Goal: Task Accomplishment & Management: Manage account settings

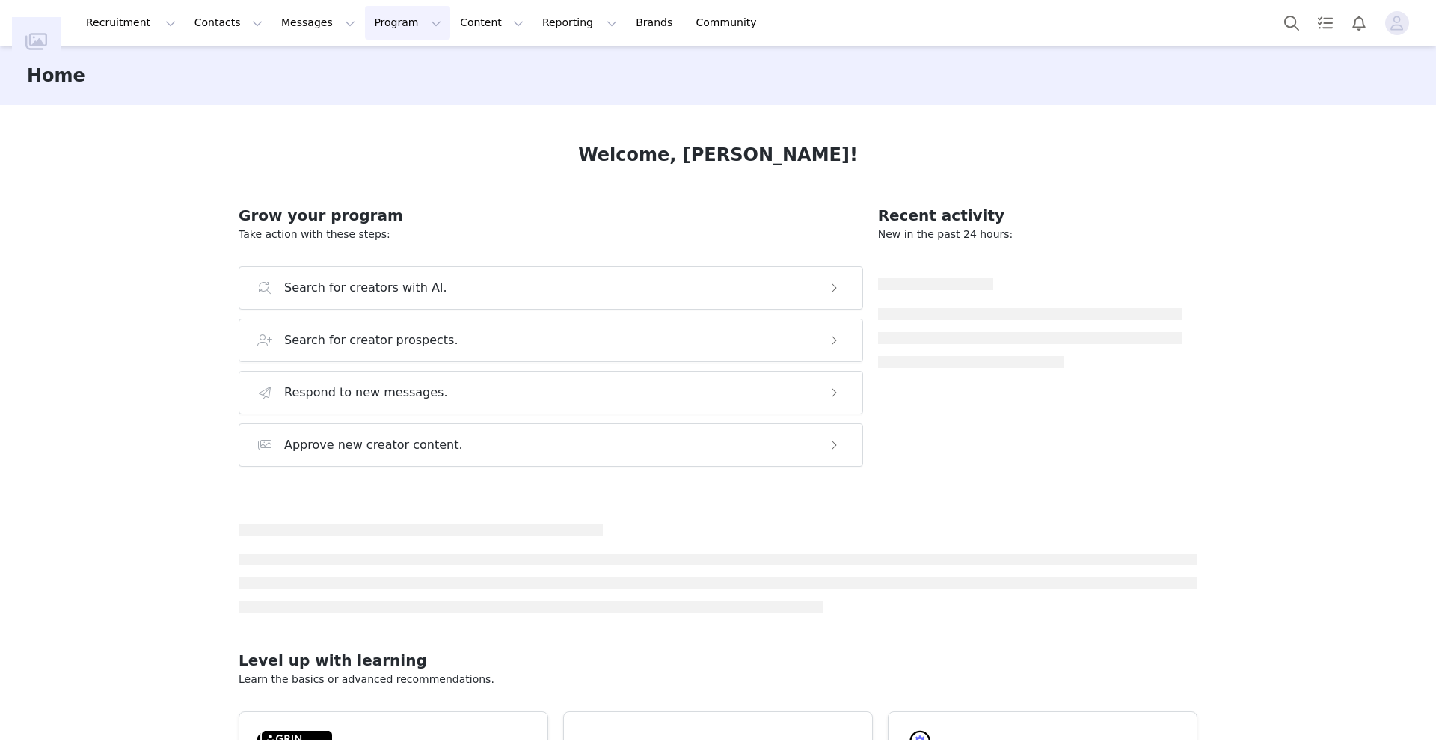
click at [365, 34] on button "Program Program" at bounding box center [407, 23] width 85 height 34
click at [367, 66] on p "Activations" at bounding box center [383, 66] width 58 height 16
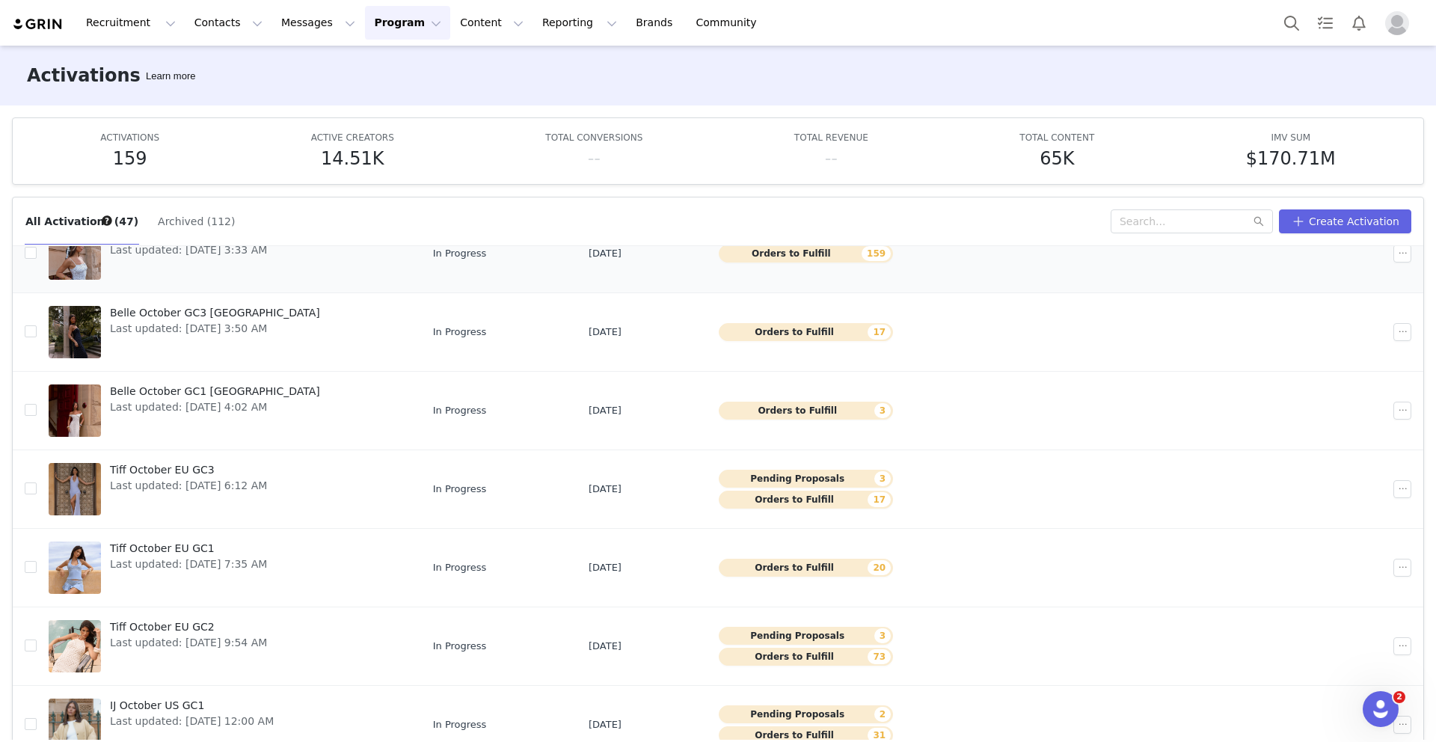
scroll to position [79, 0]
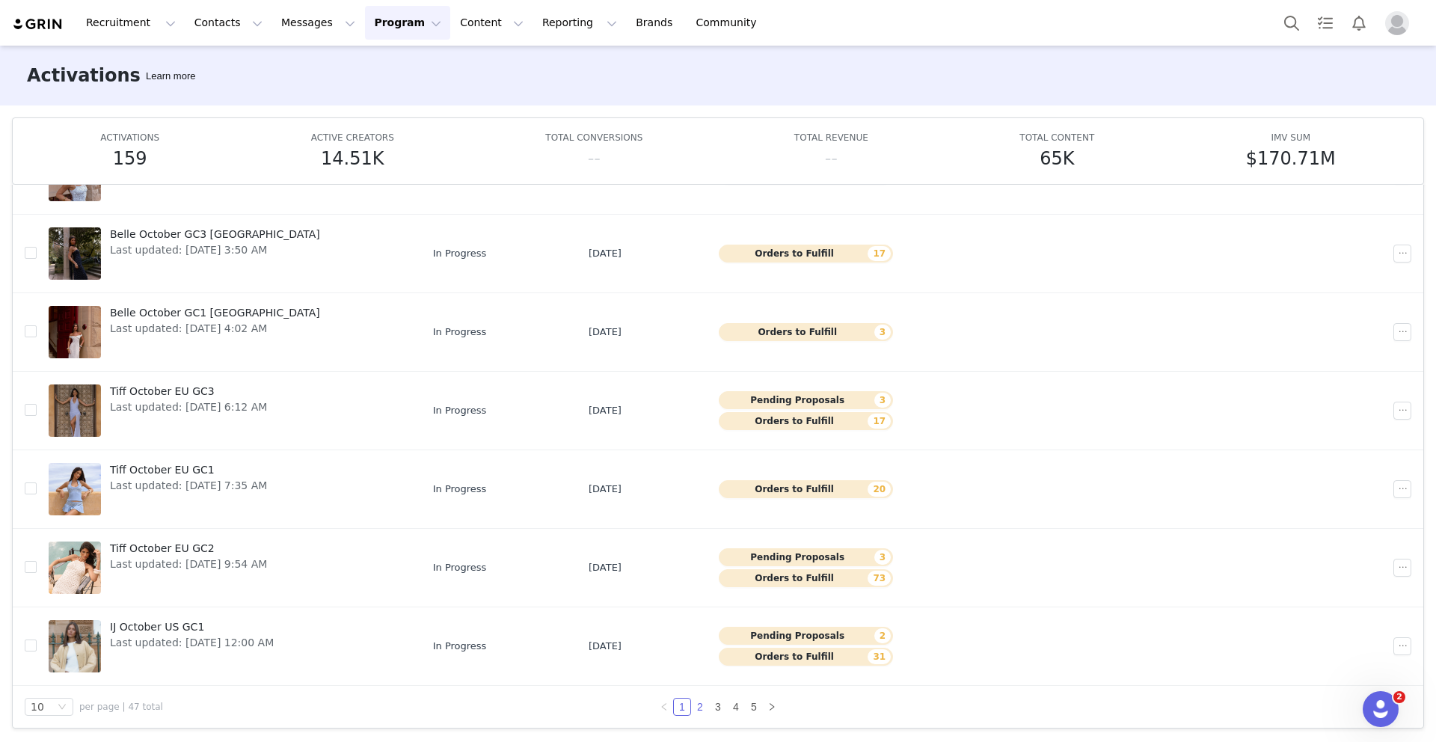
click at [698, 703] on link "2" at bounding box center [700, 707] width 16 height 16
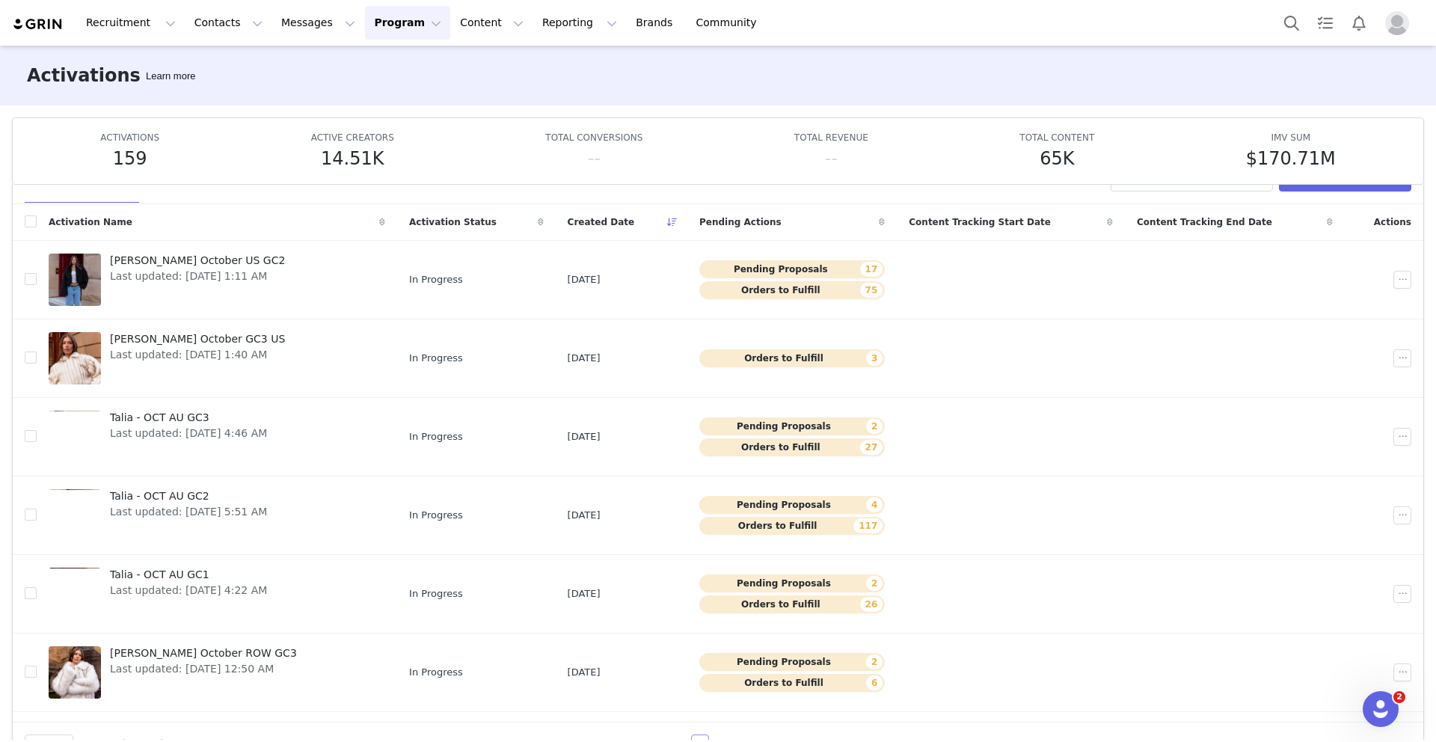
scroll to position [34, 0]
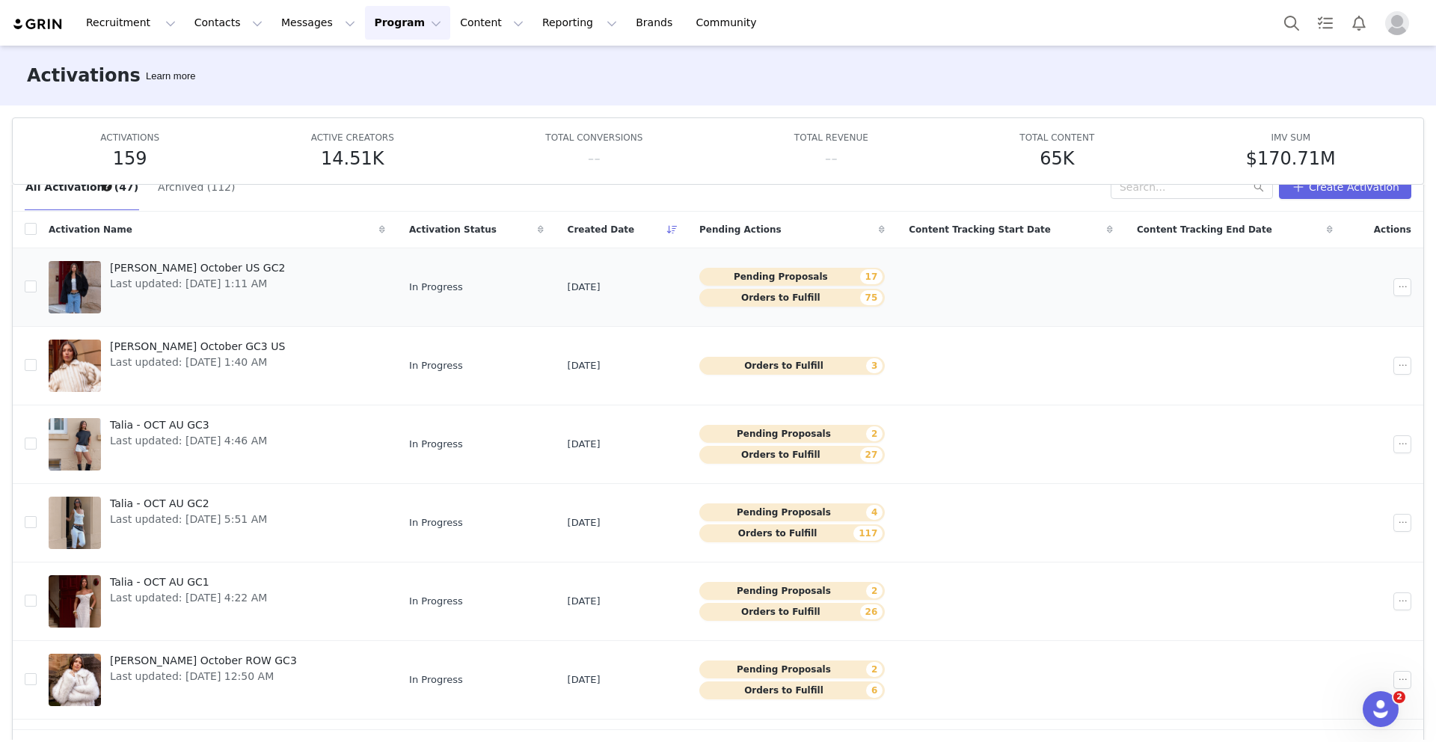
click at [192, 268] on span "[PERSON_NAME] October US GC2" at bounding box center [197, 268] width 175 height 16
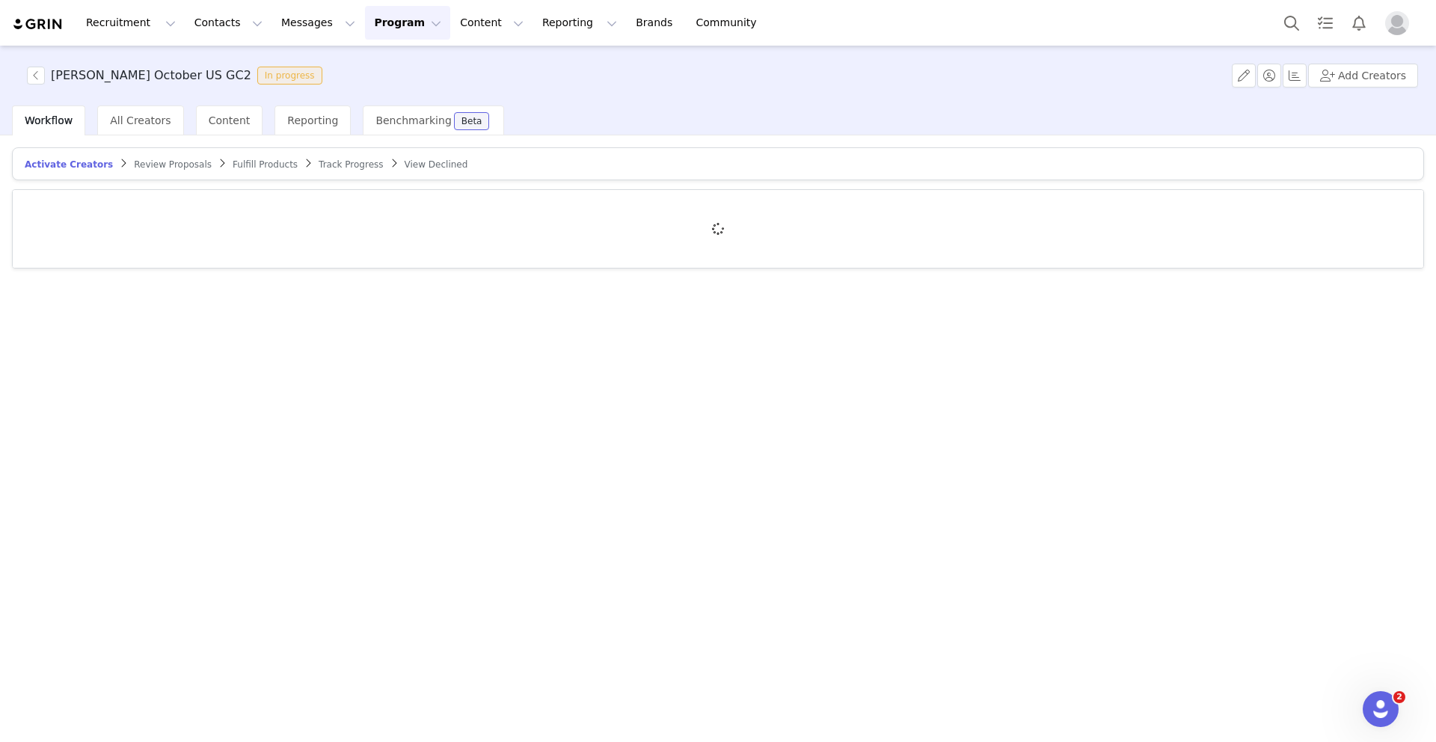
click at [163, 165] on span "Review Proposals" at bounding box center [173, 164] width 78 height 10
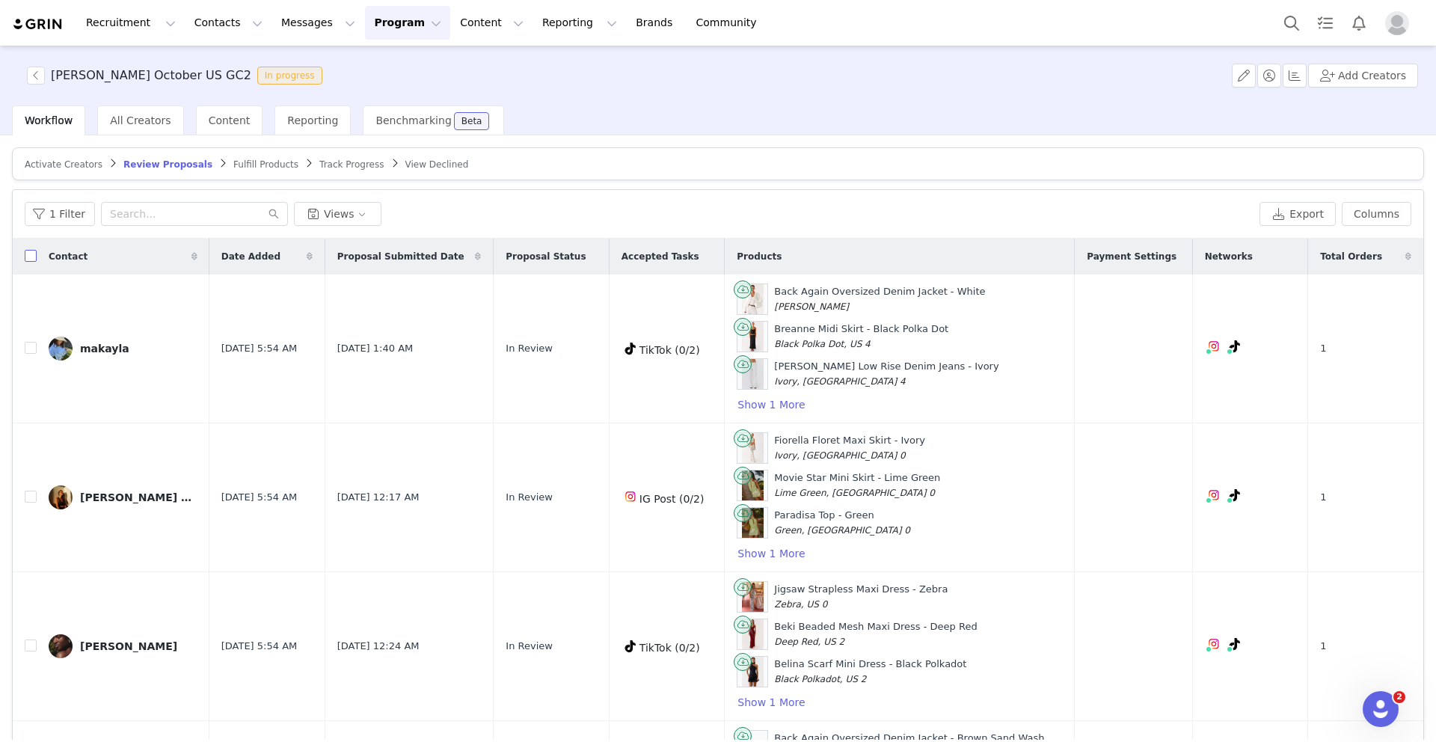
click at [30, 257] on input "checkbox" at bounding box center [31, 256] width 12 height 12
checkbox input "true"
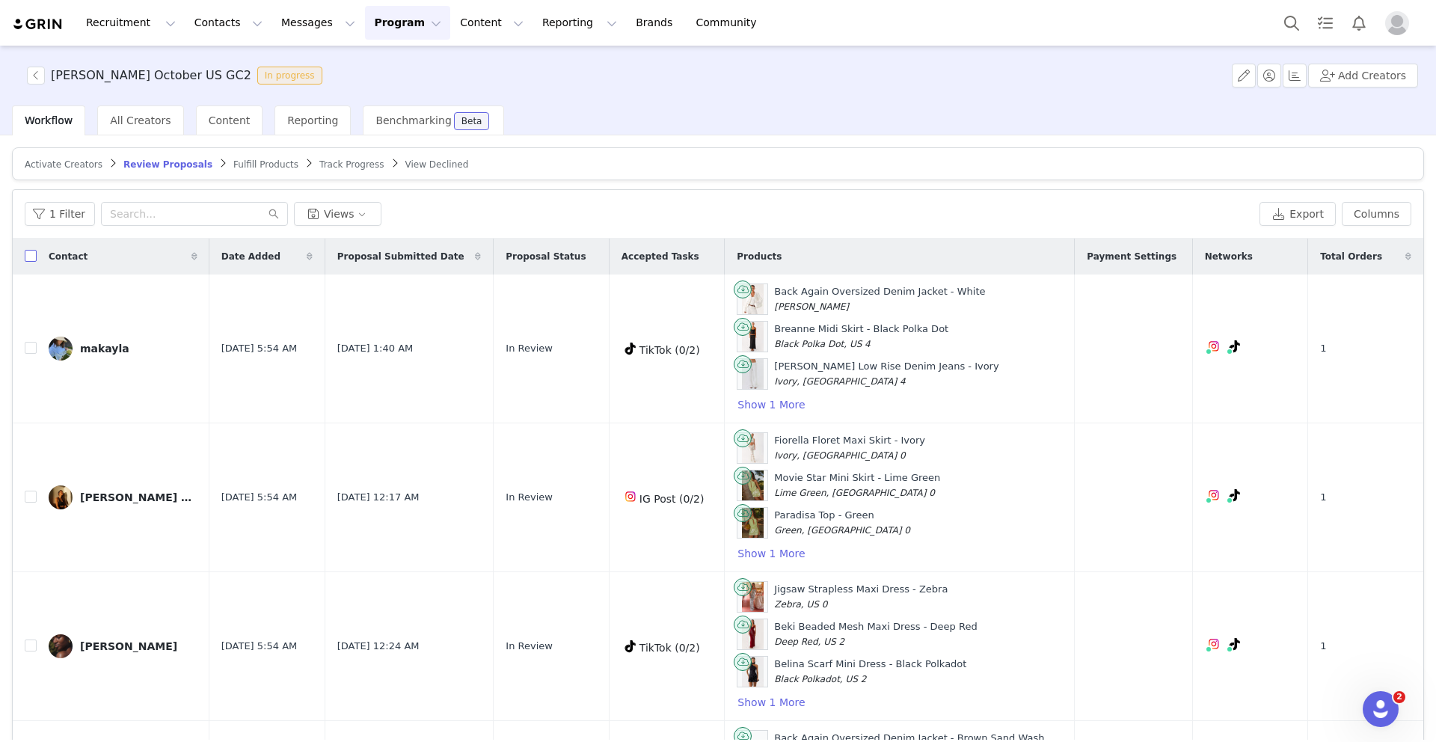
checkbox input "true"
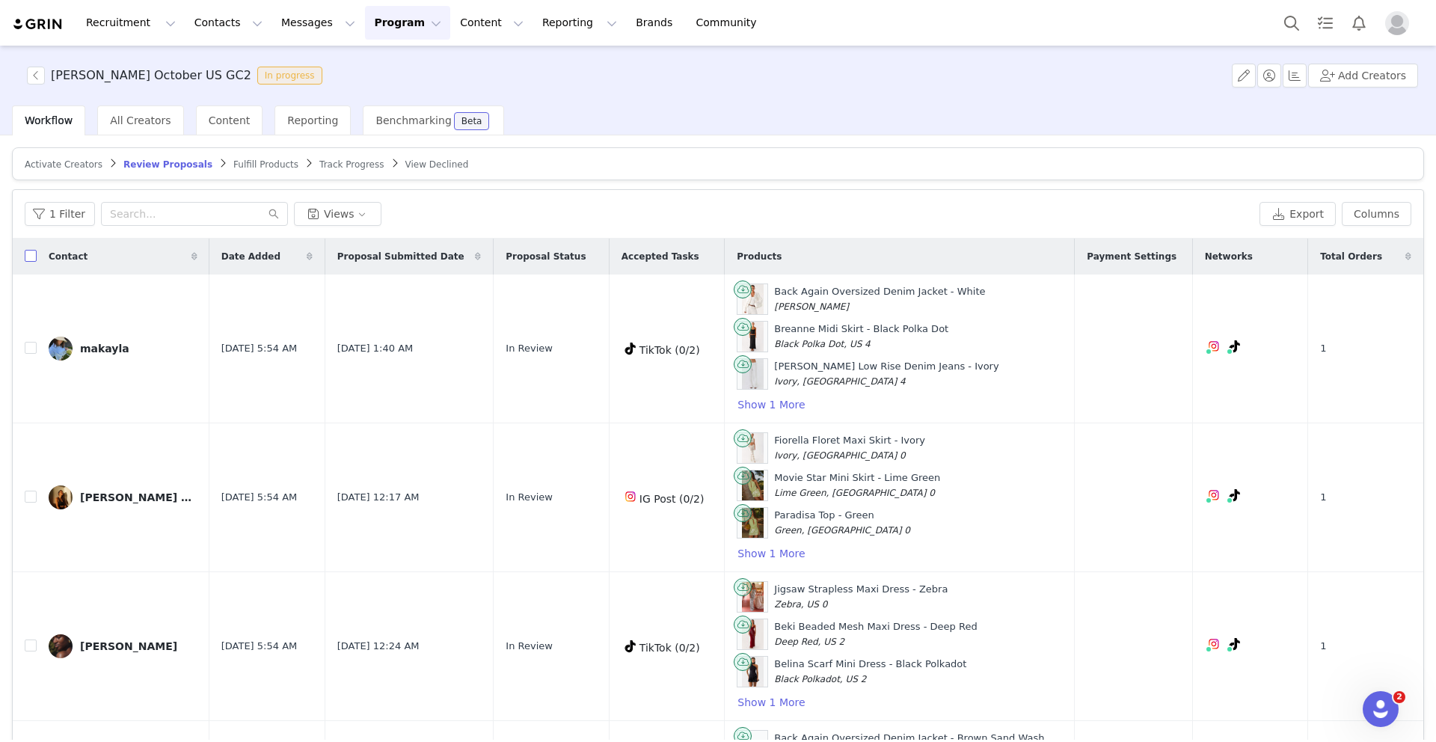
checkbox input "true"
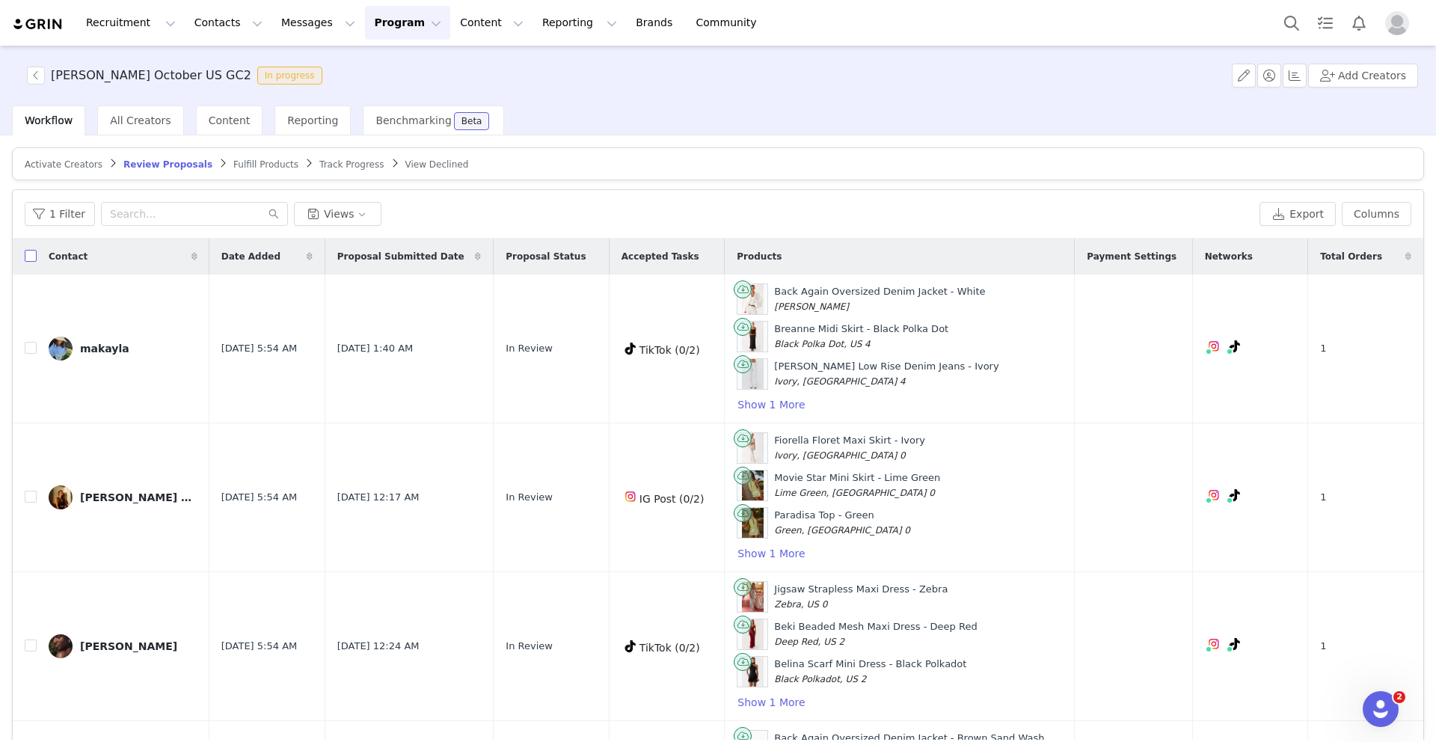
checkbox input "true"
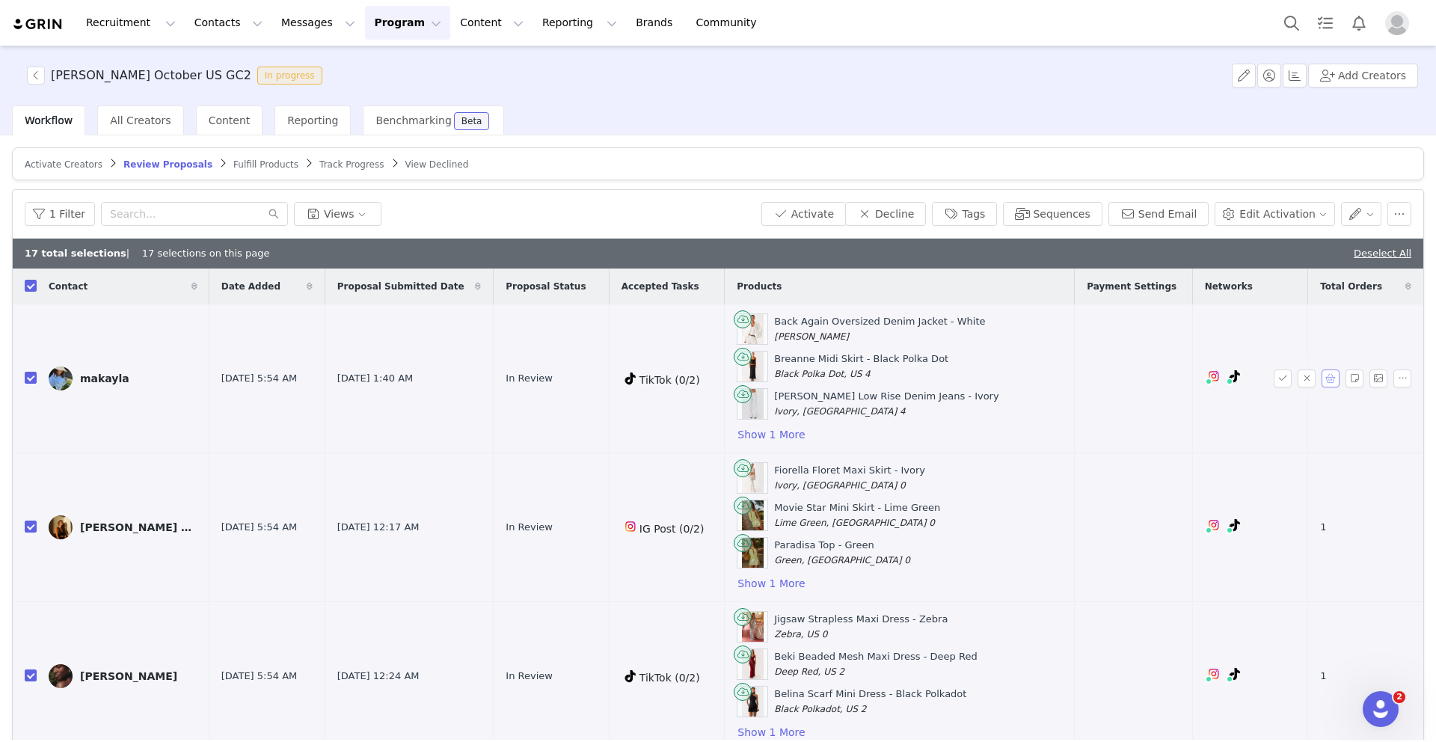
click at [1329, 378] on button "button" at bounding box center [1331, 379] width 18 height 18
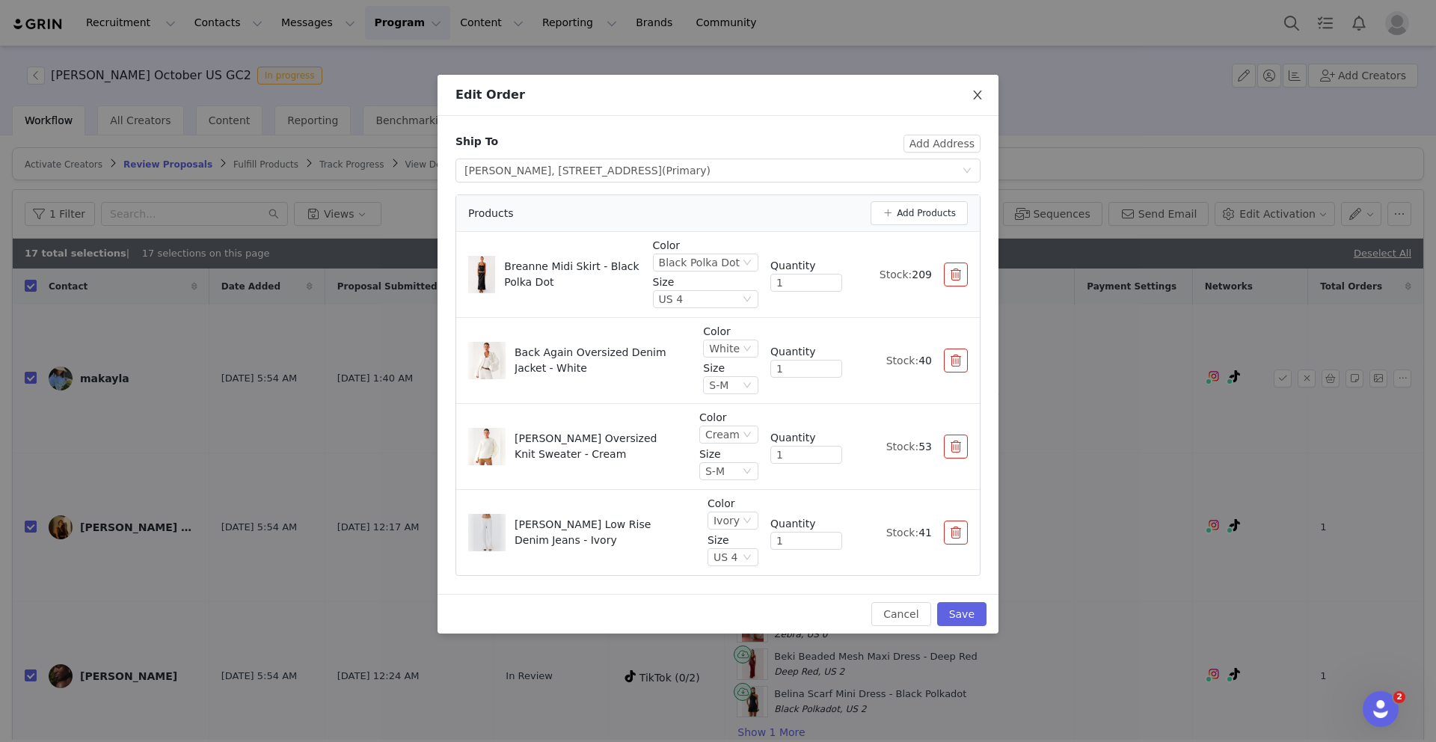
click at [973, 96] on icon "icon: close" at bounding box center [978, 95] width 12 height 12
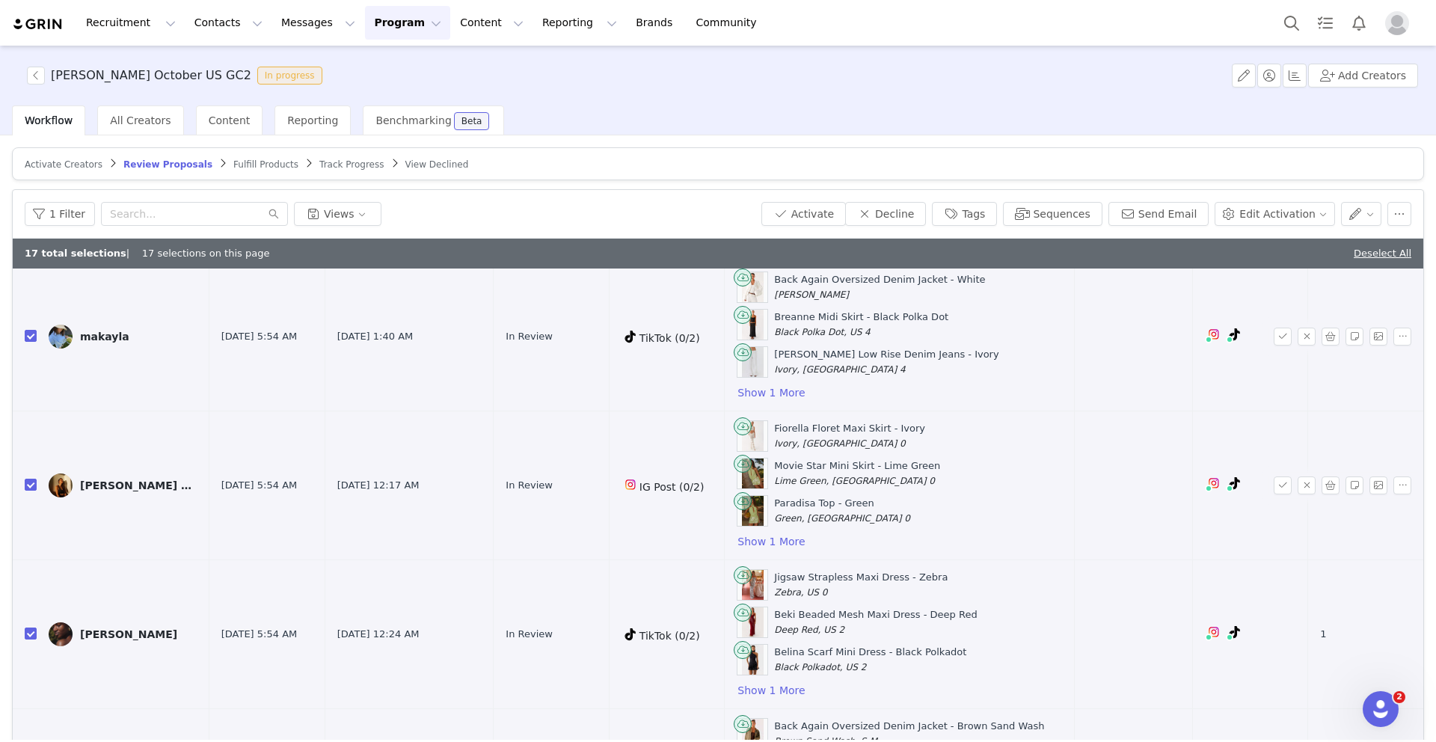
scroll to position [55, 0]
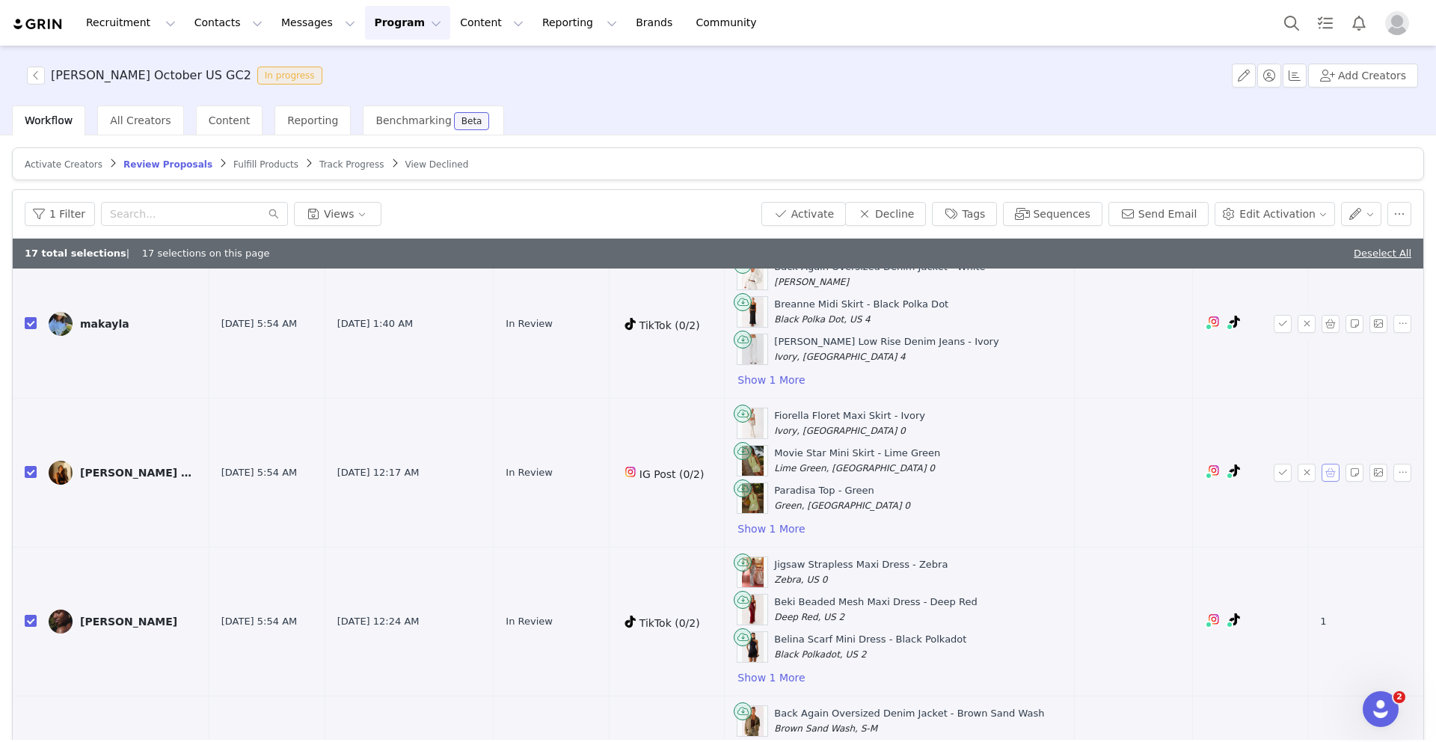
click at [1327, 471] on button "button" at bounding box center [1331, 473] width 18 height 18
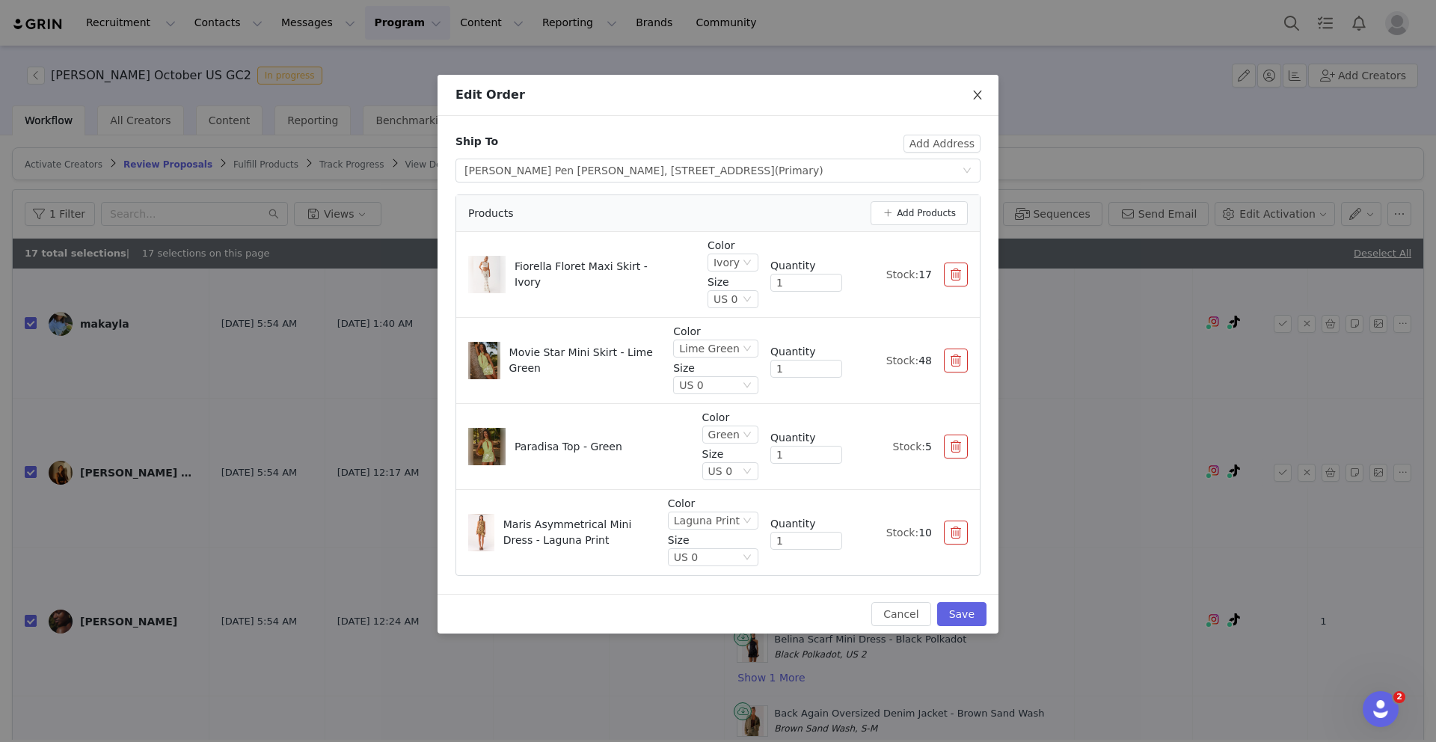
click at [972, 96] on icon "icon: close" at bounding box center [978, 95] width 12 height 12
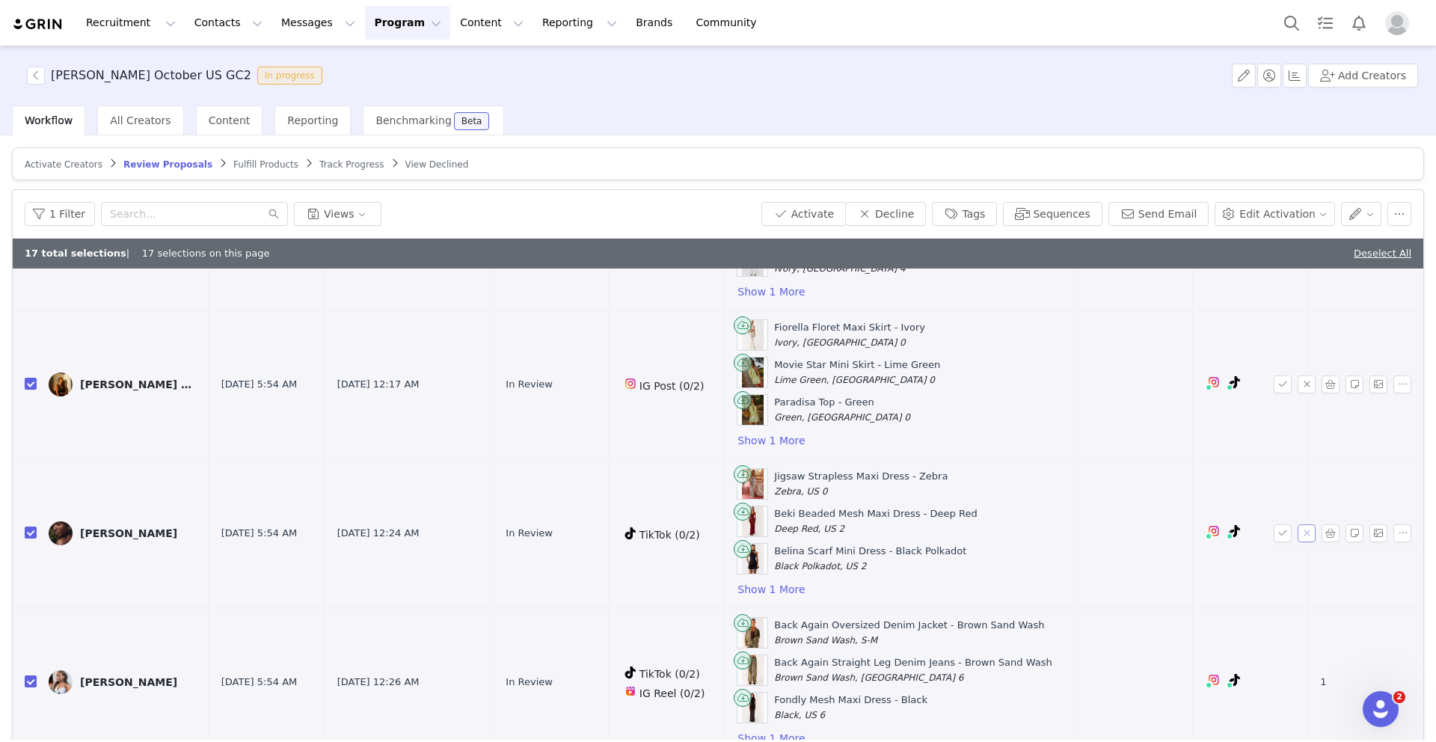
scroll to position [148, 0]
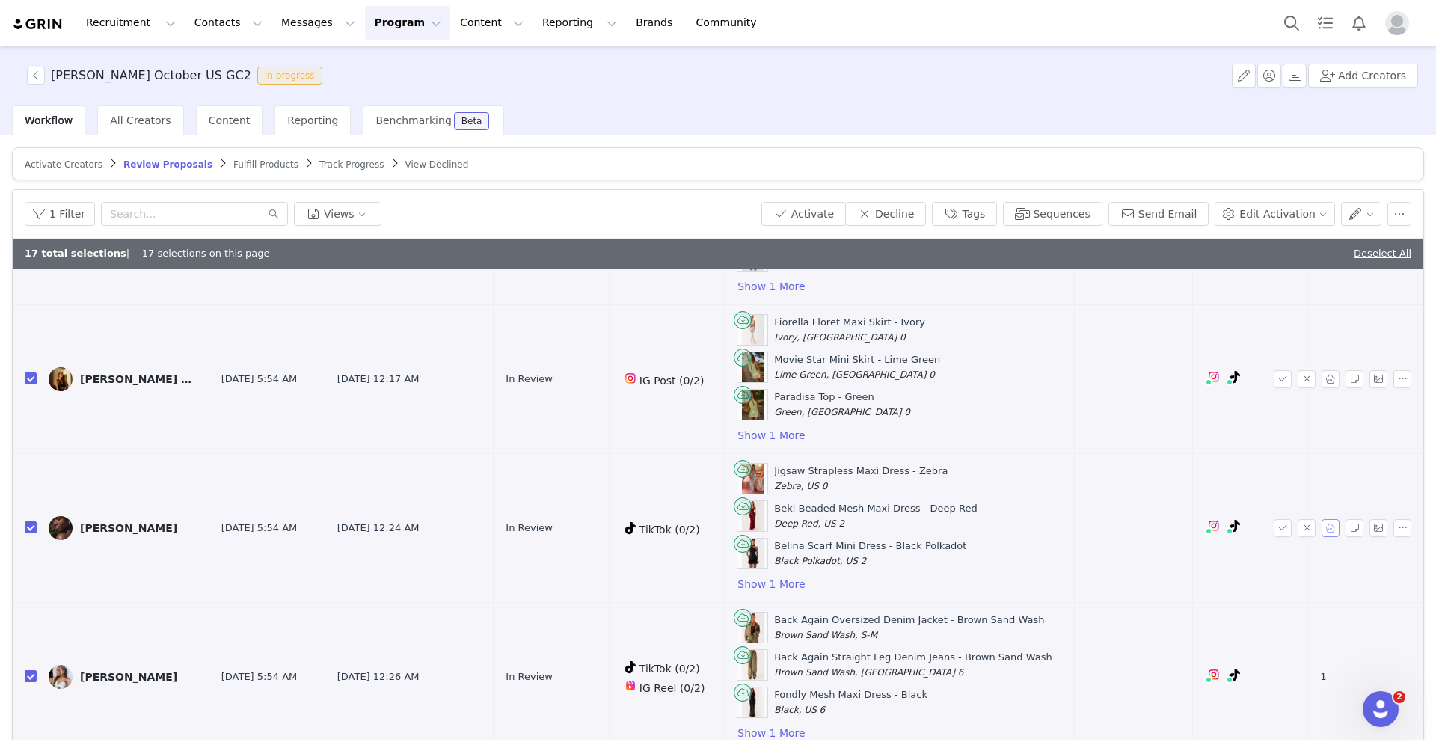
click at [1326, 528] on button "button" at bounding box center [1331, 528] width 18 height 18
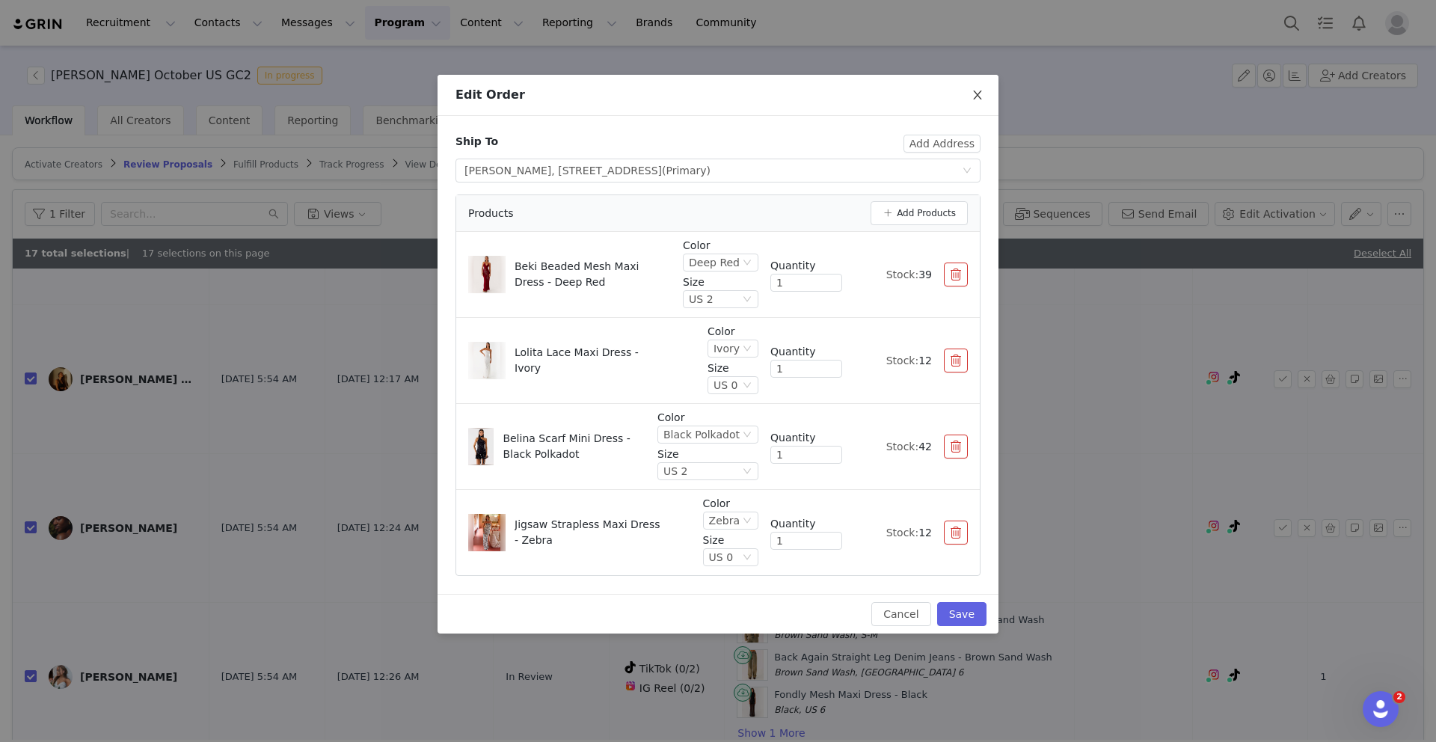
click at [972, 95] on icon "icon: close" at bounding box center [978, 95] width 12 height 12
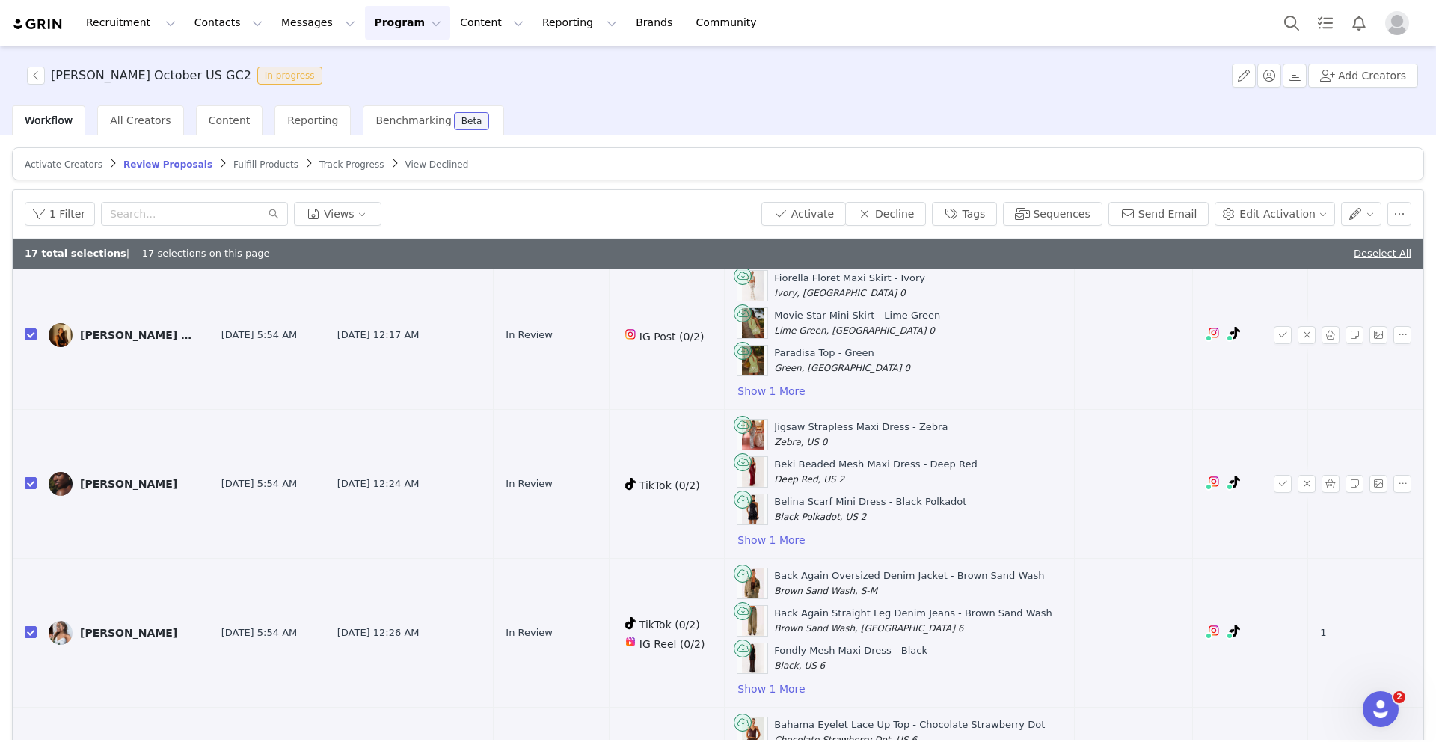
scroll to position [212, 0]
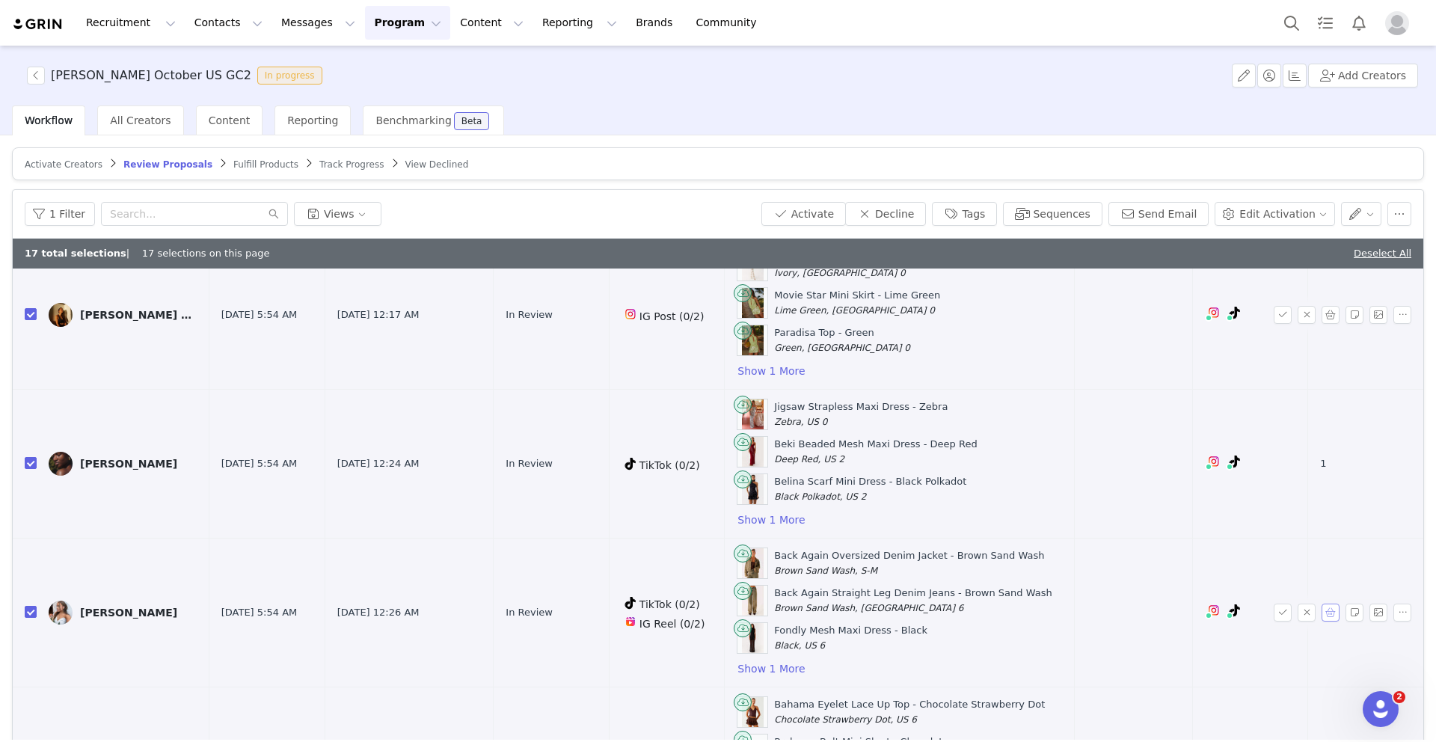
click at [1332, 610] on button "button" at bounding box center [1331, 613] width 18 height 18
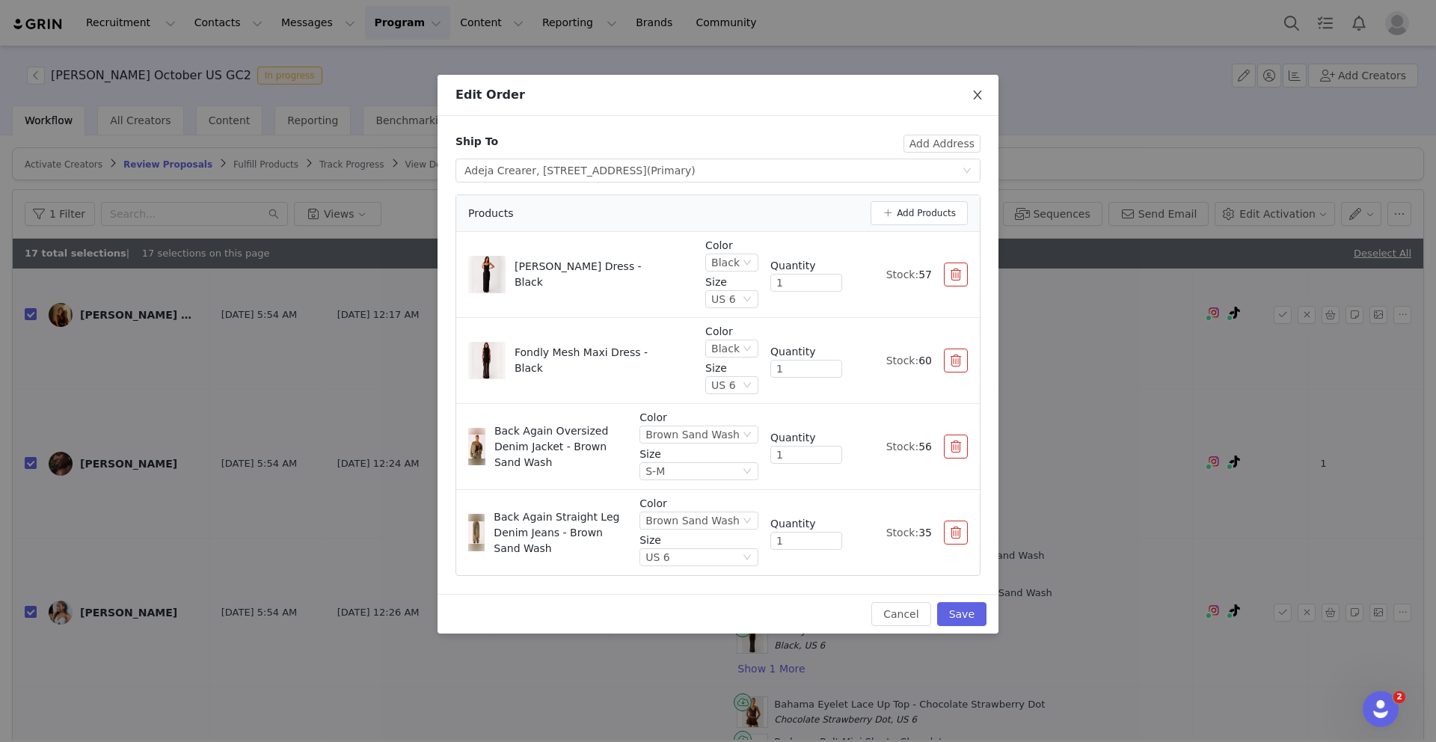
click at [974, 91] on icon "icon: close" at bounding box center [978, 95] width 12 height 12
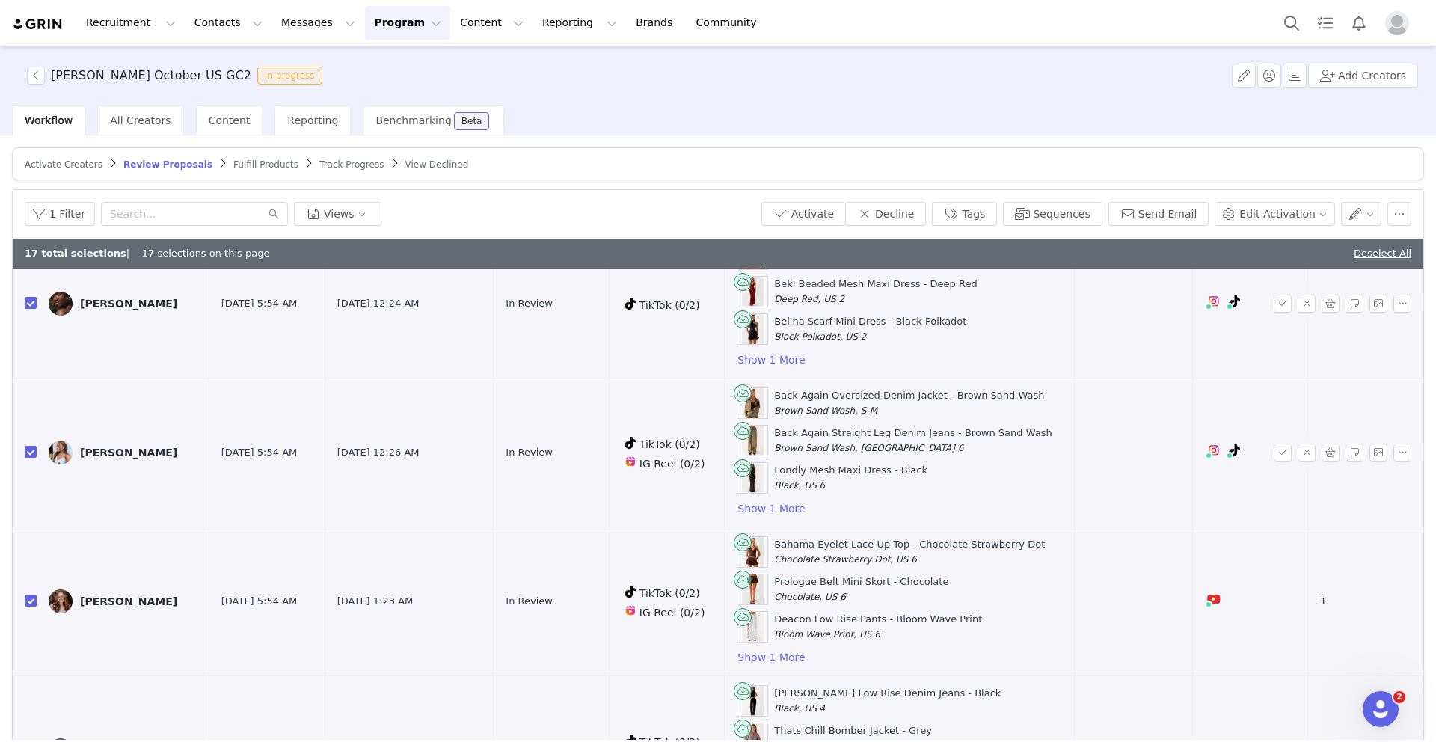
scroll to position [399, 0]
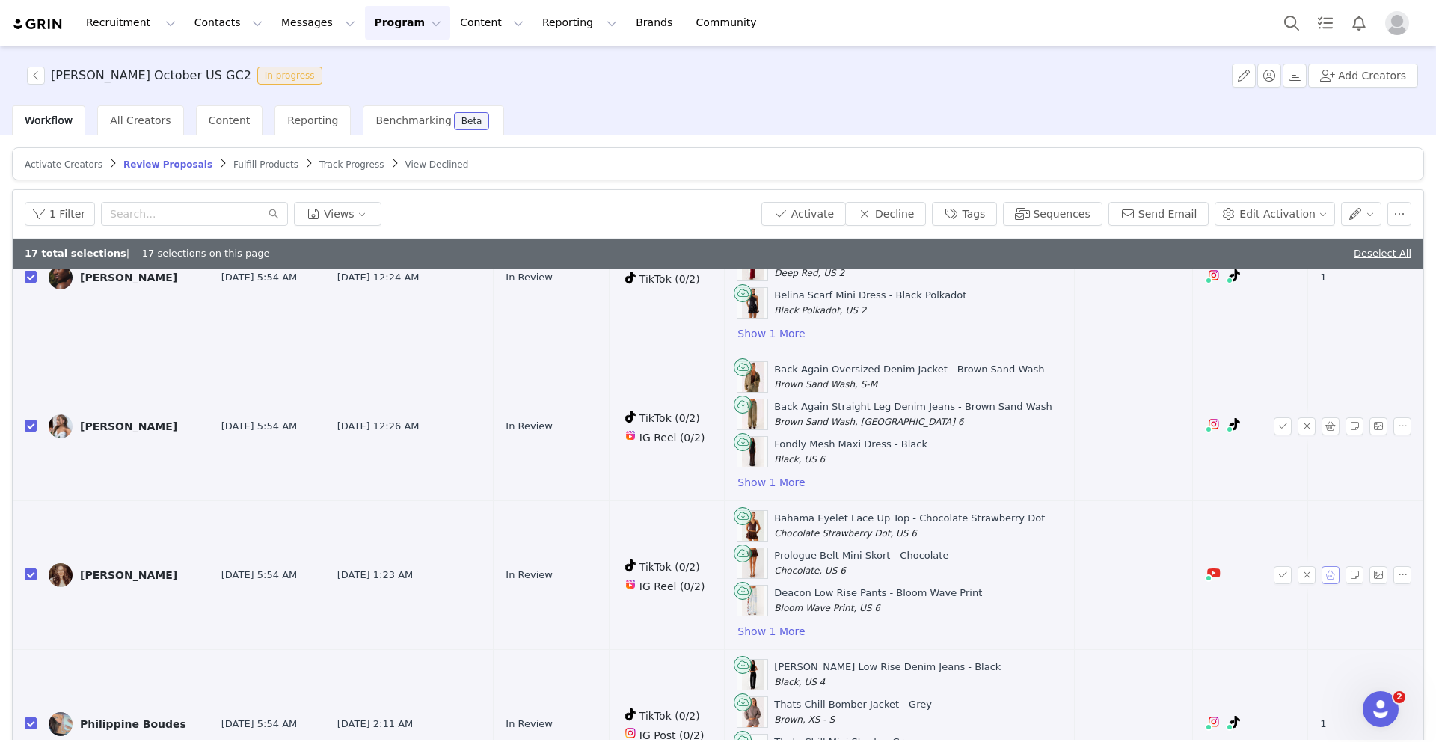
click at [1328, 574] on button "button" at bounding box center [1331, 575] width 18 height 18
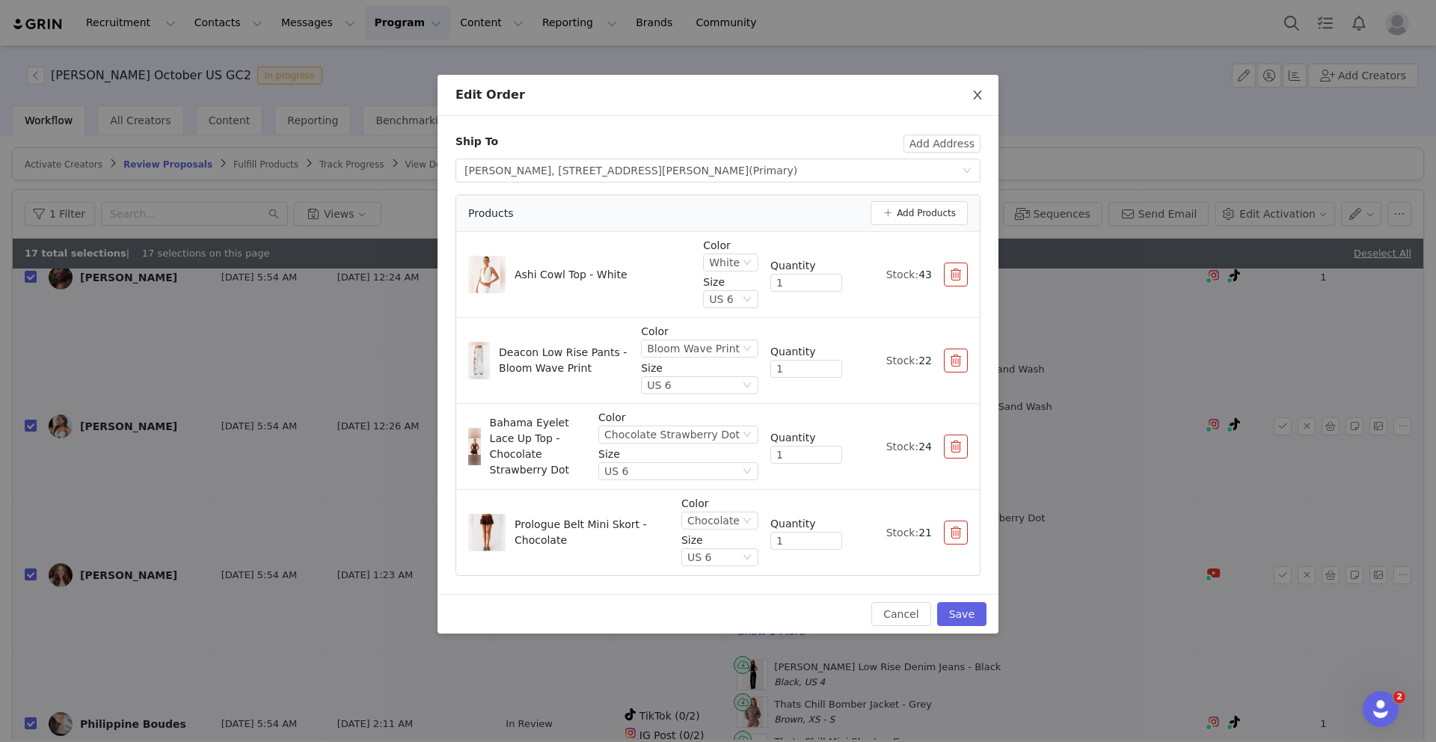
click at [972, 99] on icon "icon: close" at bounding box center [978, 95] width 12 height 12
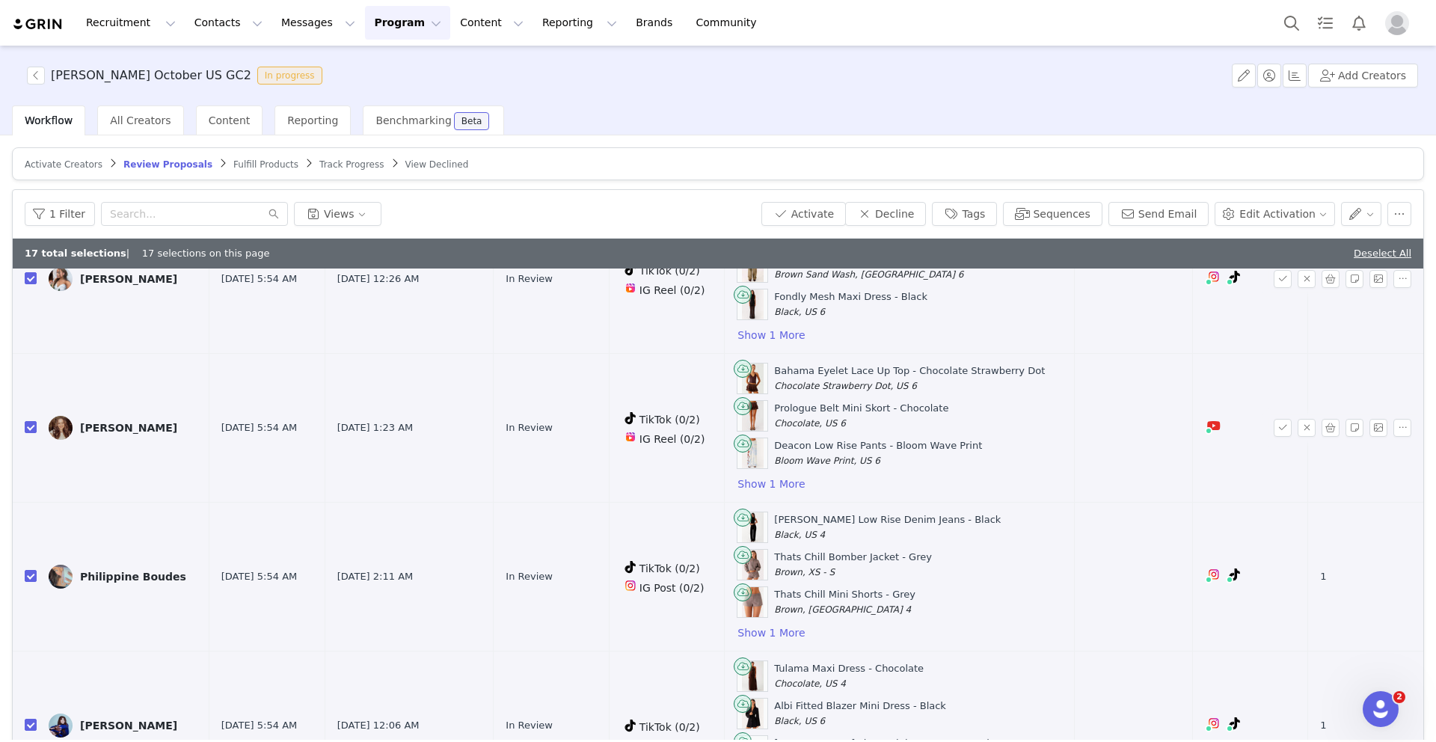
scroll to position [567, 0]
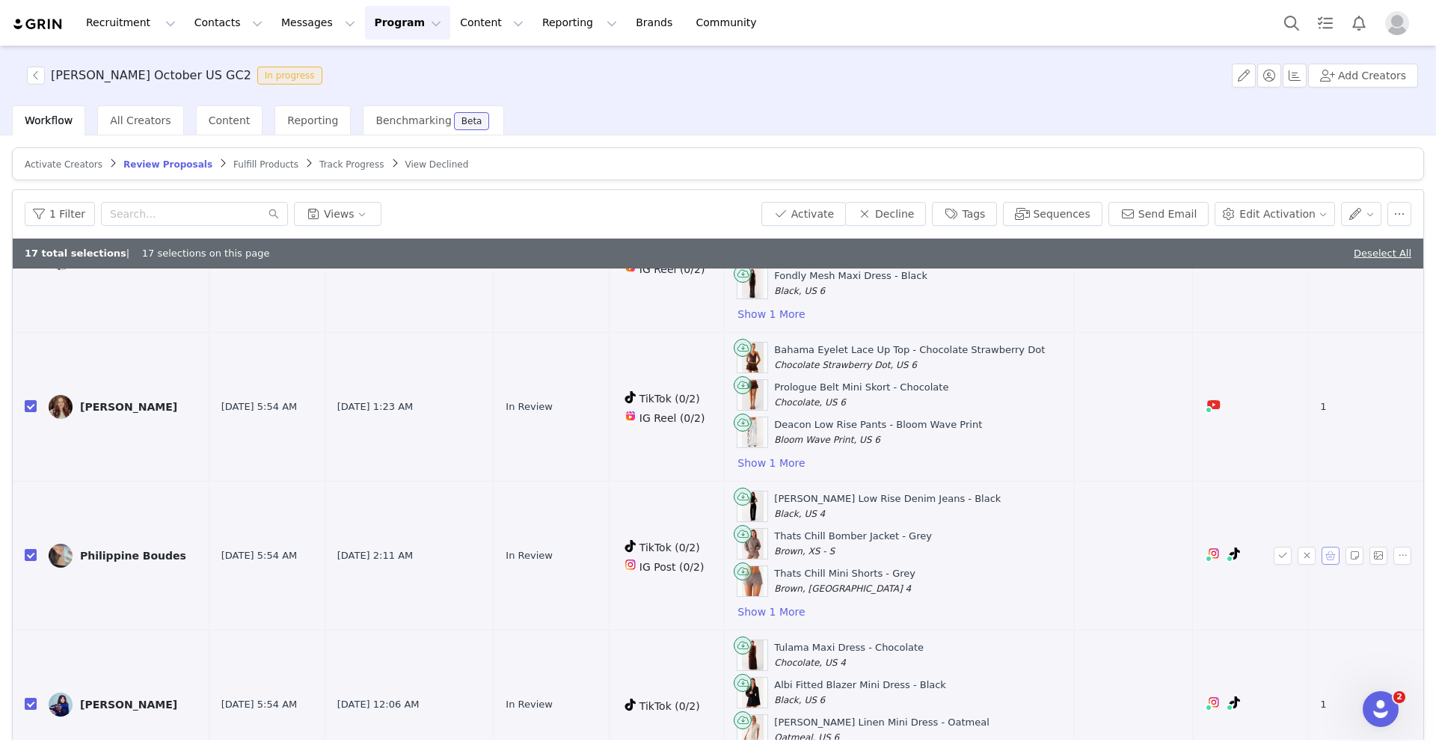
click at [1329, 554] on button "button" at bounding box center [1331, 556] width 18 height 18
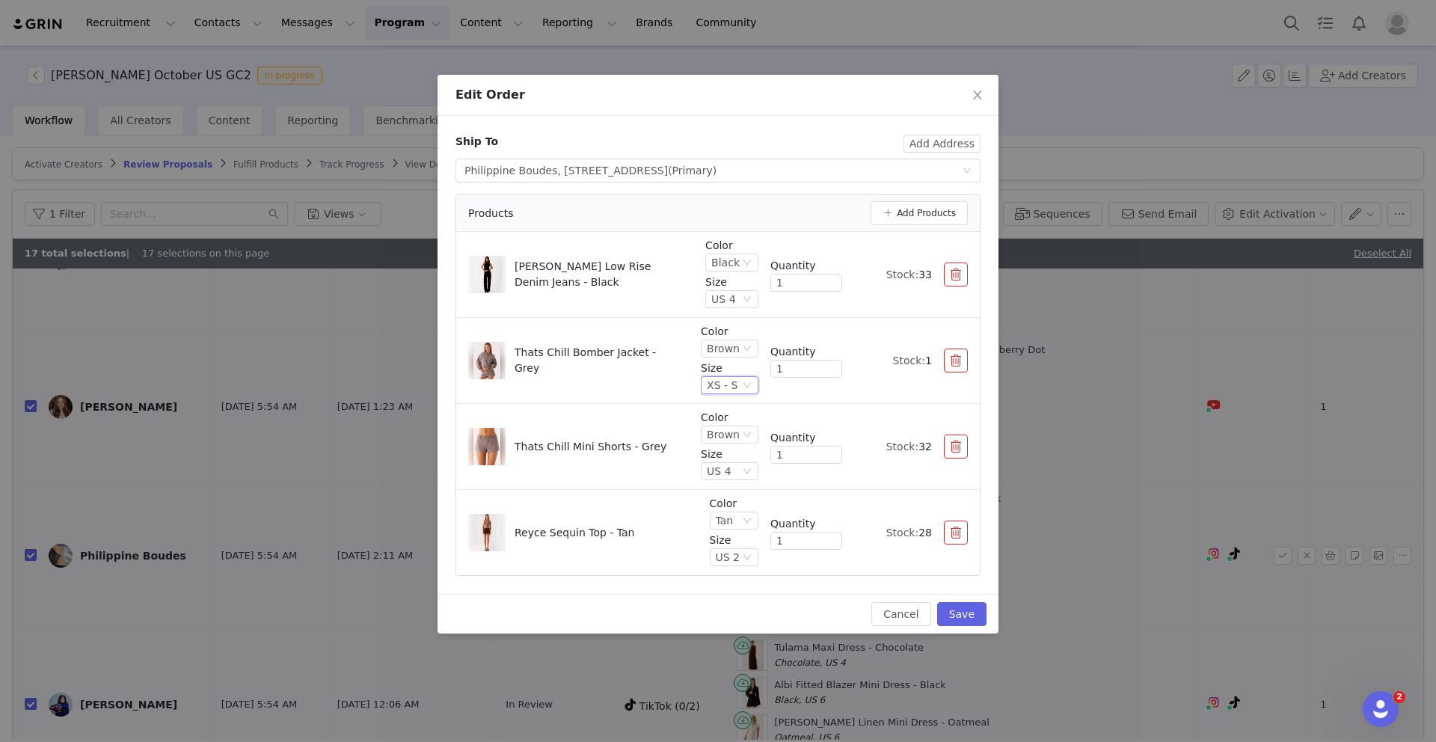
click at [741, 381] on div "XS - S" at bounding box center [730, 385] width 58 height 18
click at [725, 454] on li "S - M" at bounding box center [730, 460] width 55 height 24
click at [965, 607] on button "Save" at bounding box center [961, 614] width 49 height 24
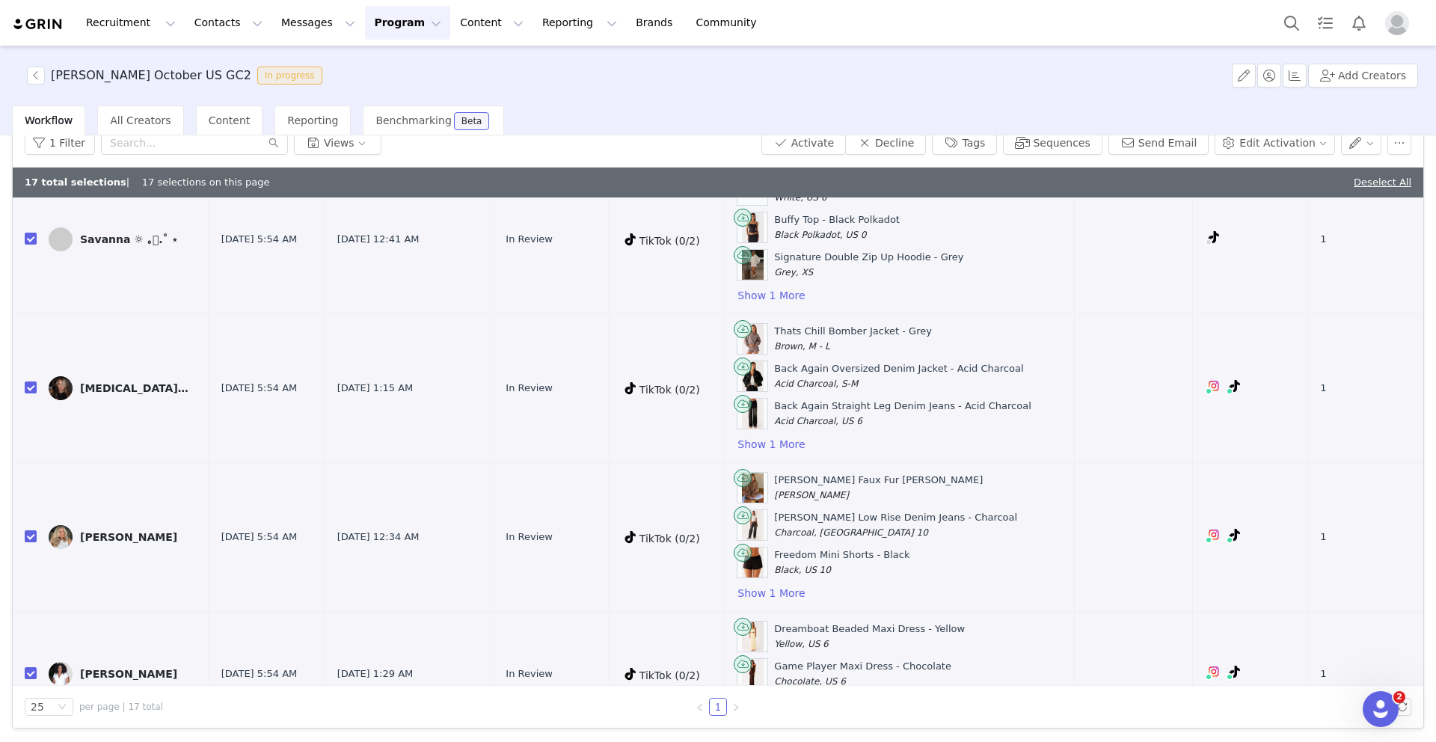
scroll to position [2006, 0]
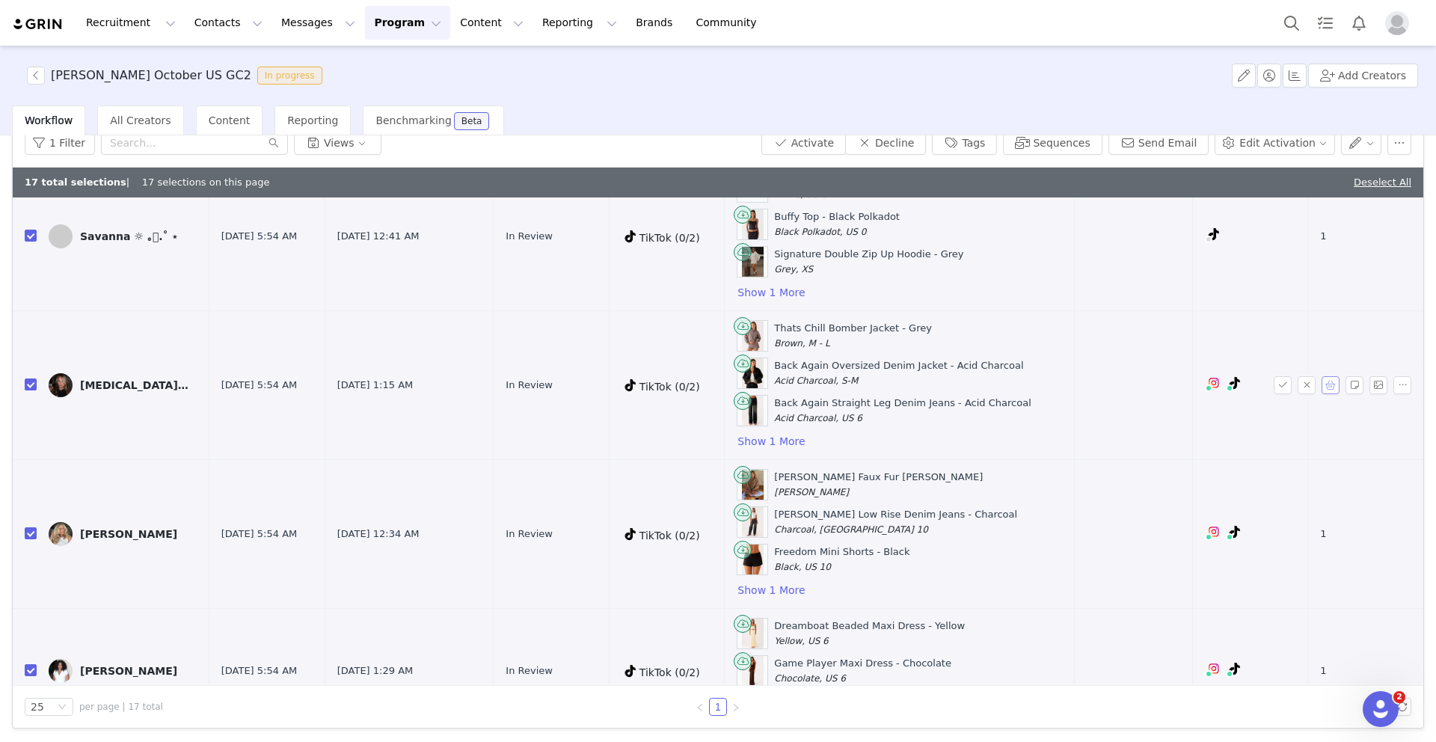
click at [1330, 384] on button "button" at bounding box center [1331, 385] width 18 height 18
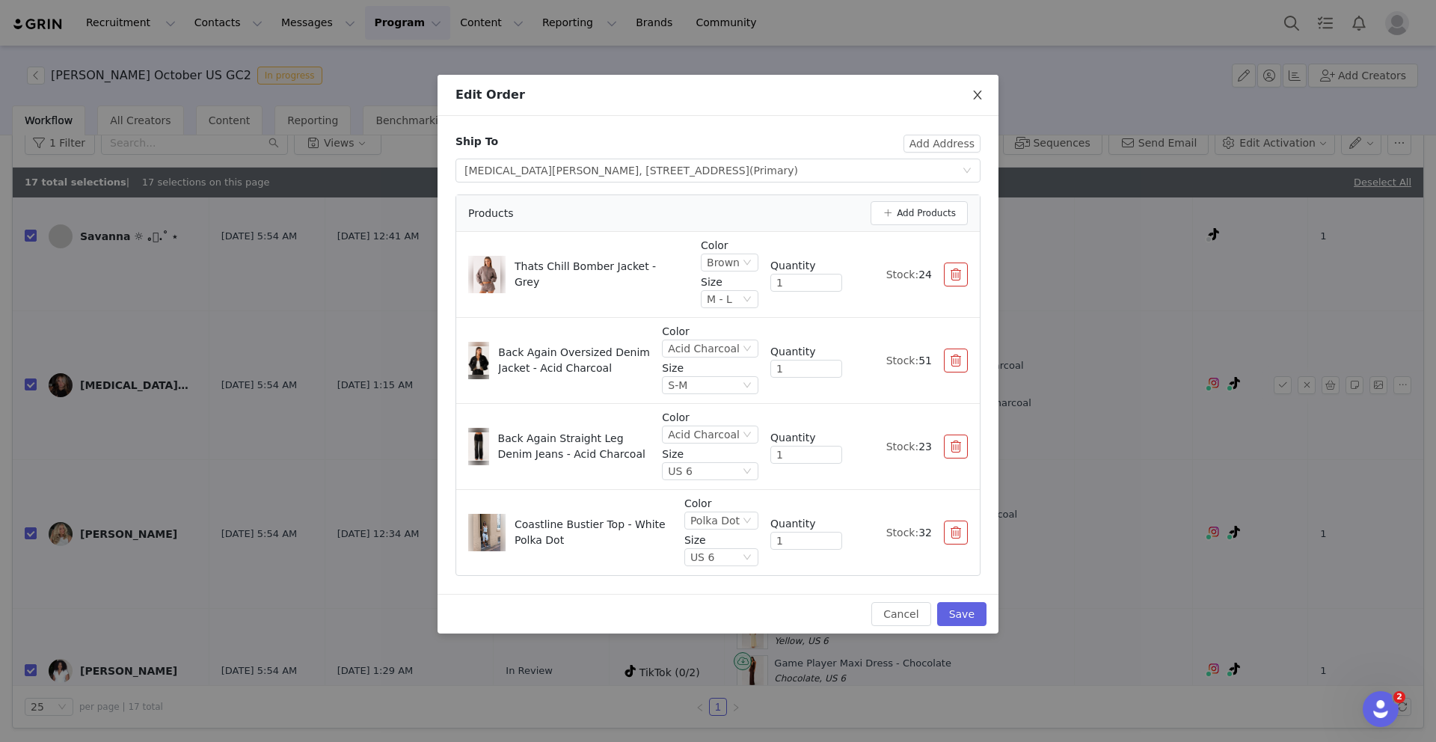
click at [983, 88] on span "Close" at bounding box center [978, 96] width 42 height 42
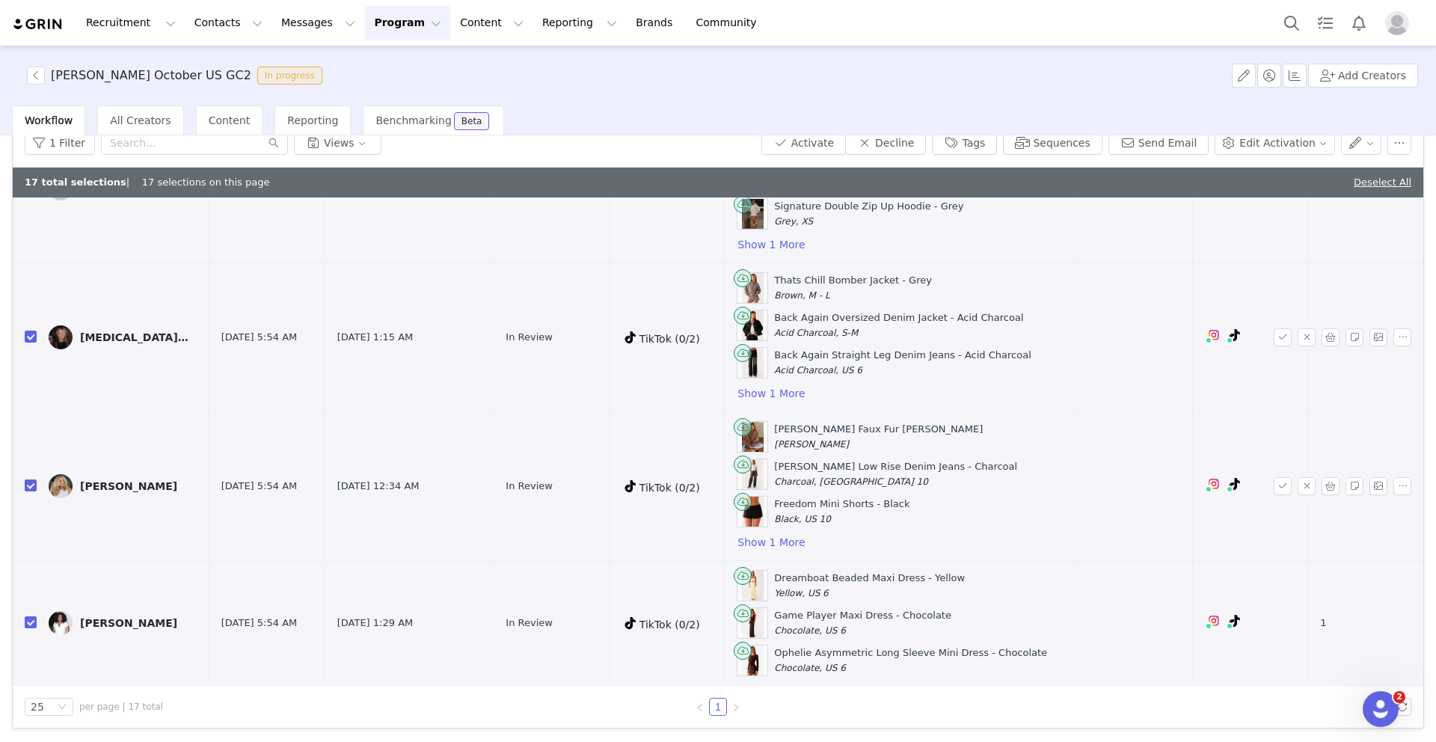
scroll to position [2053, 0]
click at [1335, 488] on button "button" at bounding box center [1331, 487] width 18 height 18
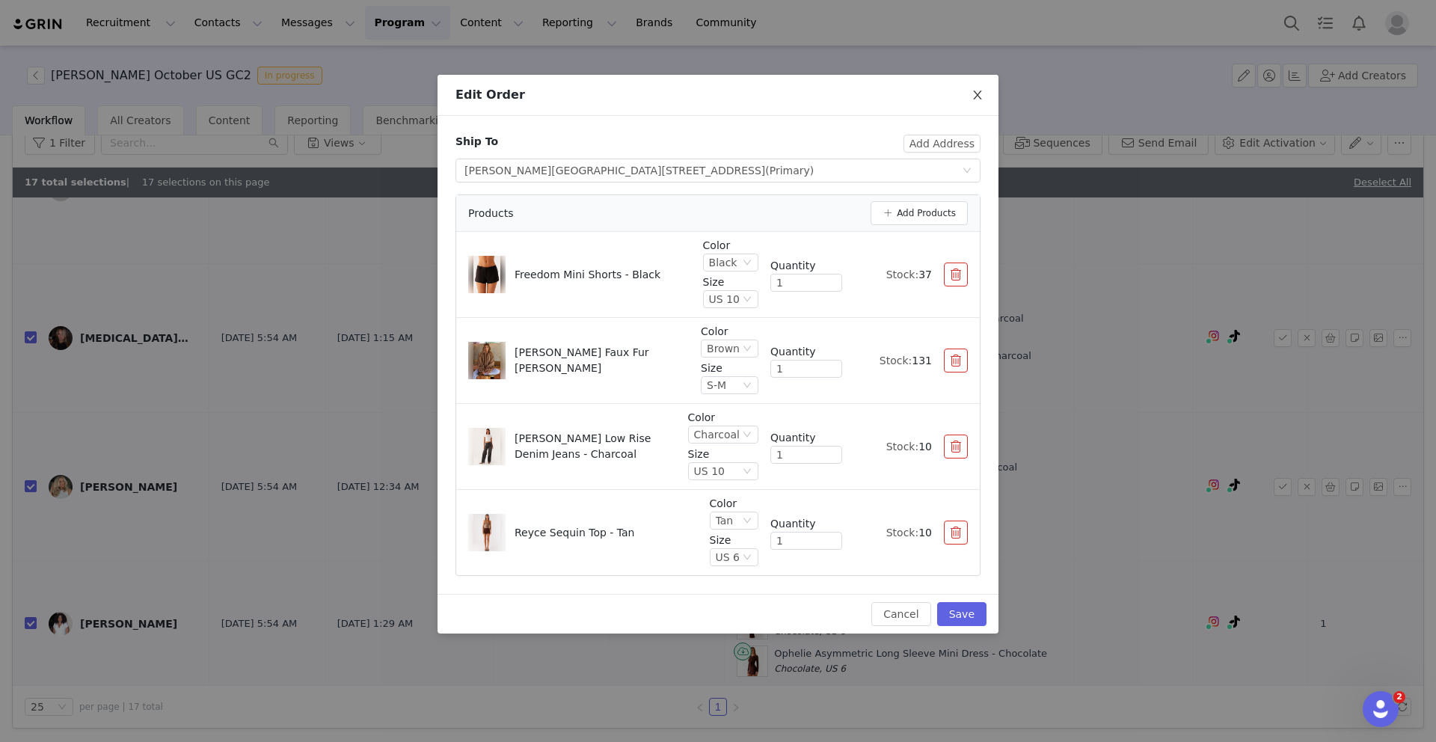
click at [975, 96] on icon "icon: close" at bounding box center [978, 95] width 12 height 12
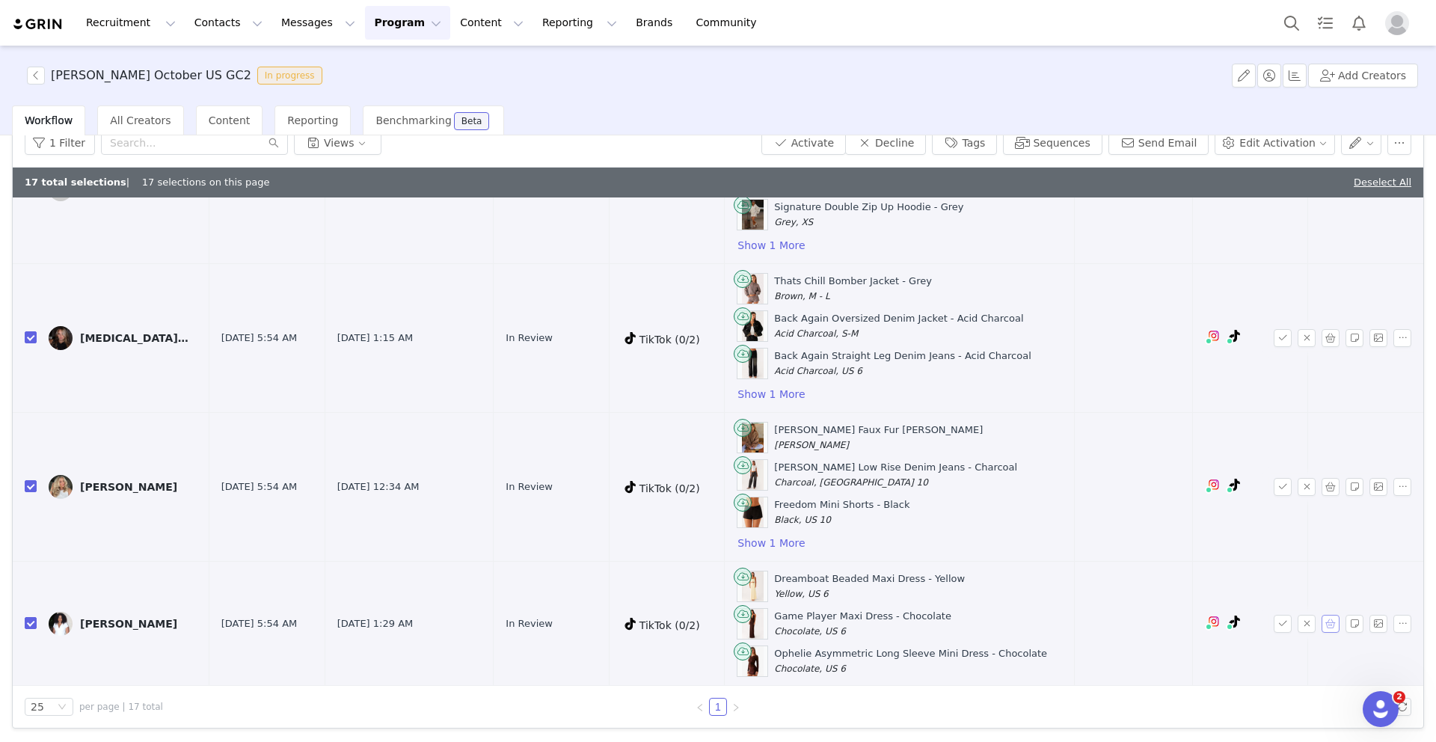
click at [1332, 622] on button "button" at bounding box center [1331, 624] width 18 height 18
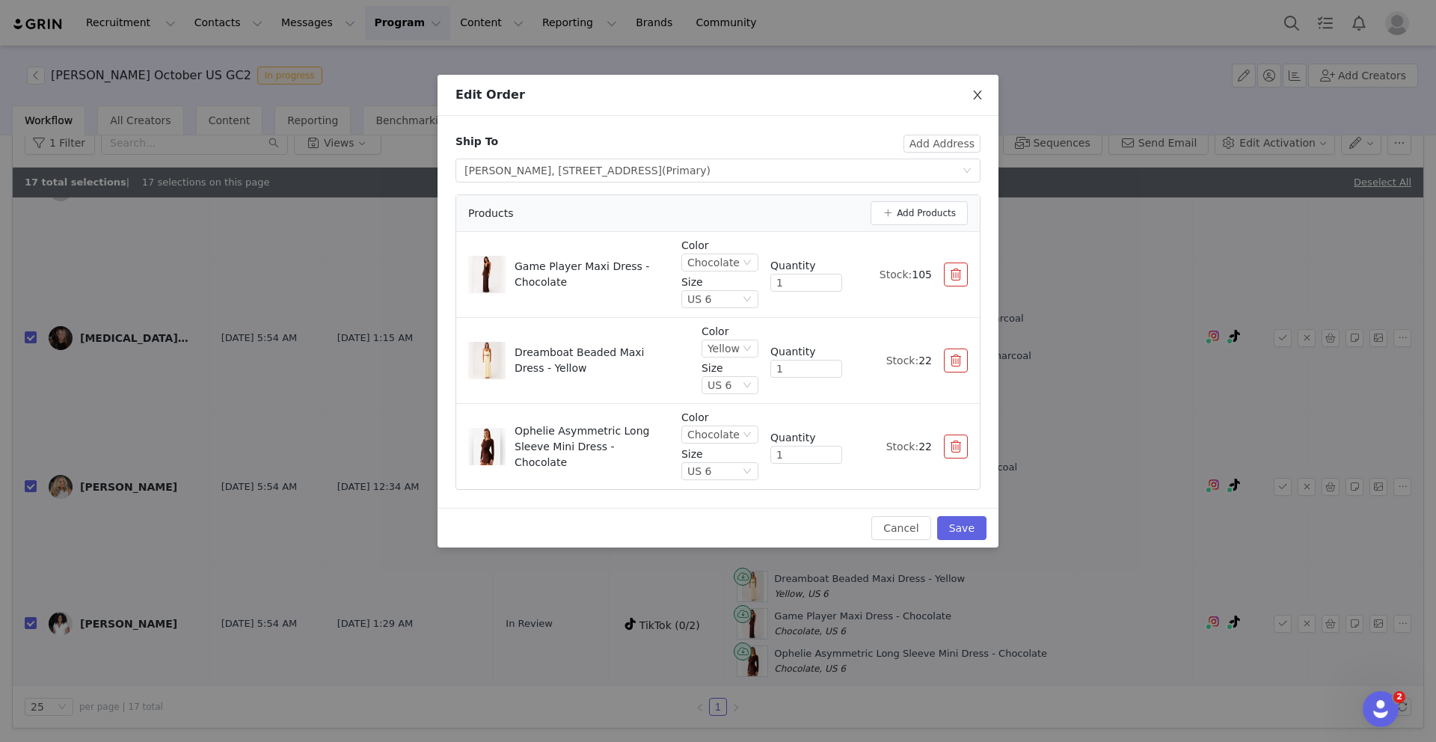
click at [973, 97] on icon "icon: close" at bounding box center [978, 95] width 12 height 12
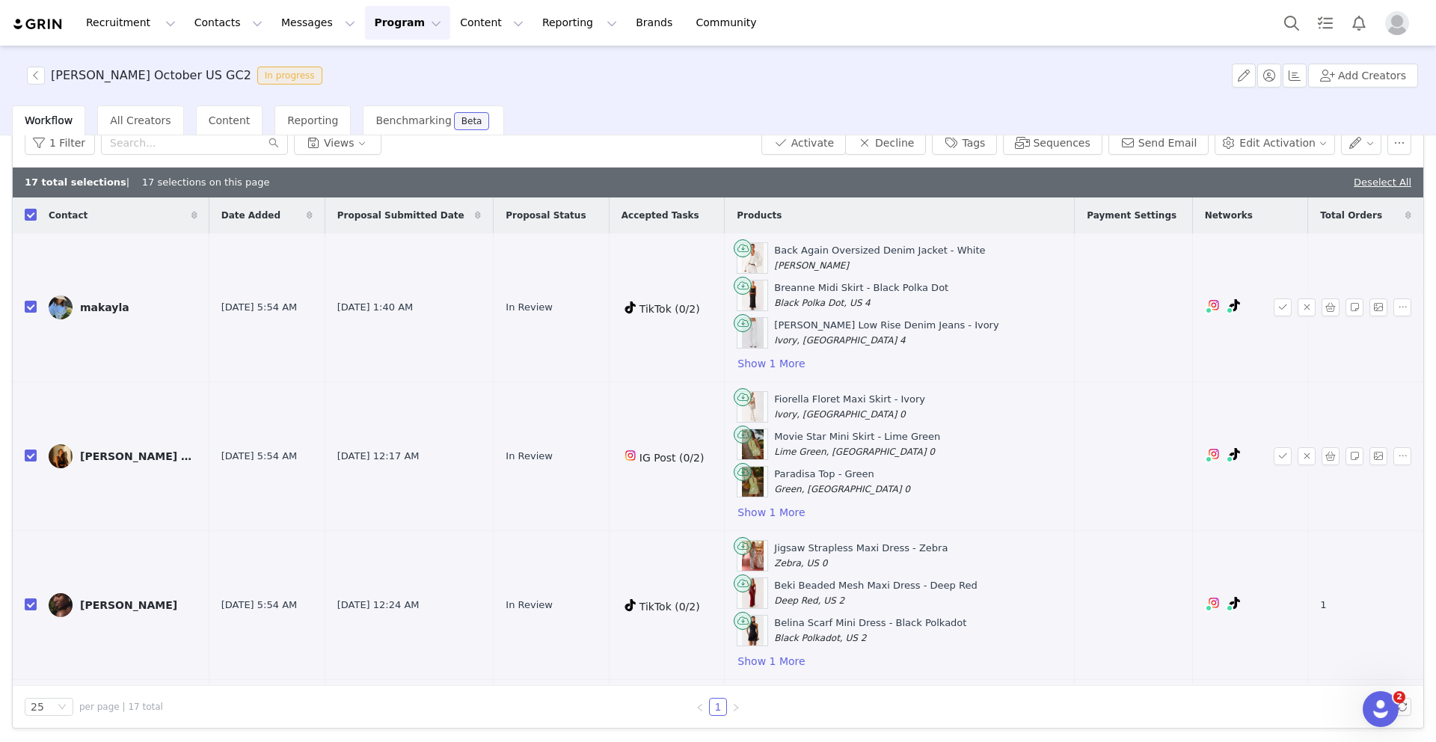
scroll to position [0, 0]
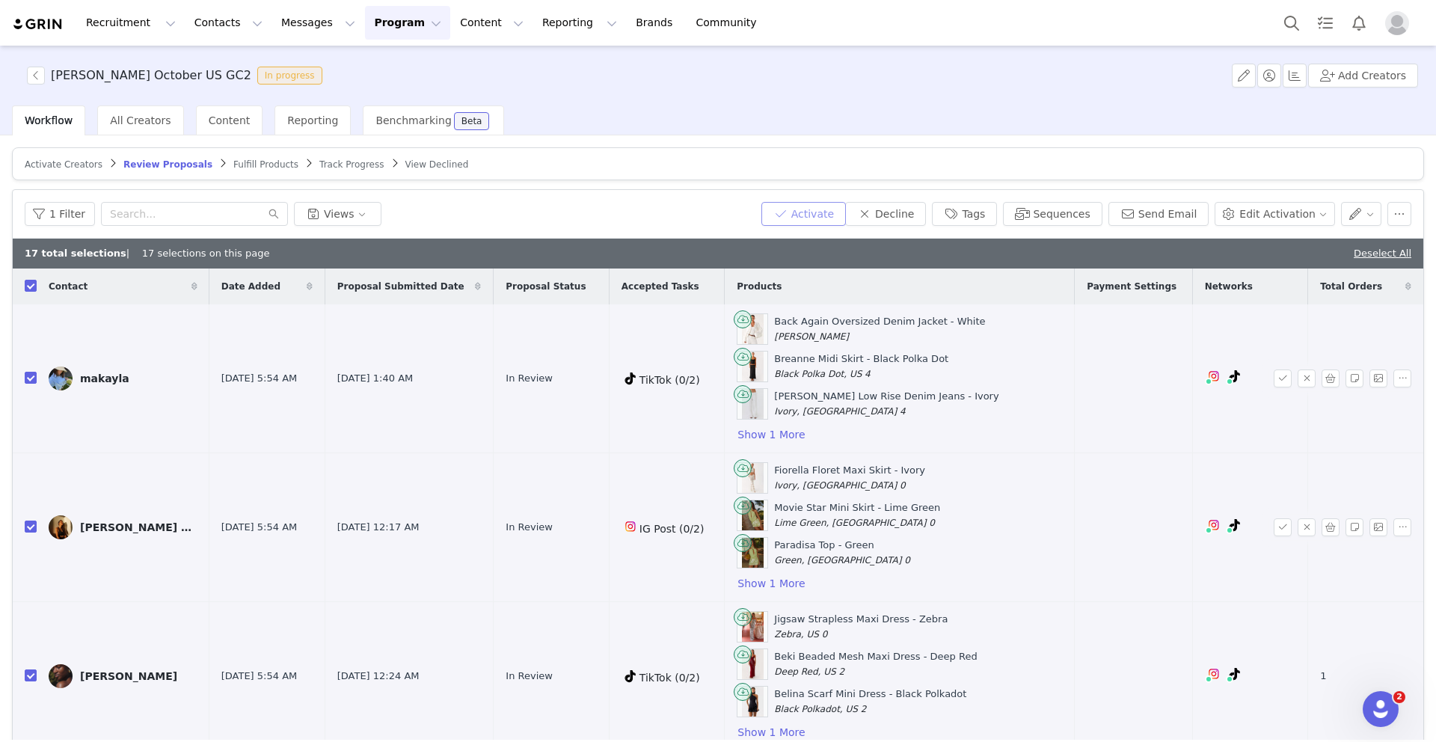
click at [823, 206] on button "Activate" at bounding box center [804, 214] width 85 height 24
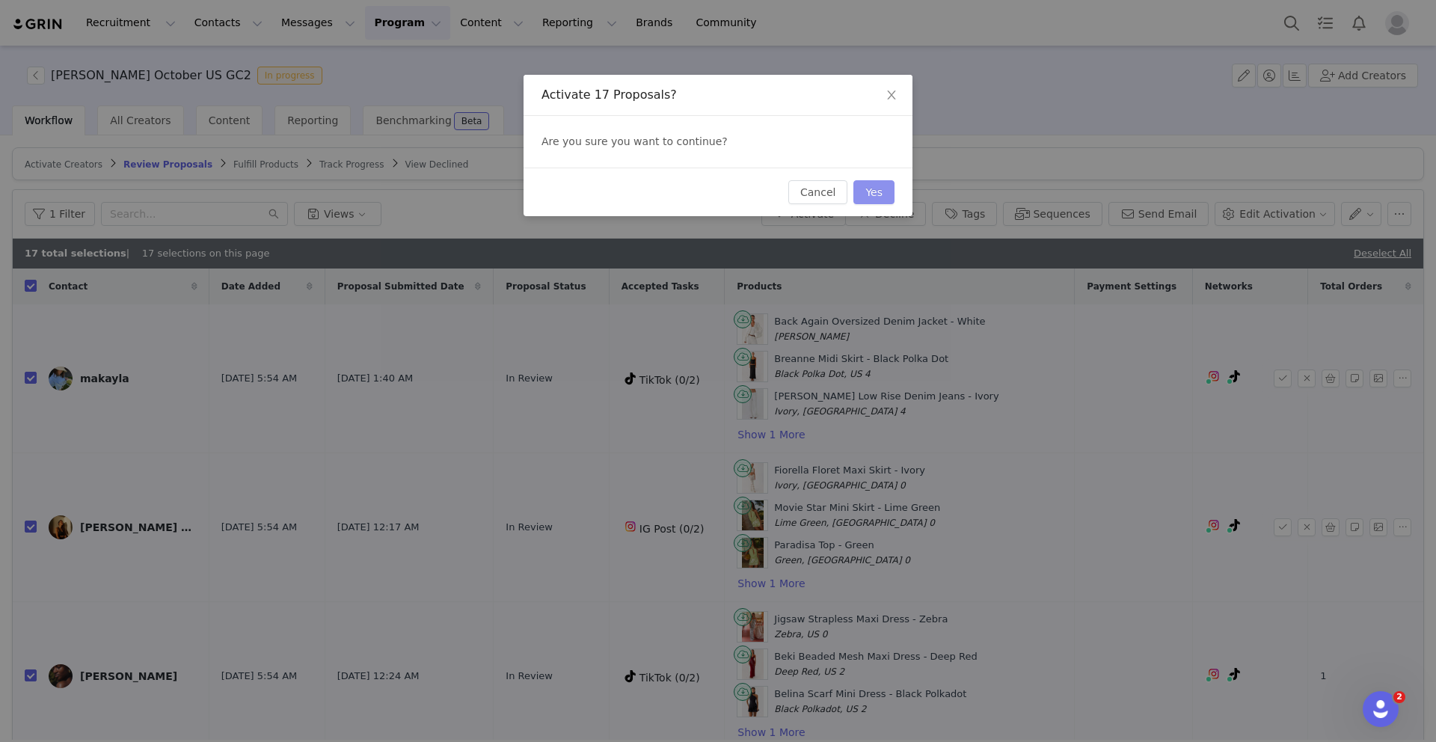
click at [879, 198] on button "Yes" at bounding box center [874, 192] width 41 height 24
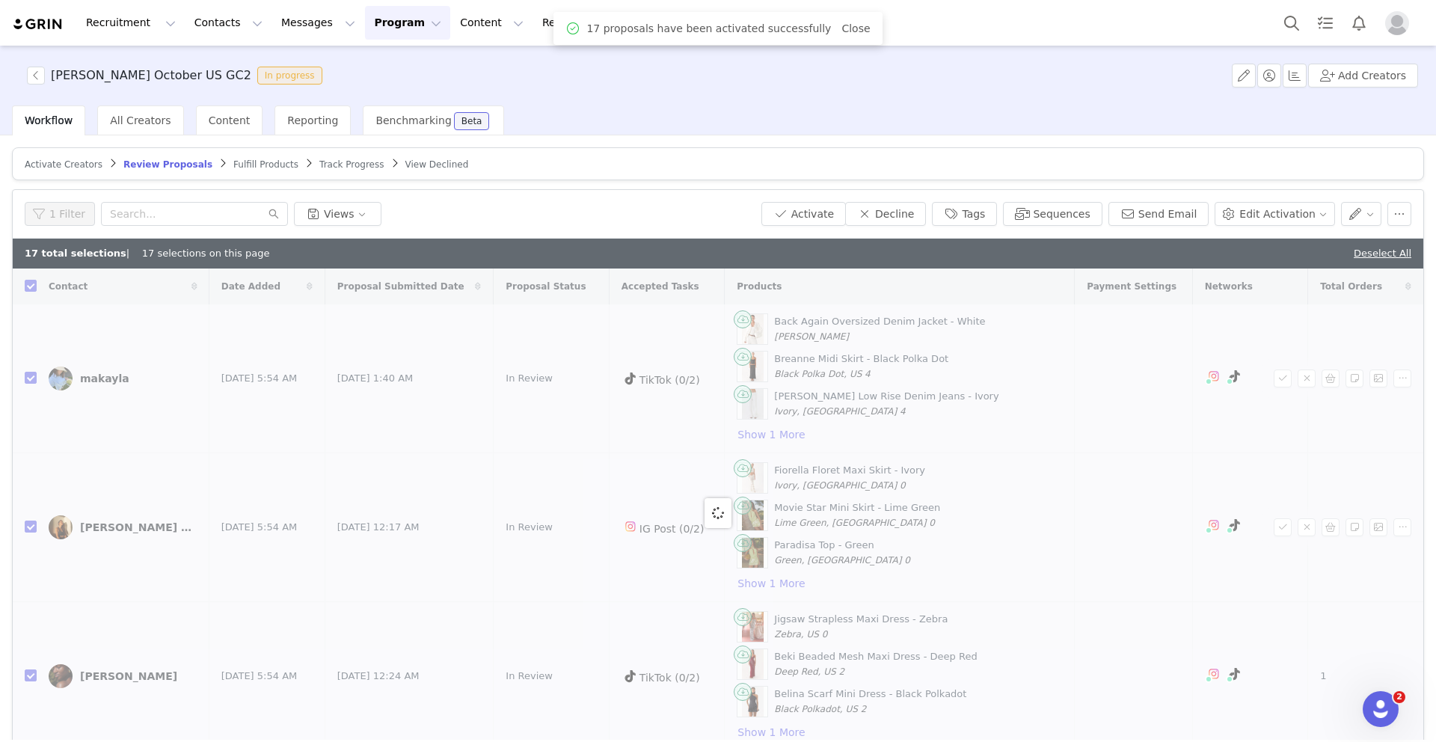
click at [236, 163] on span "Fulfill Products" at bounding box center [265, 164] width 65 height 10
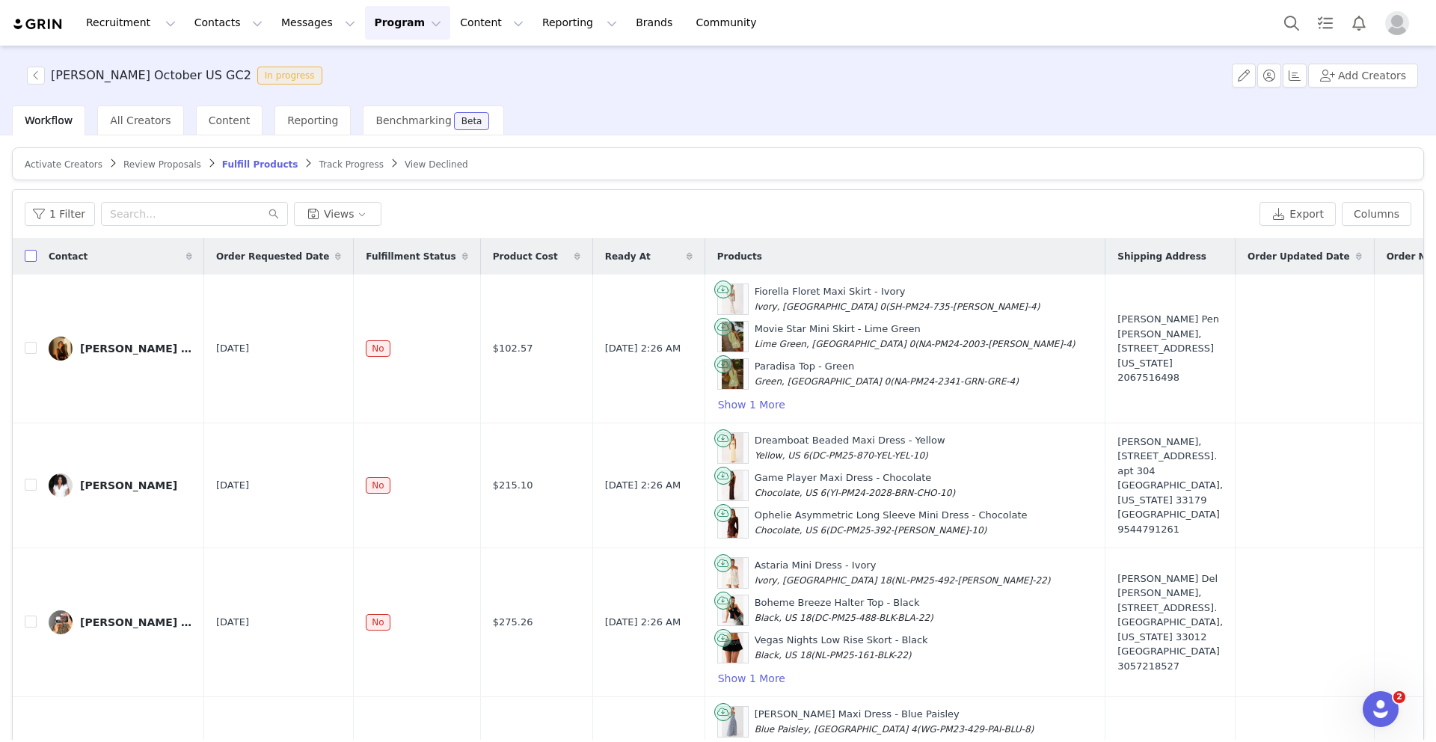
click at [29, 257] on input "checkbox" at bounding box center [31, 256] width 12 height 12
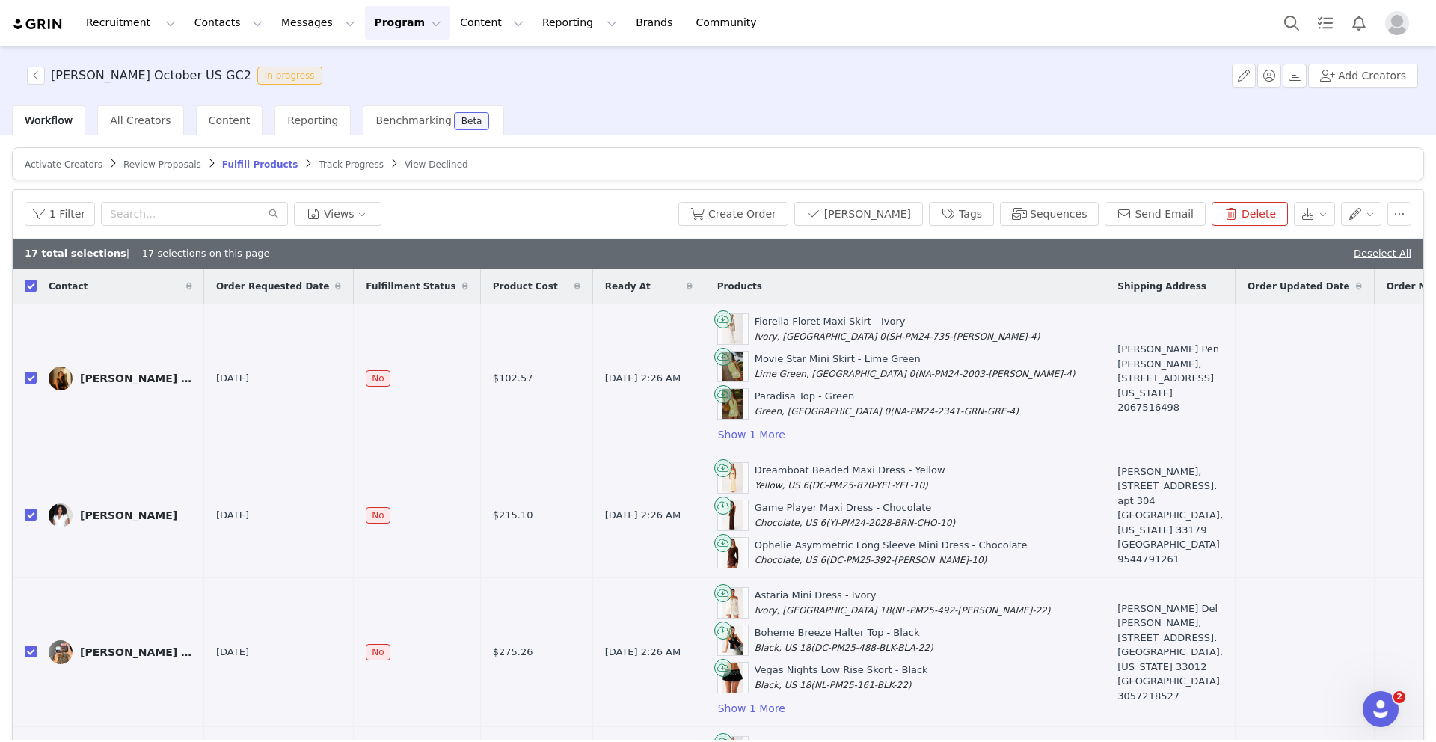
checkbox input "true"
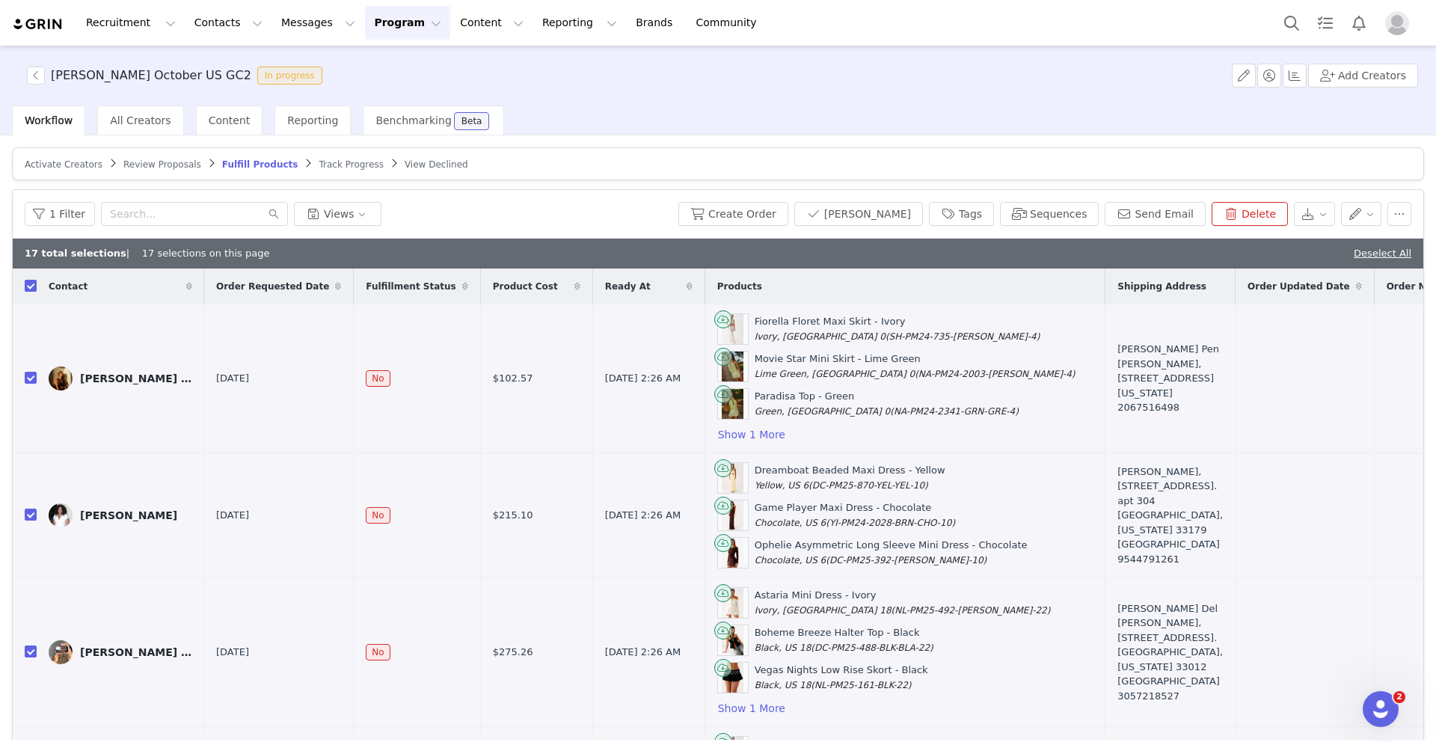
checkbox input "true"
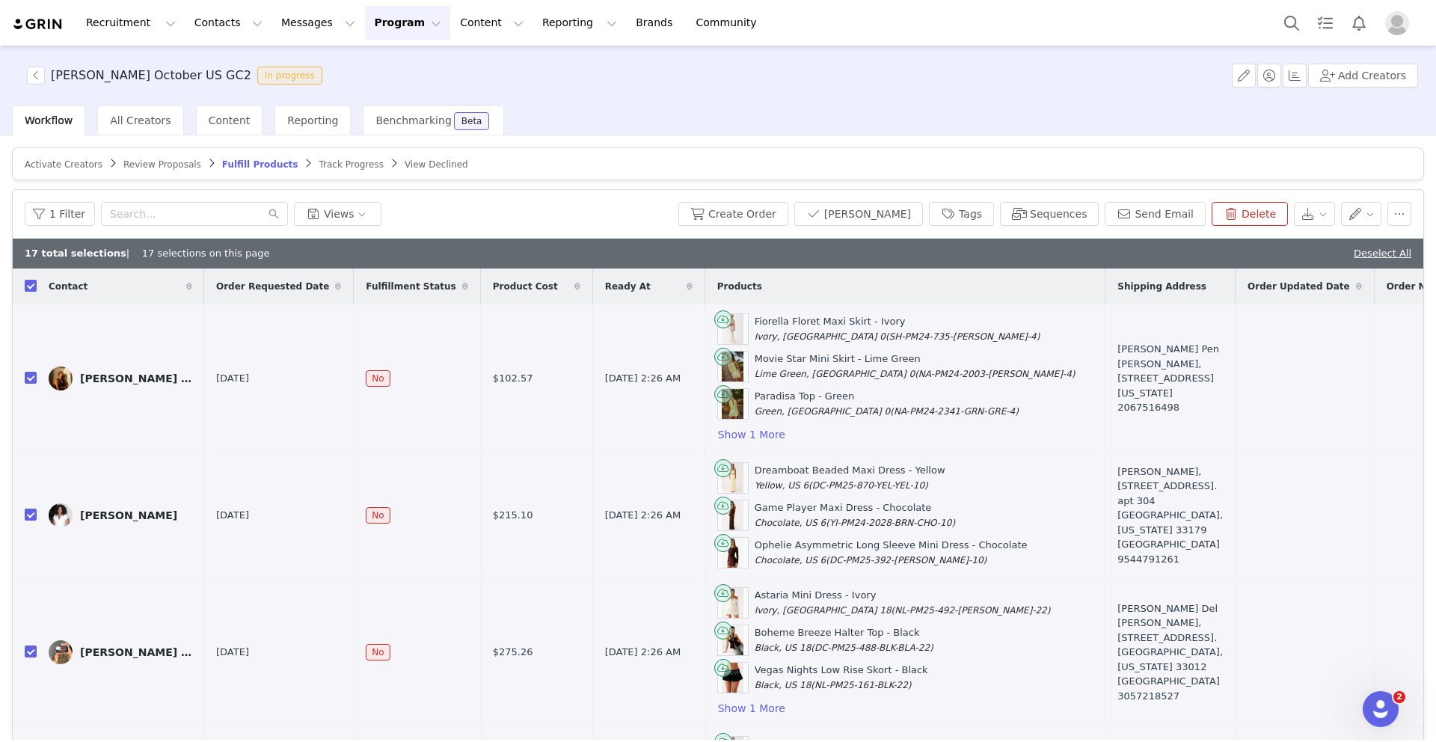
checkbox input "true"
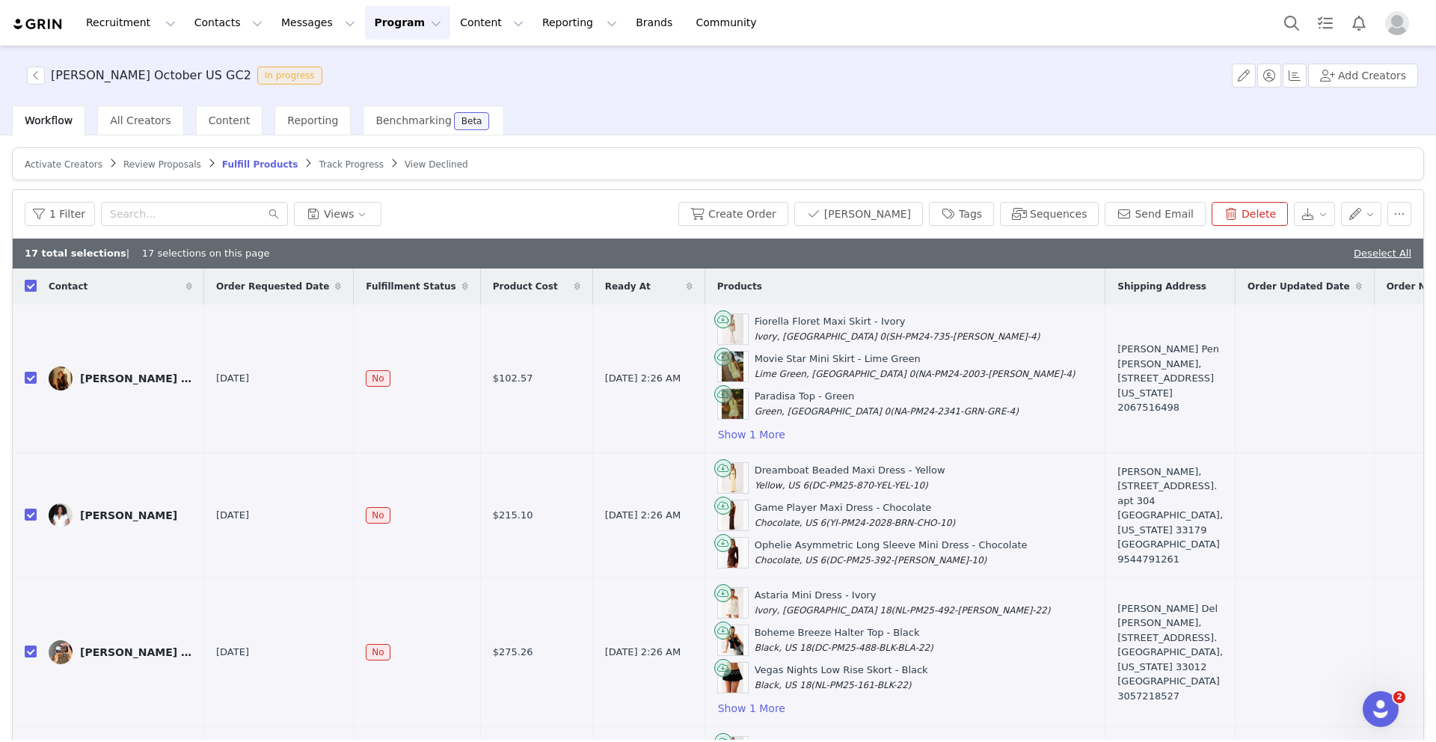
checkbox input "true"
click at [788, 218] on button "Create Order" at bounding box center [733, 214] width 110 height 24
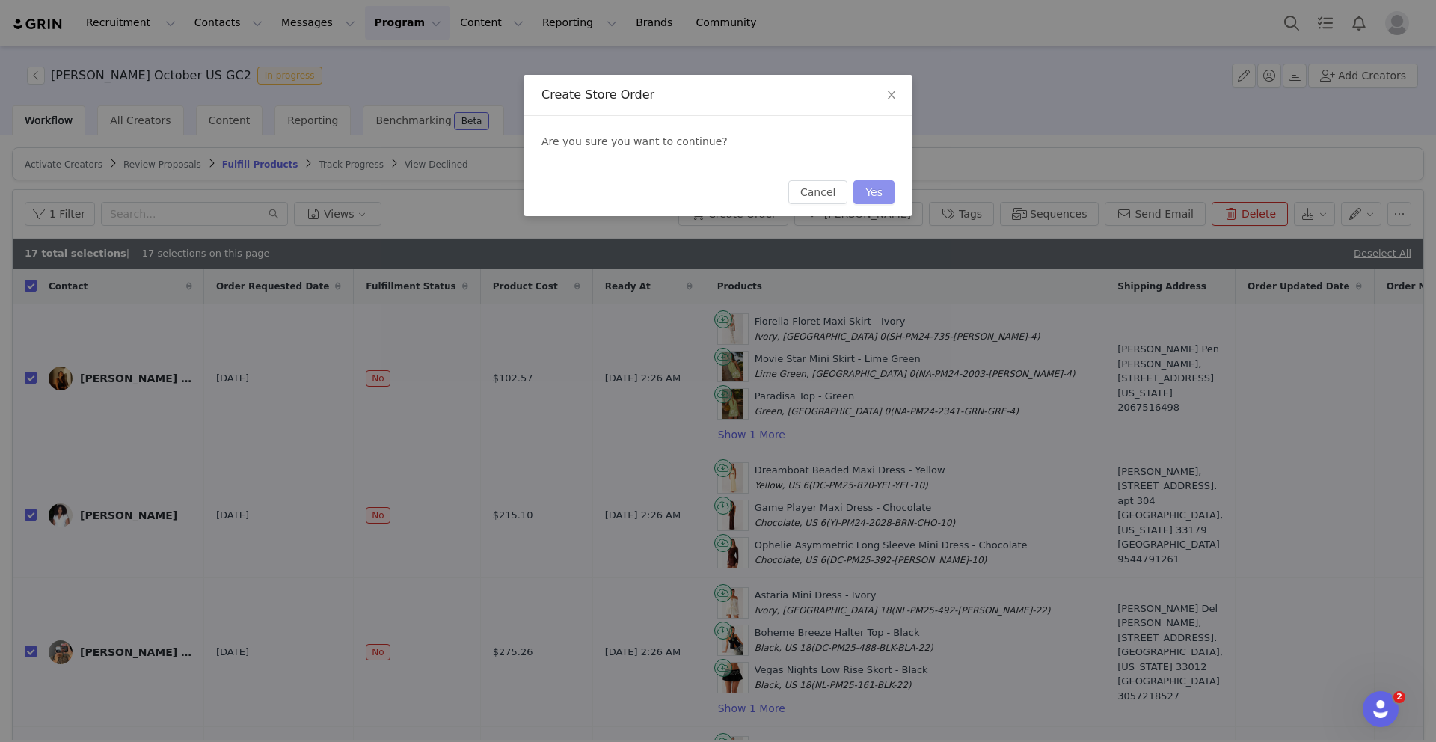
click at [883, 193] on button "Yes" at bounding box center [874, 192] width 41 height 24
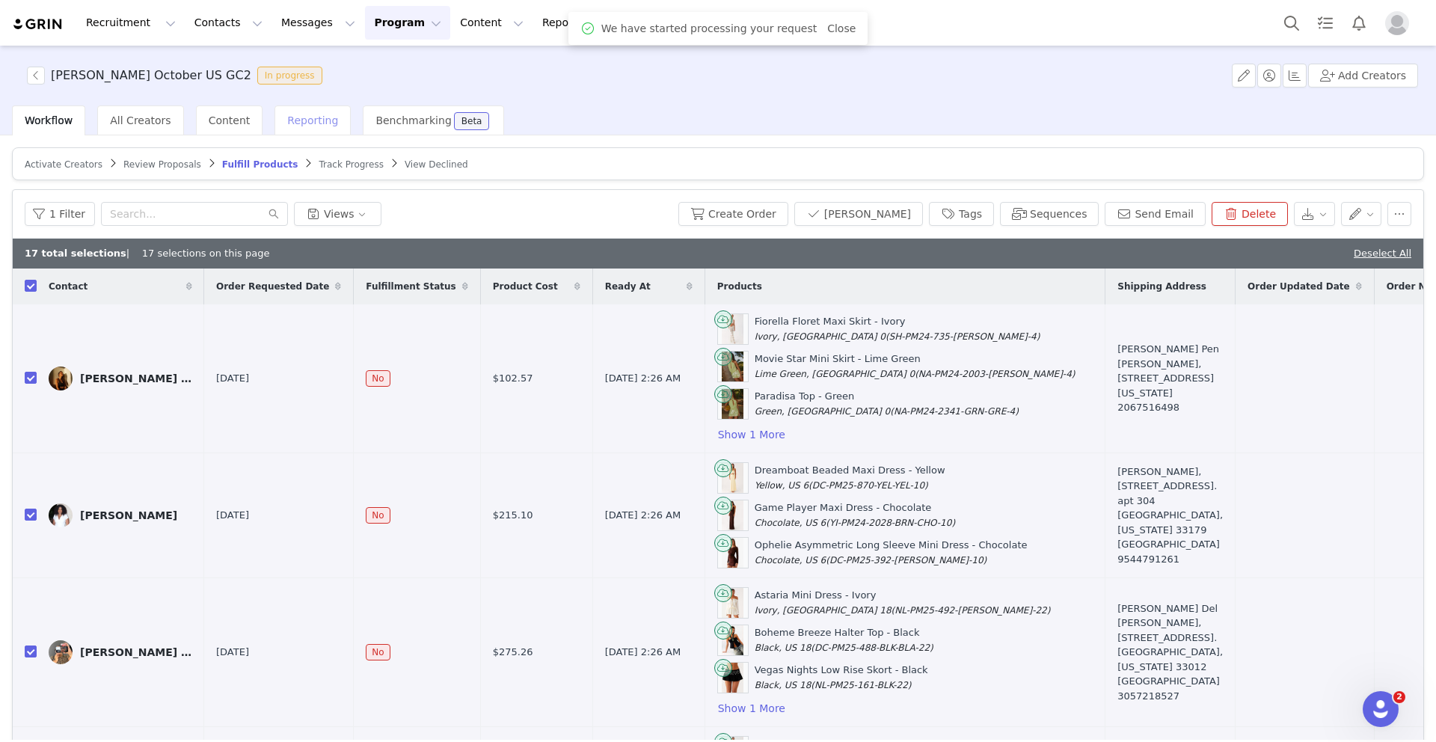
click at [318, 120] on span "Reporting" at bounding box center [312, 120] width 51 height 12
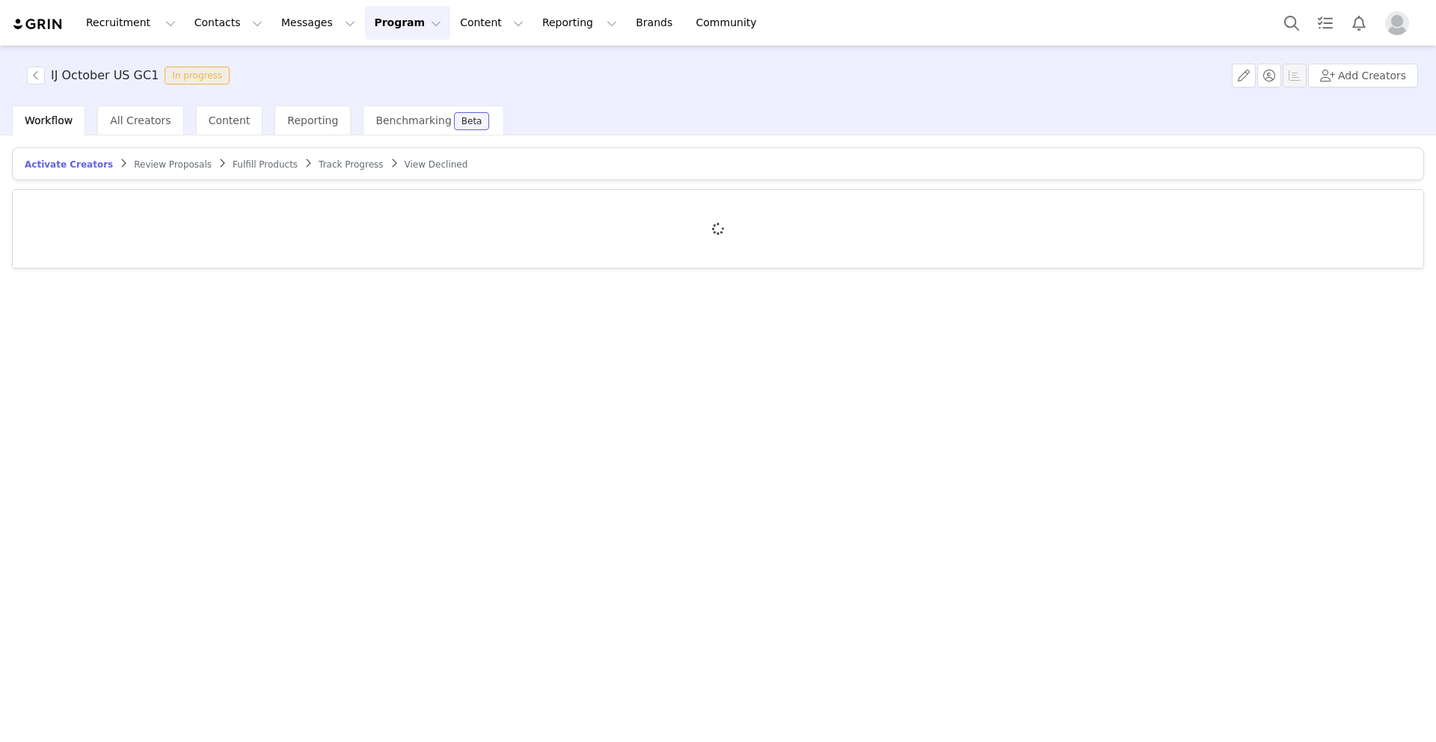
click at [144, 167] on span "Review Proposals" at bounding box center [173, 164] width 78 height 10
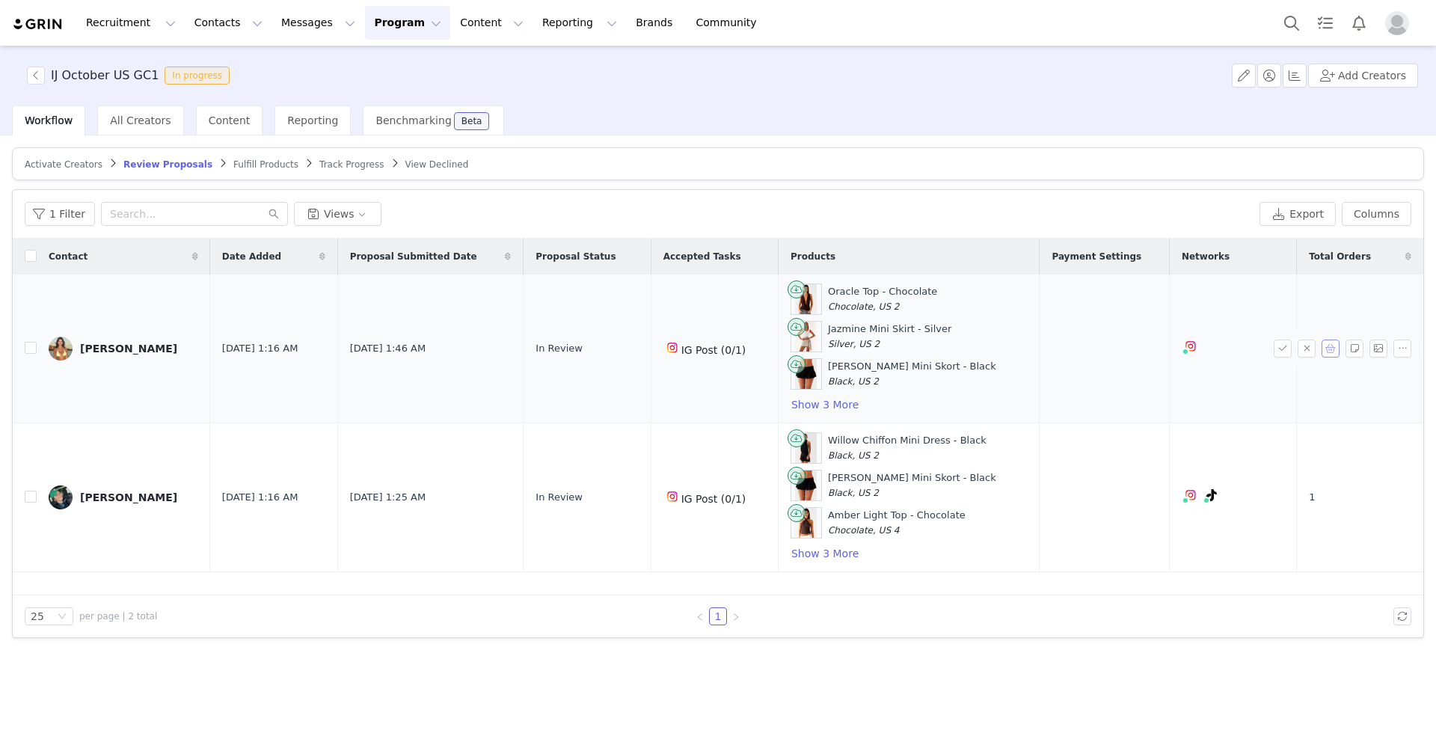
click at [1329, 352] on button "button" at bounding box center [1331, 349] width 18 height 18
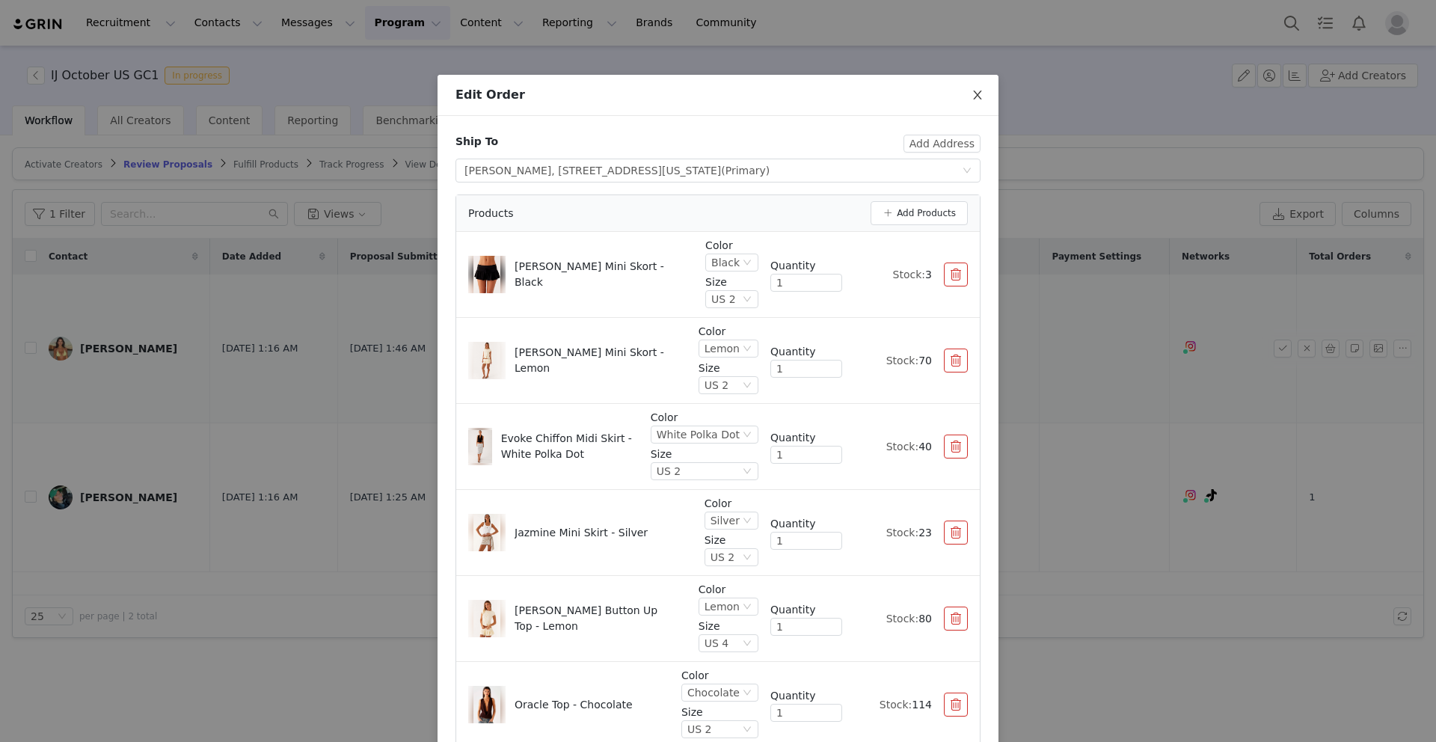
click at [978, 92] on icon "icon: close" at bounding box center [978, 95] width 12 height 12
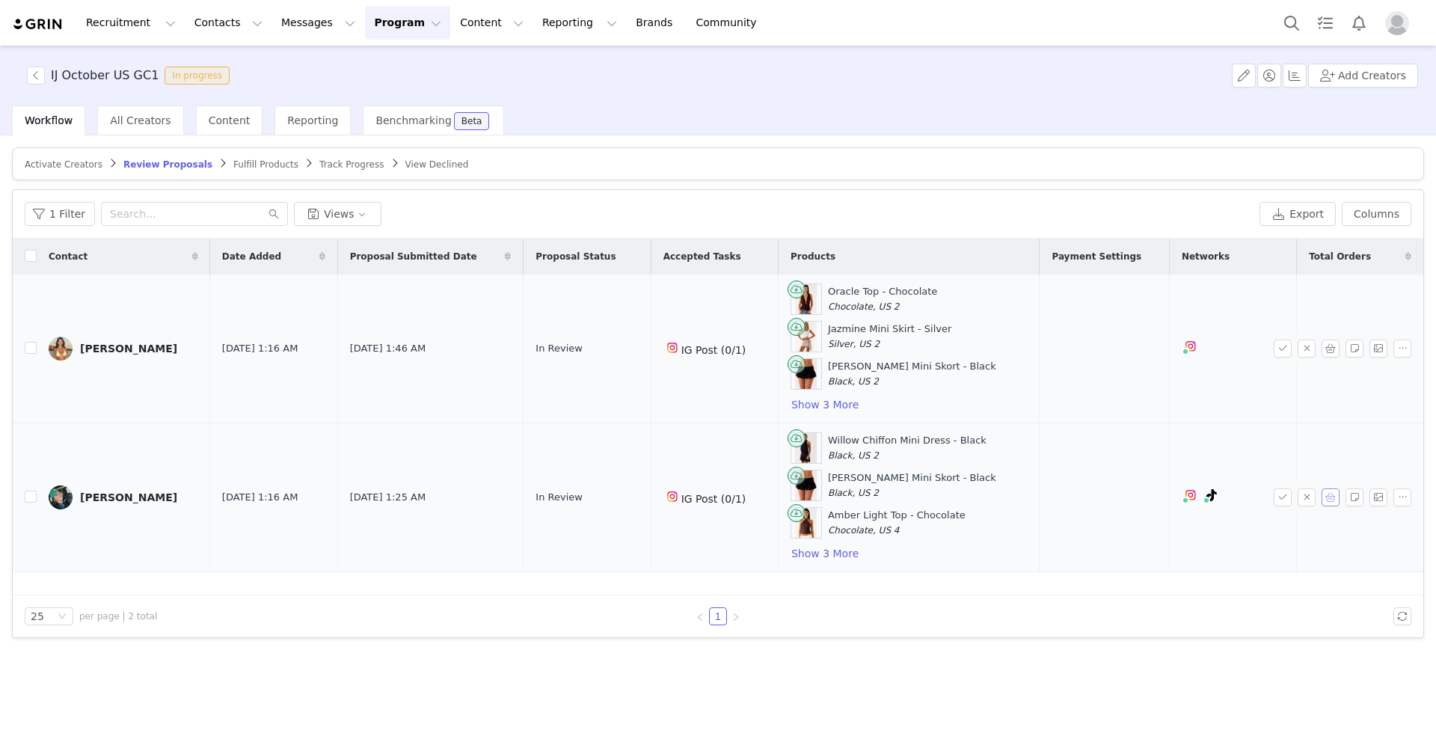
click at [1327, 502] on button "button" at bounding box center [1331, 497] width 18 height 18
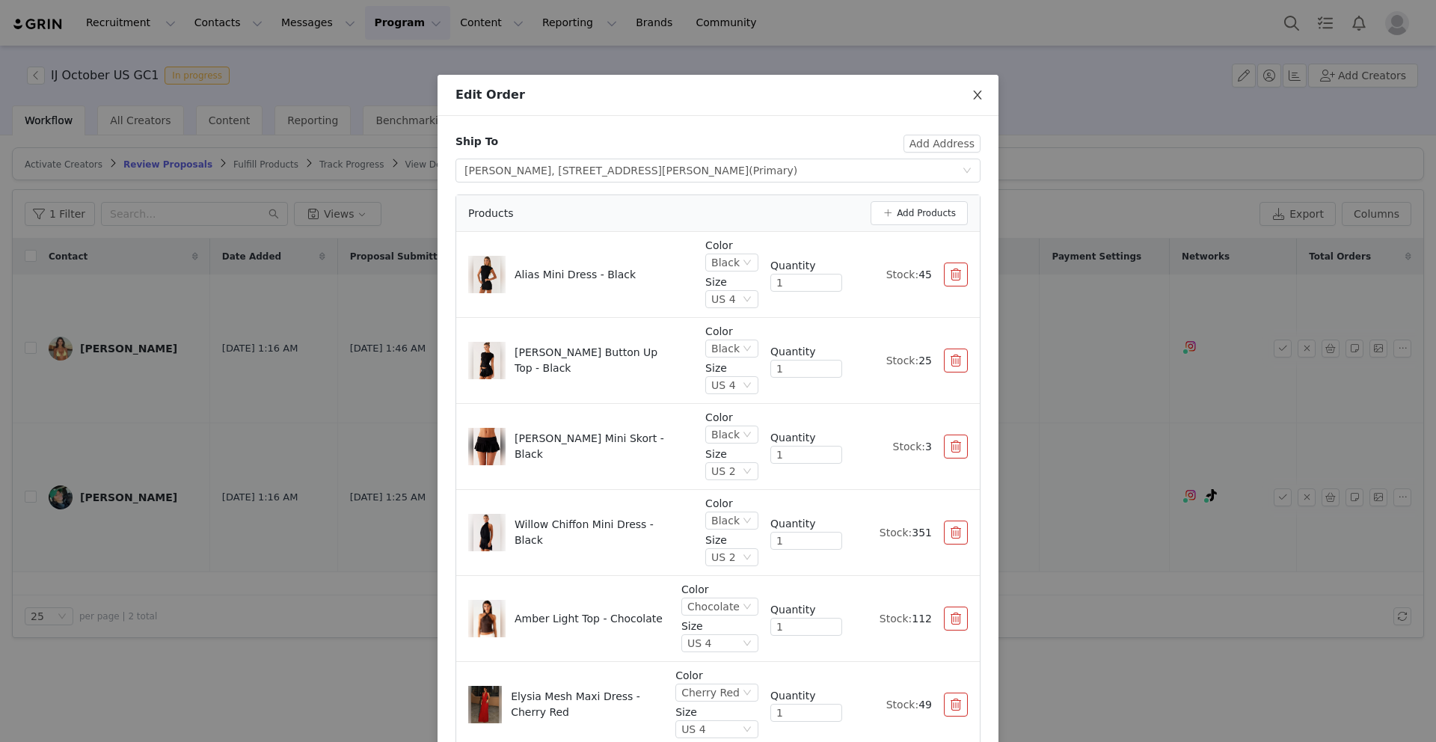
click at [975, 93] on icon "icon: close" at bounding box center [977, 95] width 8 height 9
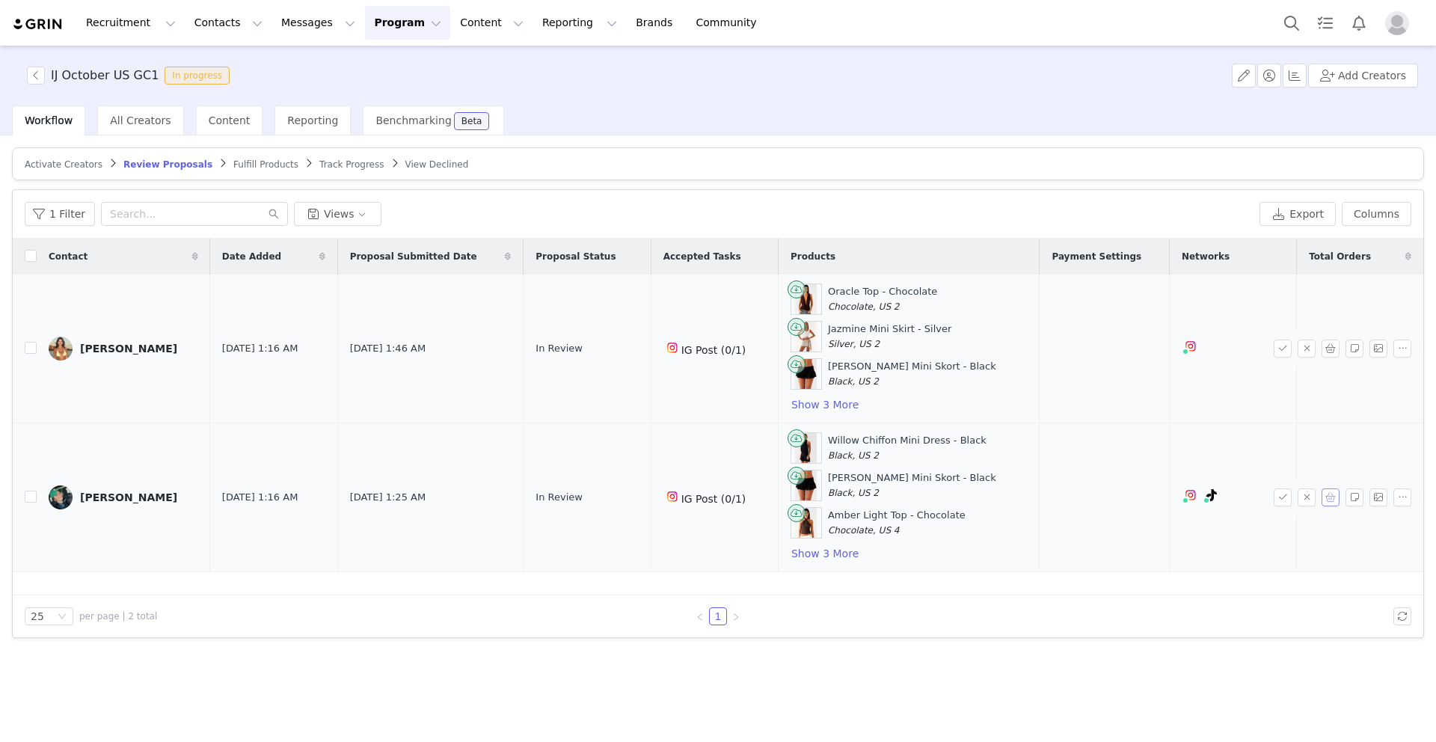
click at [1335, 502] on button "button" at bounding box center [1331, 497] width 18 height 18
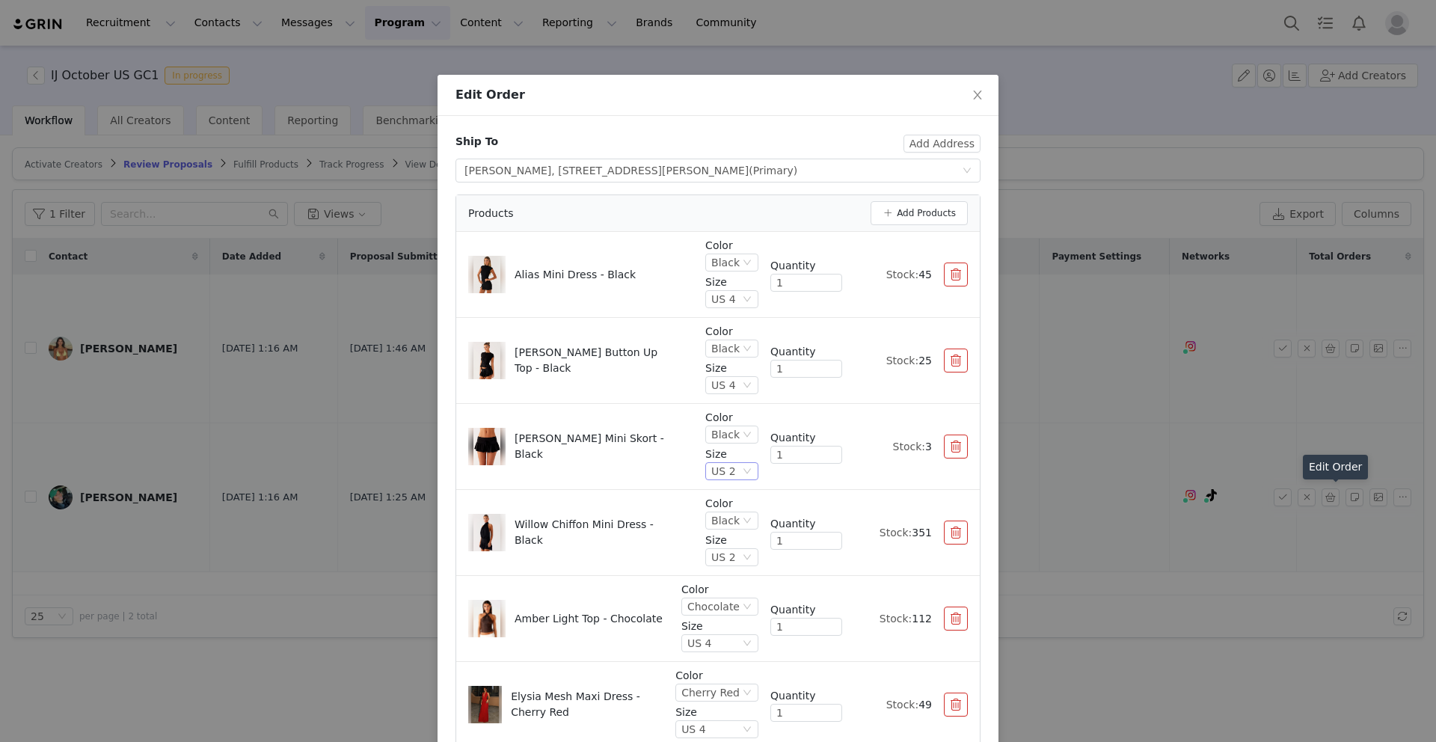
click at [734, 471] on div "US 2" at bounding box center [723, 471] width 25 height 16
click at [734, 566] on li "US 4" at bounding box center [733, 570] width 51 height 24
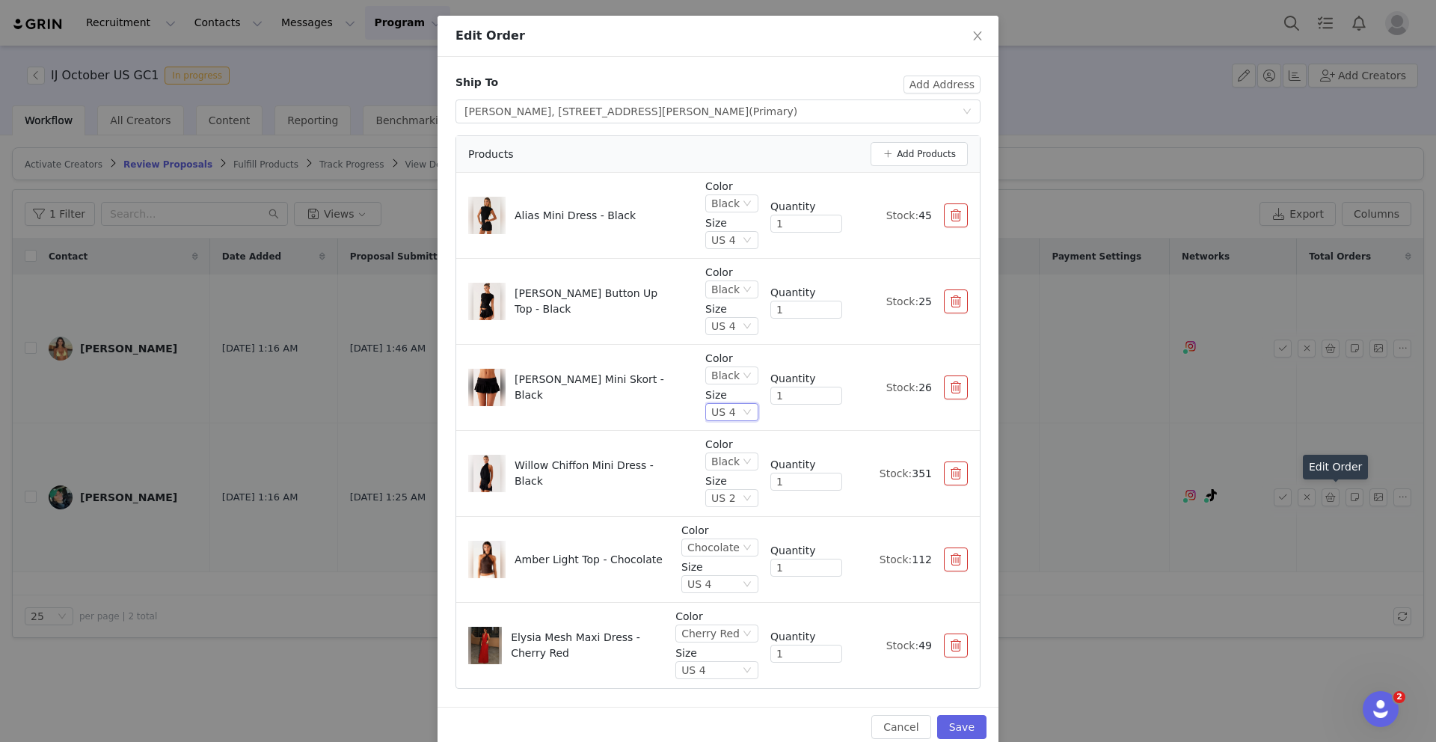
scroll to position [82, 0]
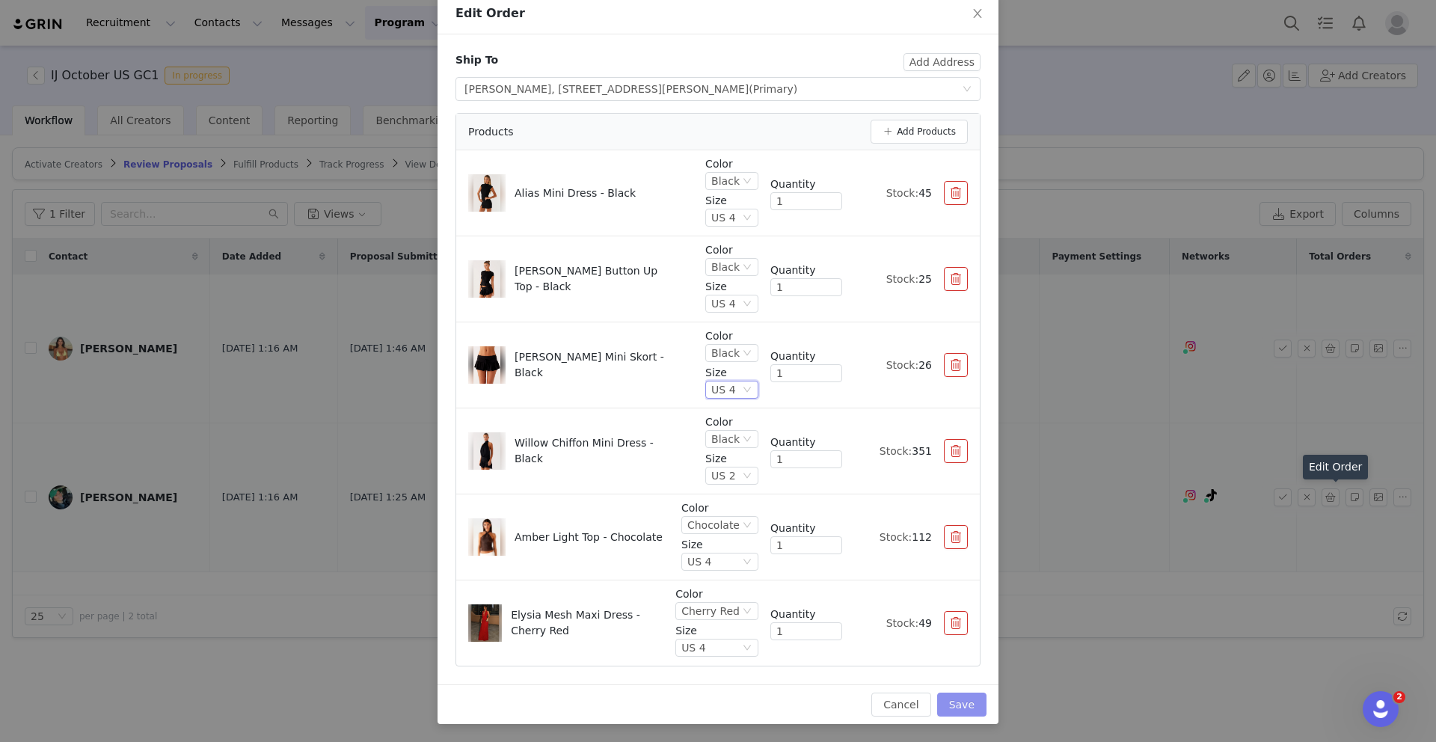
click at [964, 705] on button "Save" at bounding box center [961, 705] width 49 height 24
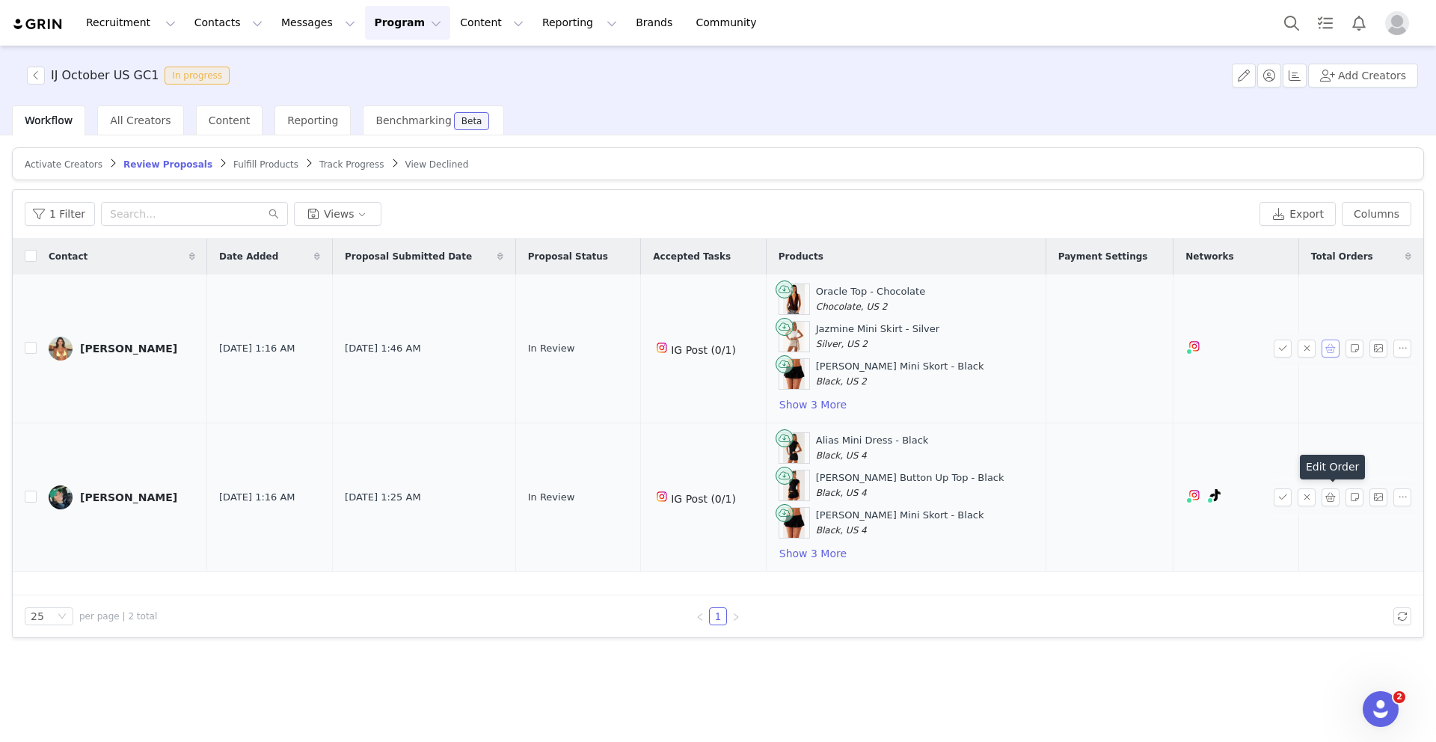
click at [1335, 351] on button "button" at bounding box center [1331, 349] width 18 height 18
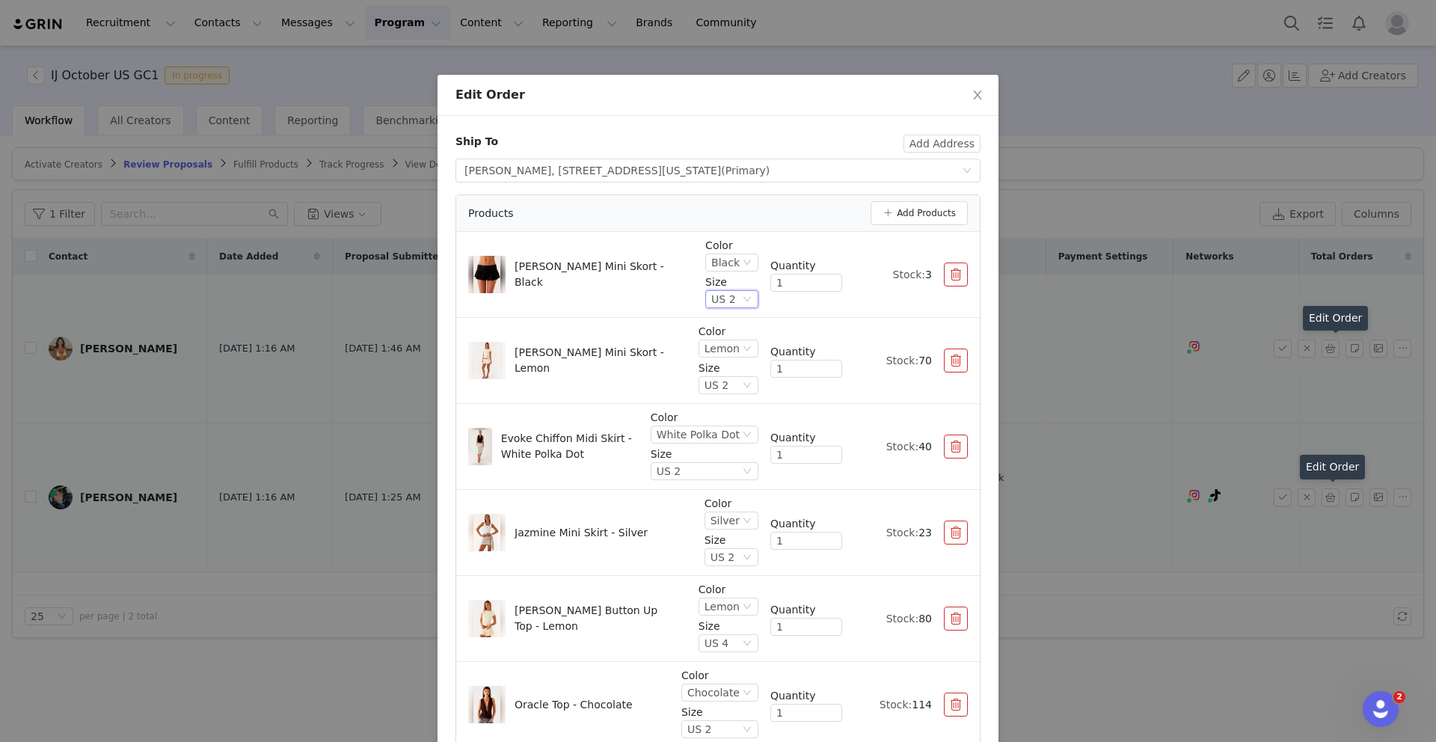
click at [738, 304] on div "US 2" at bounding box center [725, 299] width 28 height 16
click at [732, 392] on li "US 4" at bounding box center [733, 398] width 51 height 24
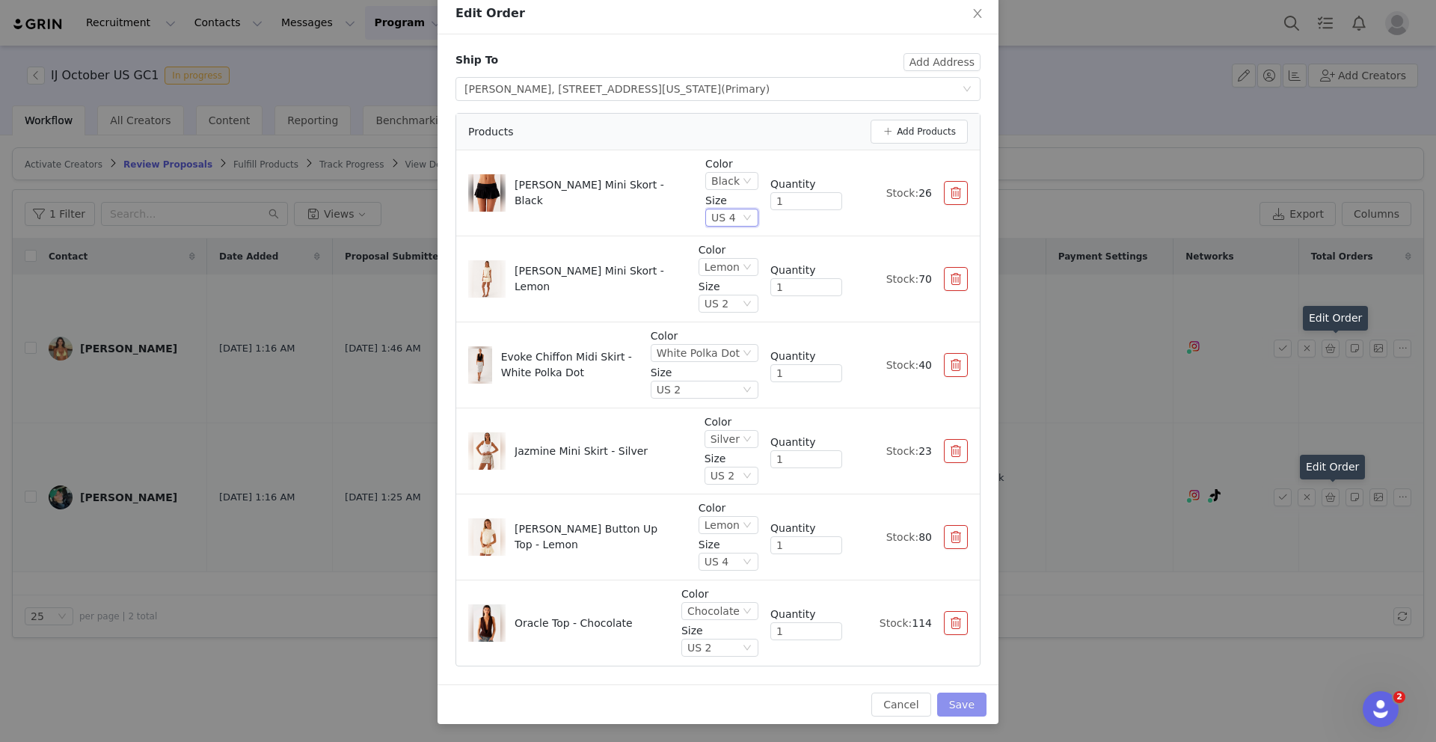
click at [959, 703] on button "Save" at bounding box center [961, 705] width 49 height 24
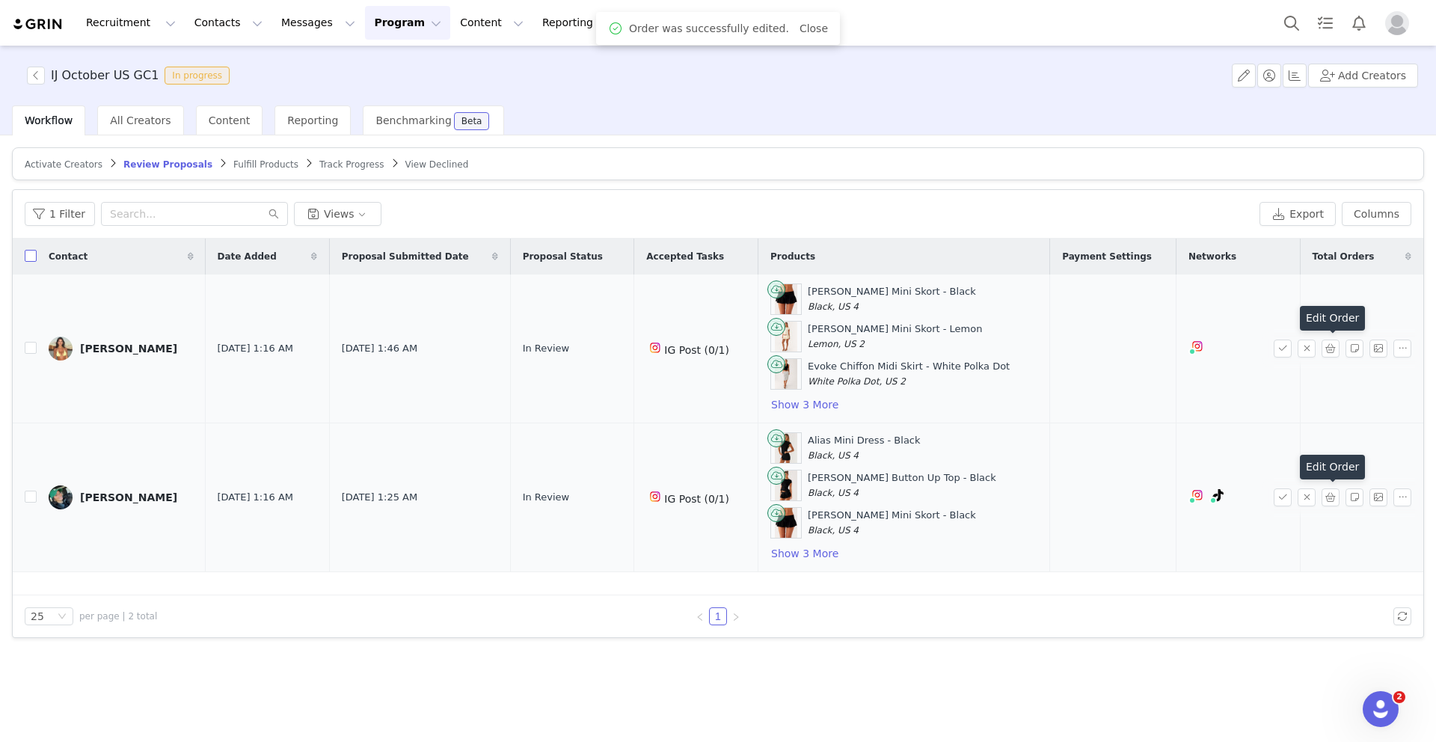
click at [31, 254] on input "checkbox" at bounding box center [31, 256] width 12 height 12
checkbox input "true"
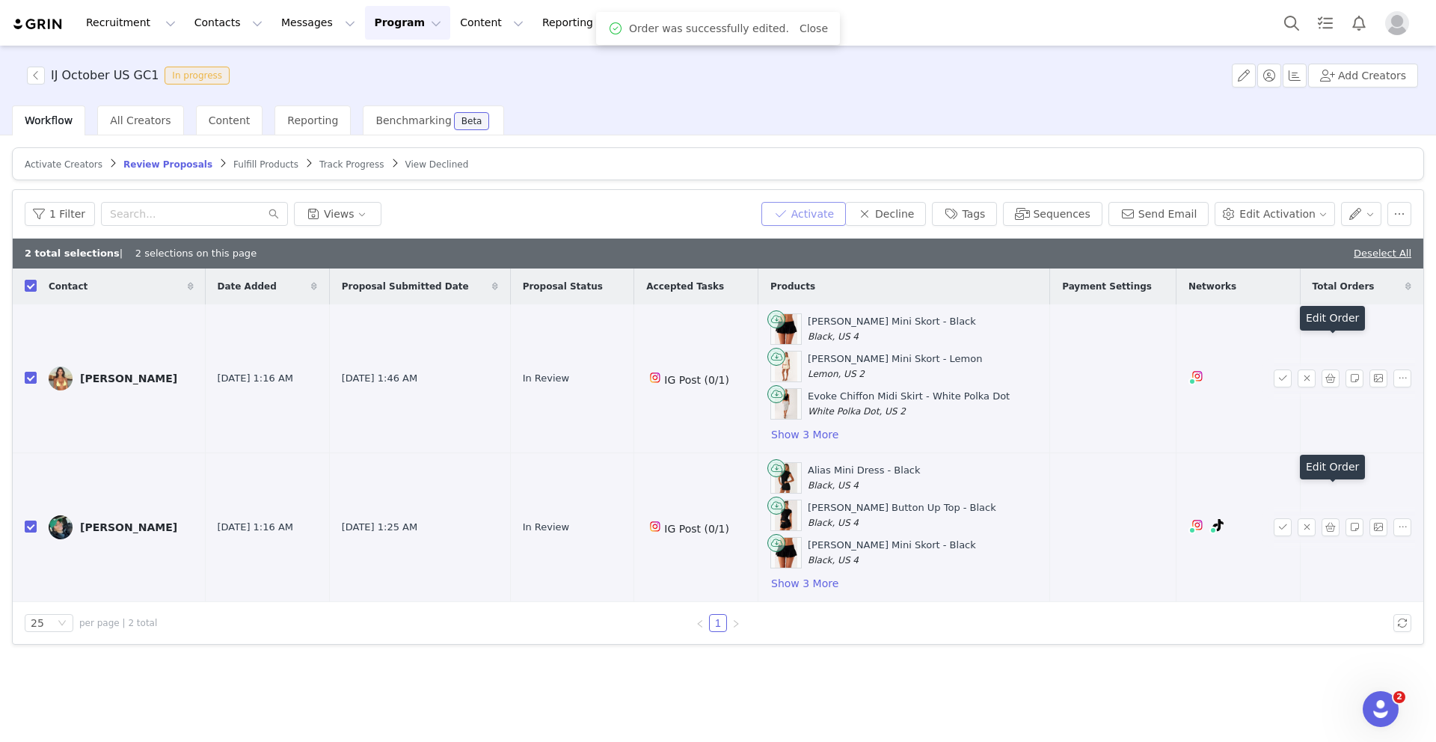
click at [846, 207] on button "Activate" at bounding box center [804, 214] width 85 height 24
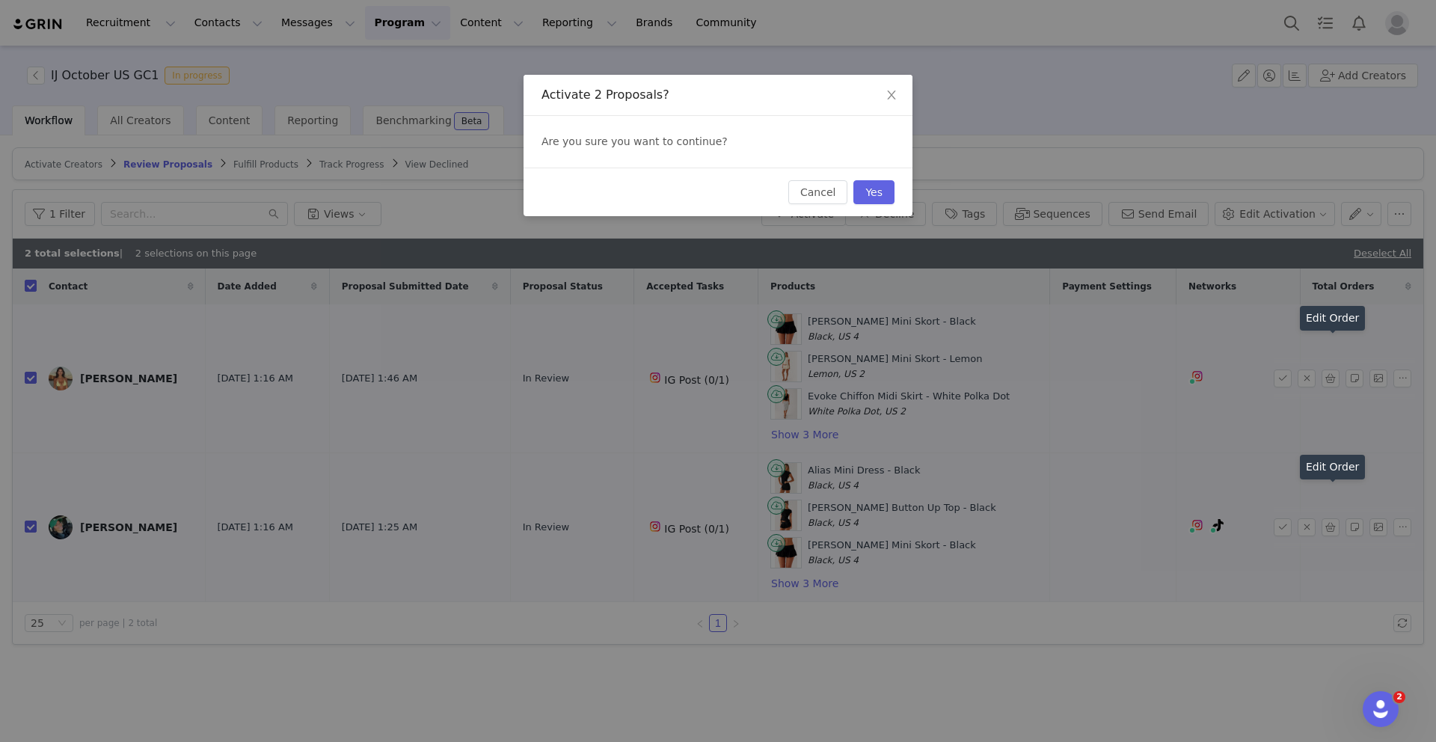
click at [885, 178] on div "Cancel Yes" at bounding box center [718, 192] width 389 height 49
click at [885, 191] on button "Yes" at bounding box center [874, 192] width 41 height 24
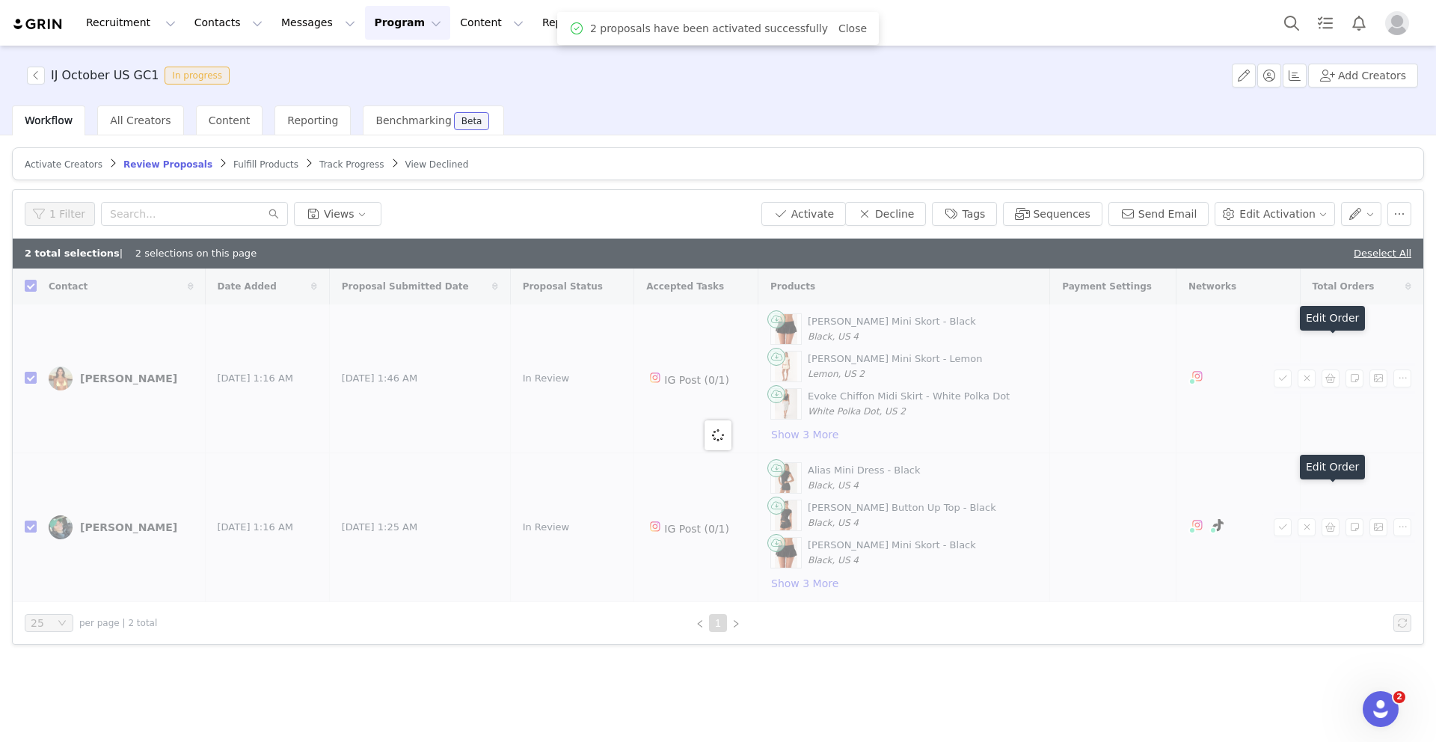
click at [233, 165] on span "Fulfill Products" at bounding box center [265, 164] width 65 height 10
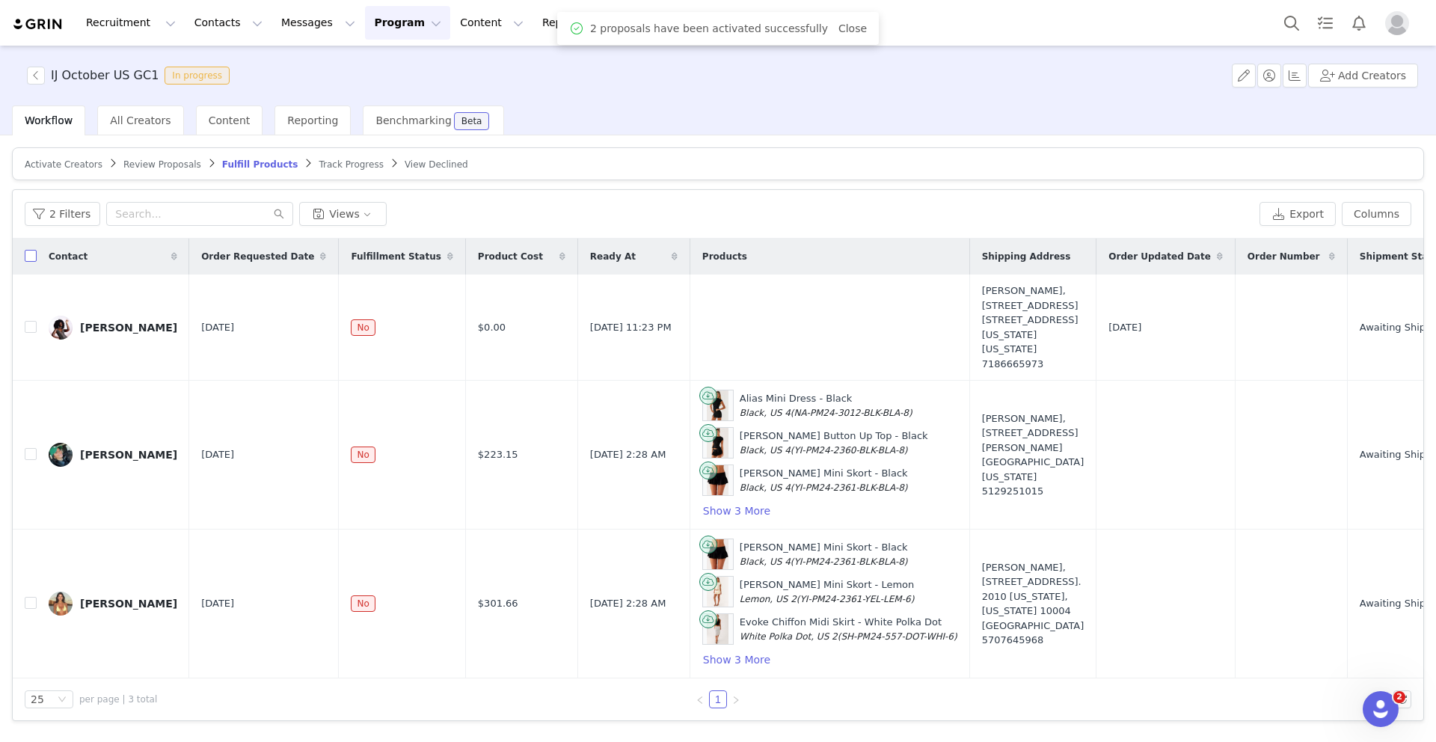
click at [31, 255] on input "checkbox" at bounding box center [31, 256] width 12 height 12
checkbox input "true"
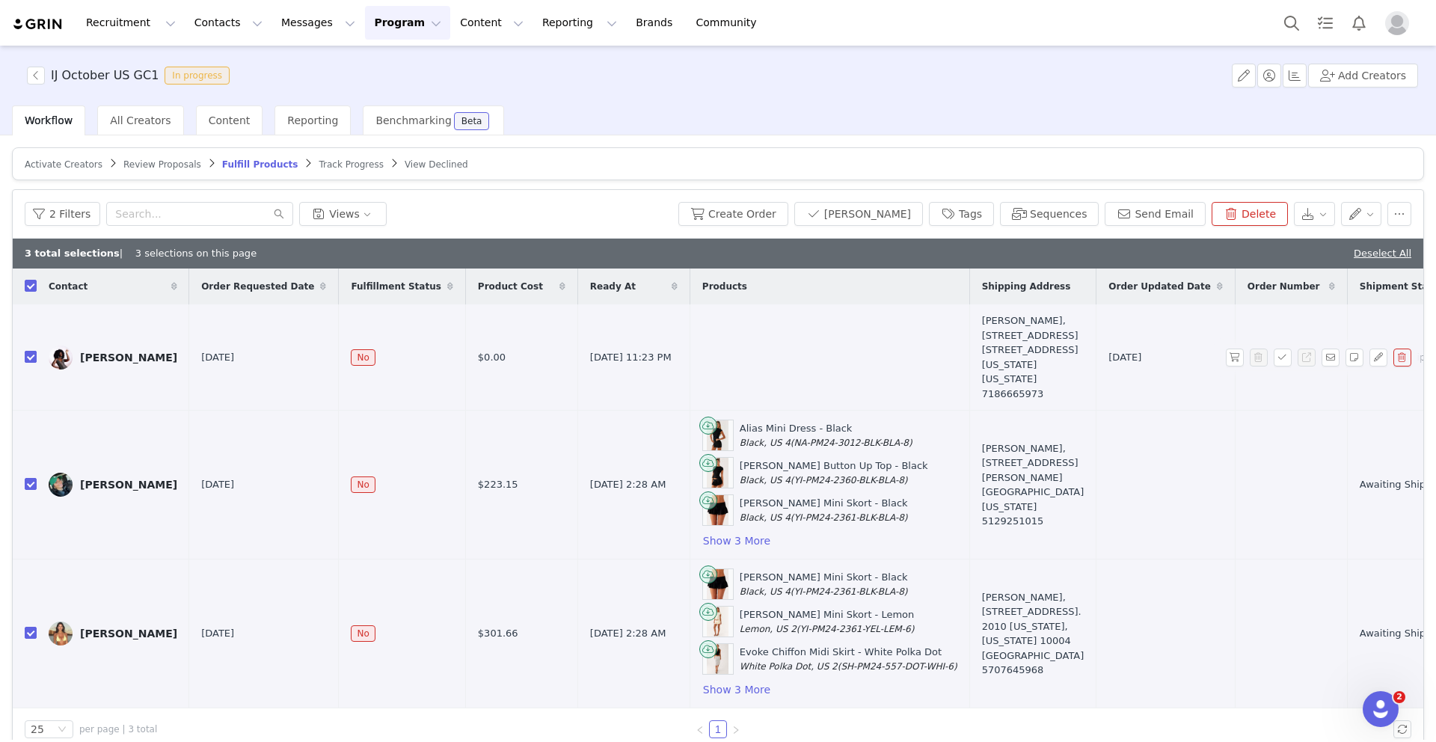
click at [32, 352] on input "checkbox" at bounding box center [31, 357] width 12 height 12
checkbox input "false"
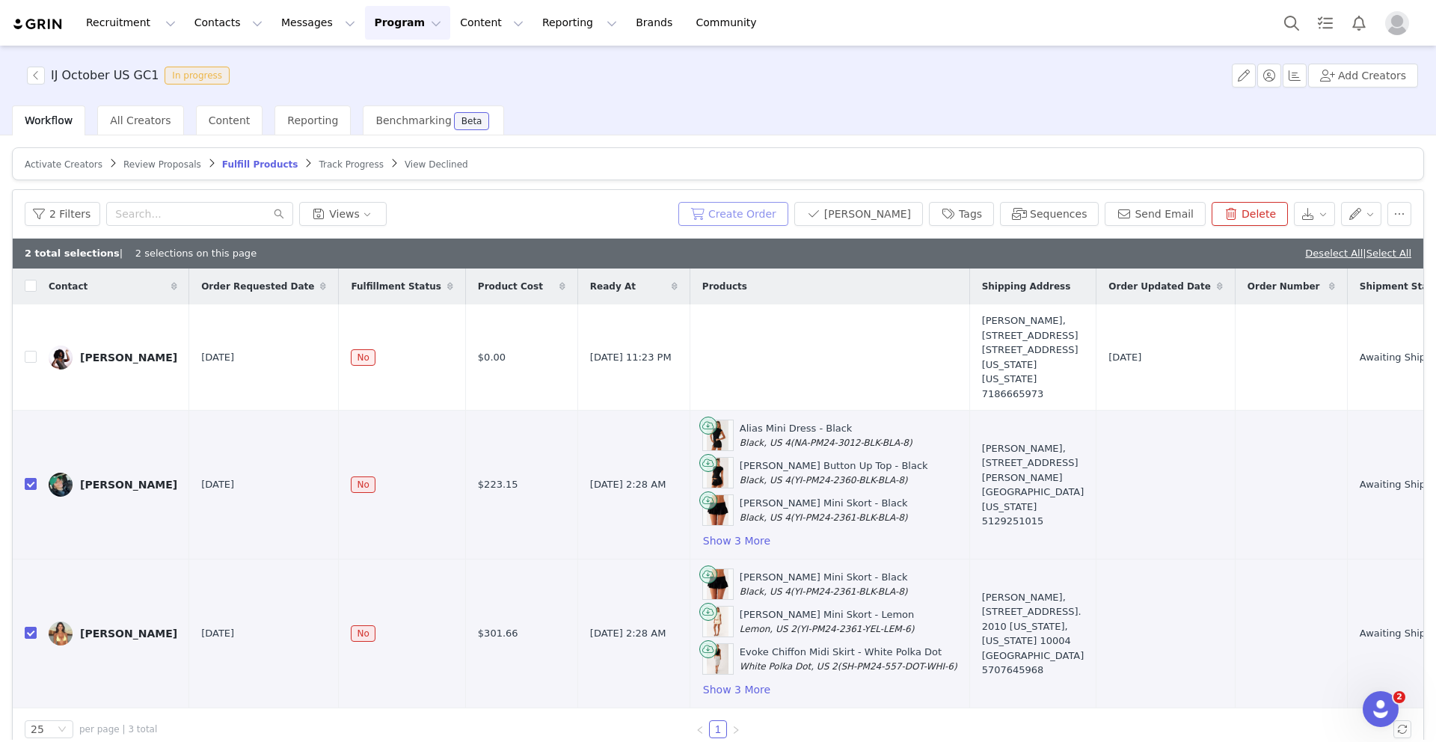
click at [774, 218] on button "Create Order" at bounding box center [733, 214] width 110 height 24
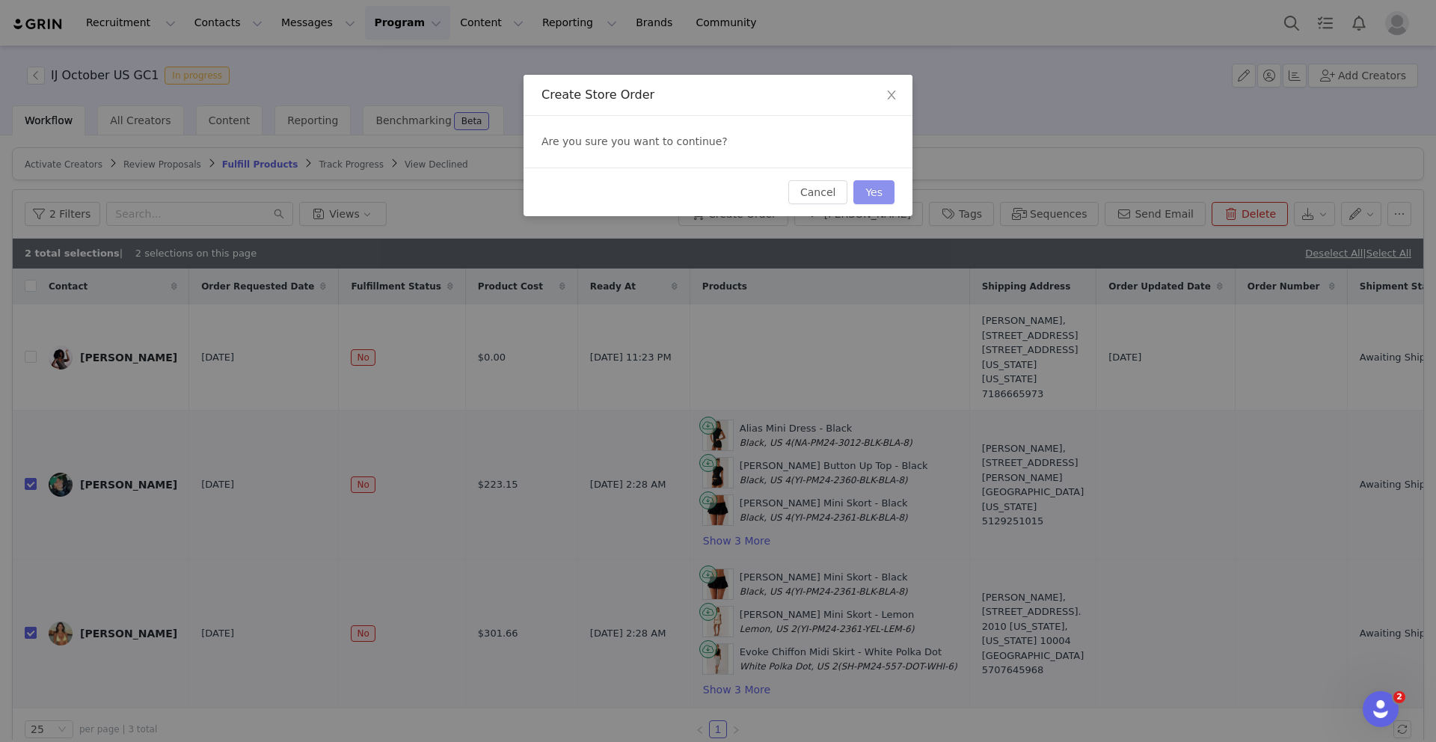
click at [865, 194] on button "Yes" at bounding box center [874, 192] width 41 height 24
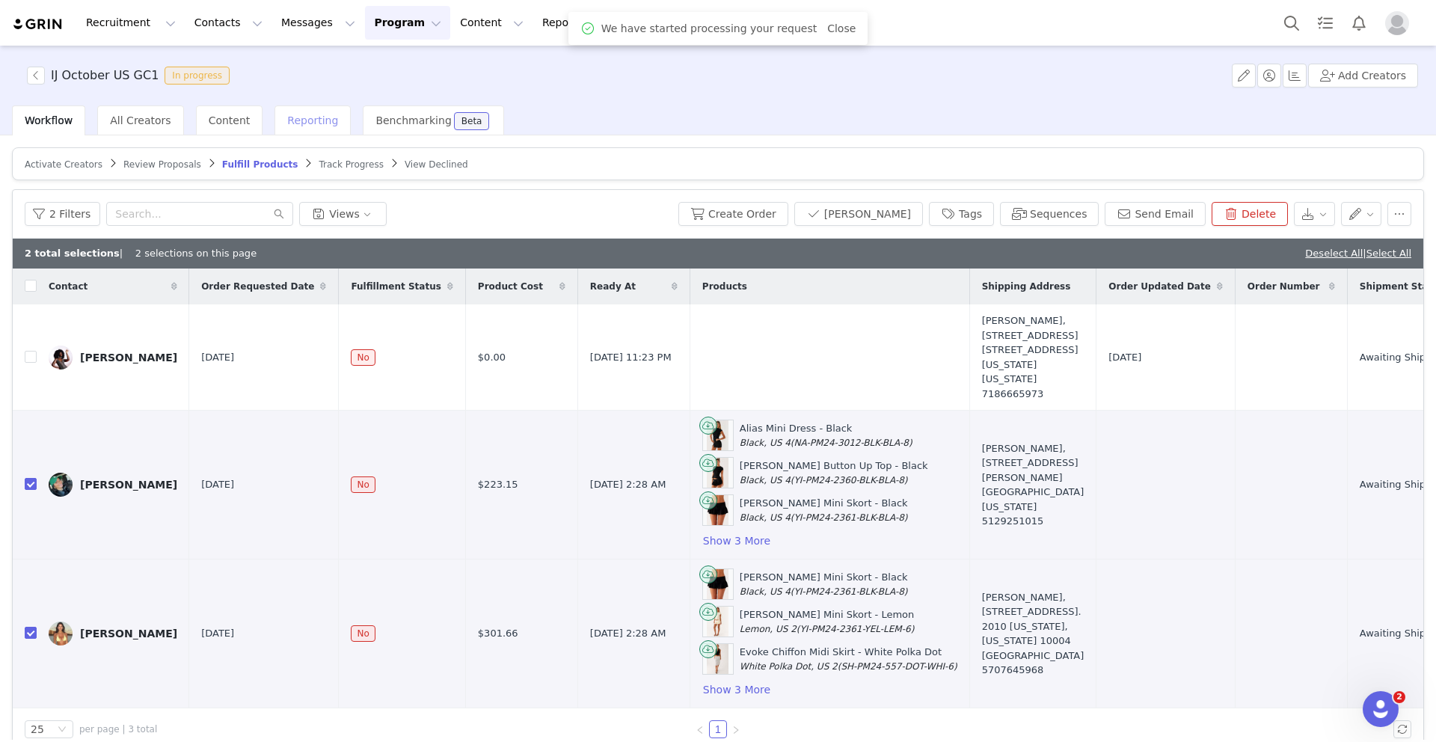
click at [308, 127] on div "Reporting" at bounding box center [313, 120] width 76 height 30
